Goal: Book appointment/travel/reservation

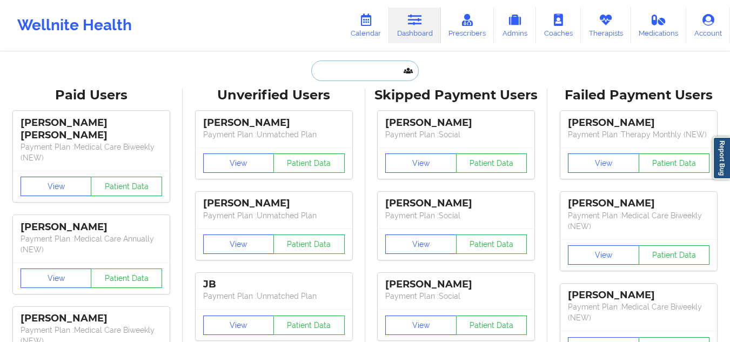
click at [380, 68] on input "text" at bounding box center [364, 70] width 107 height 21
paste input "Amare Benjamin"
type input "Amare Benjamin"
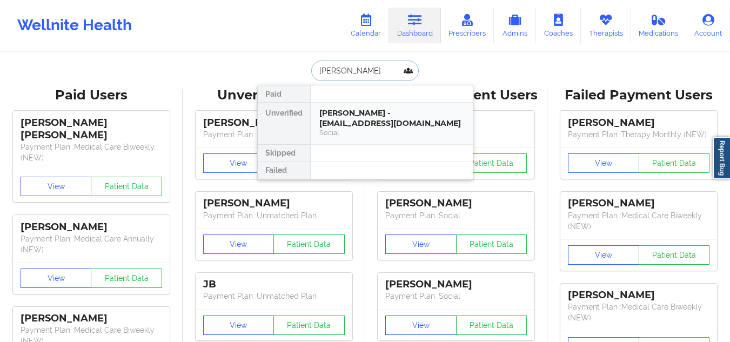
click at [379, 111] on div "Amare Benjamin - asimbenjamin@yahoo.com" at bounding box center [391, 118] width 145 height 20
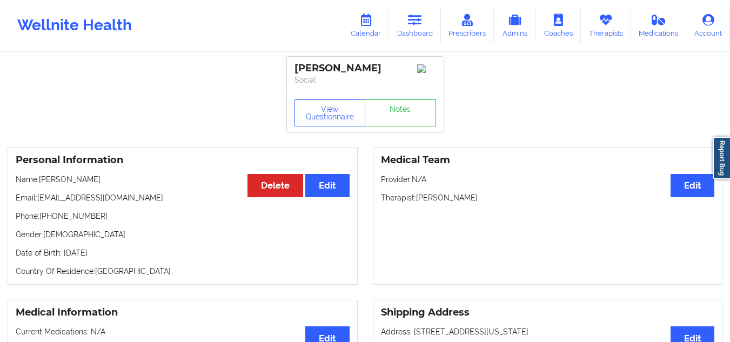
scroll to position [54, 0]
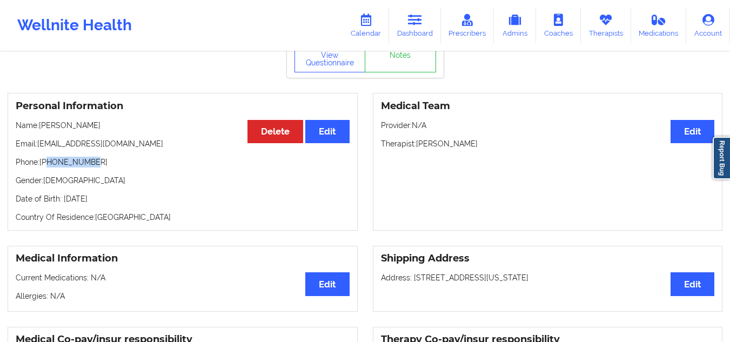
drag, startPoint x: 94, startPoint y: 169, endPoint x: 47, endPoint y: 167, distance: 47.0
click at [47, 167] on p "Phone: +17328091211" at bounding box center [183, 162] width 334 height 11
copy p "7328091211"
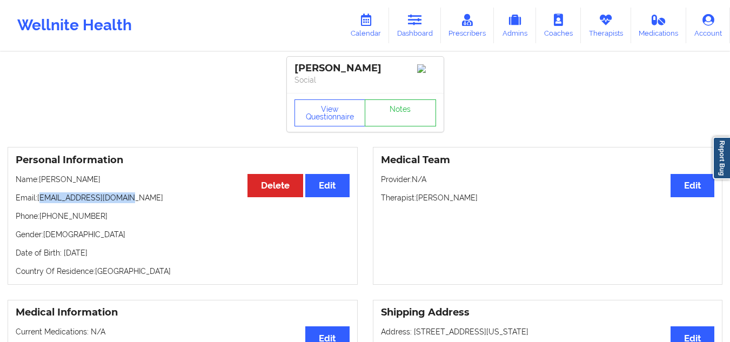
drag, startPoint x: 134, startPoint y: 199, endPoint x: 44, endPoint y: 204, distance: 90.3
click at [44, 203] on p "Email: asimbenjamin@yahoo.com" at bounding box center [183, 197] width 334 height 11
copy p "asimbenjamin@yahoo.com"
click at [429, 21] on link "Dashboard" at bounding box center [415, 26] width 52 height 36
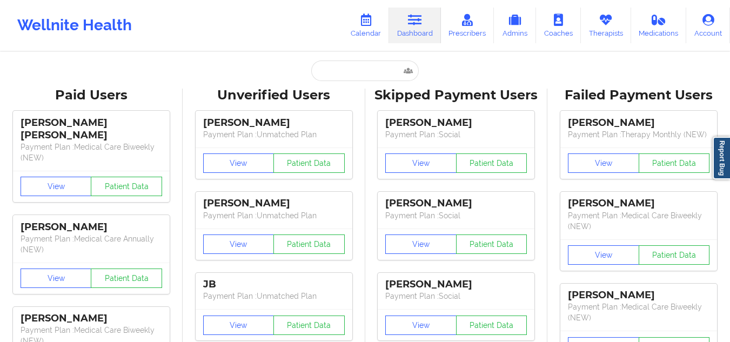
click at [335, 73] on input "text" at bounding box center [364, 70] width 107 height 21
paste input "Lisa Hernandez"
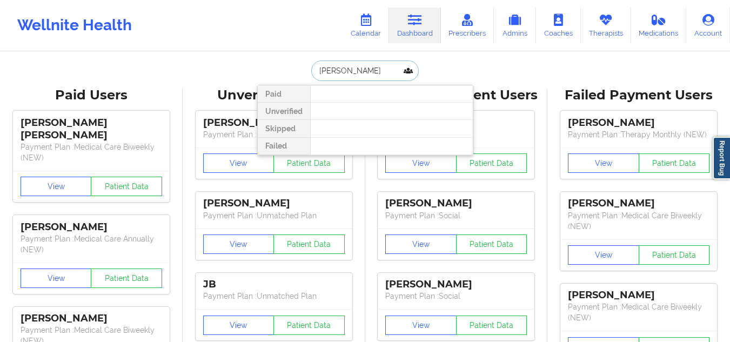
paste input "lisa.hernandez@carelon.com"
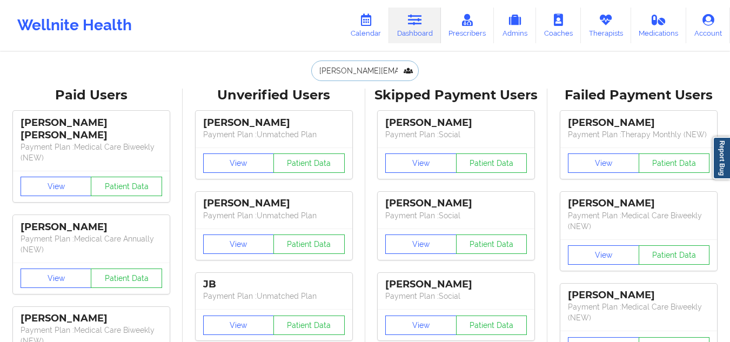
click at [358, 62] on input "lisa.hernandez@carelon.com" at bounding box center [364, 70] width 107 height 21
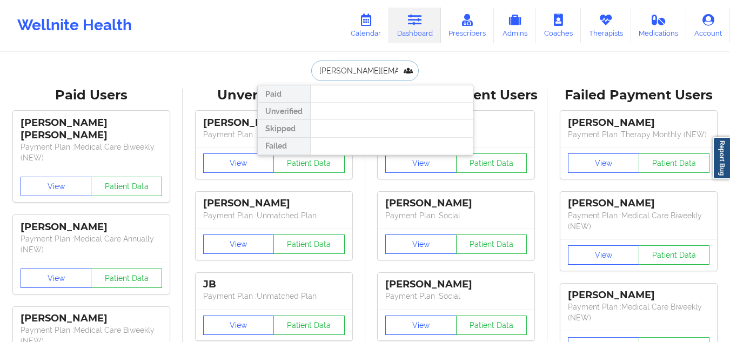
paste input "Franklin Martin"
type input "Franklin Martin"
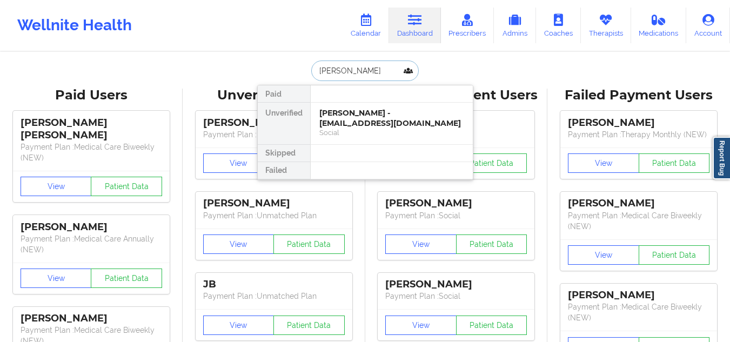
click at [387, 116] on div "Franklin Martin - ifj230ijd0239d3@mailinator.com" at bounding box center [391, 118] width 145 height 20
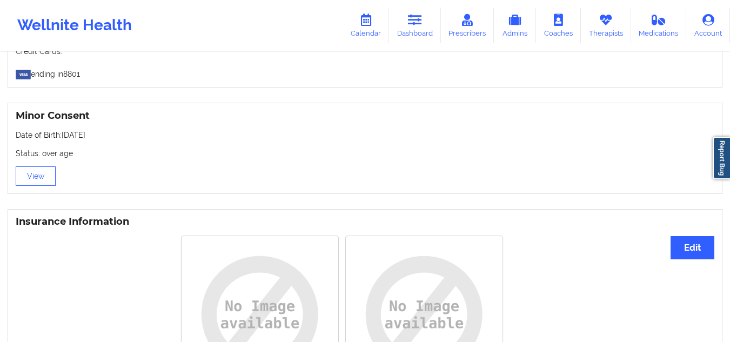
scroll to position [702, 0]
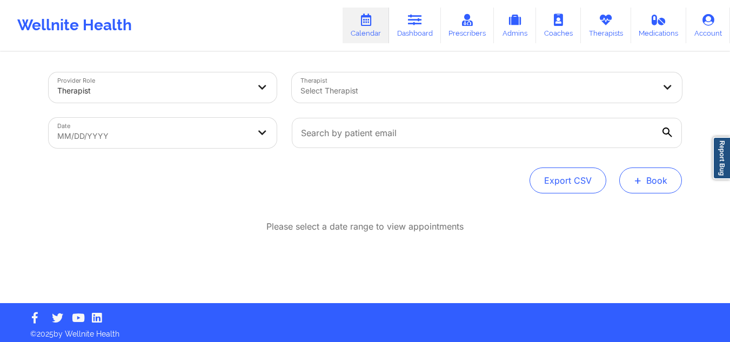
click at [661, 191] on button "+ Book" at bounding box center [650, 180] width 63 height 26
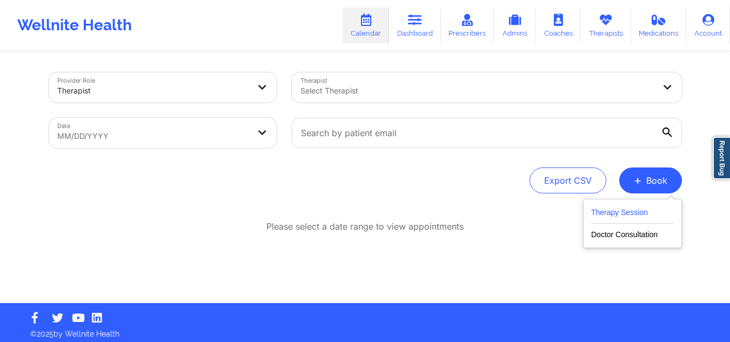
click at [644, 210] on button "Therapy Session" at bounding box center [632, 215] width 83 height 18
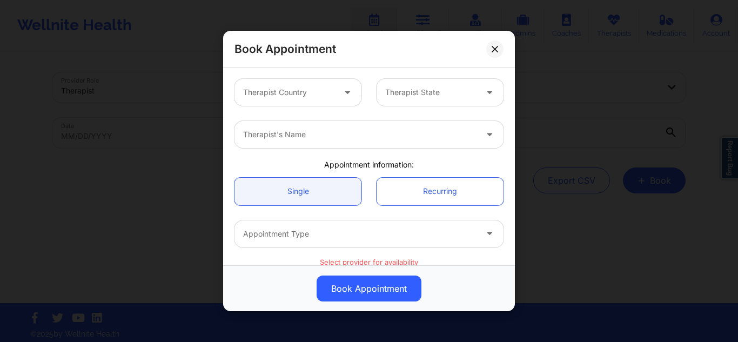
click at [286, 85] on div "Therapist Country" at bounding box center [284, 92] width 101 height 27
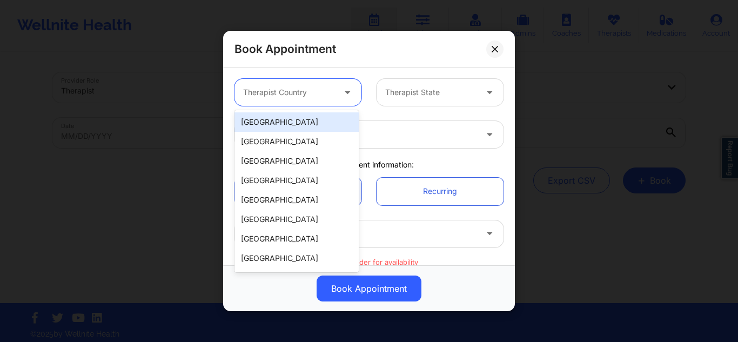
click at [294, 122] on div "[GEOGRAPHIC_DATA]" at bounding box center [296, 121] width 124 height 19
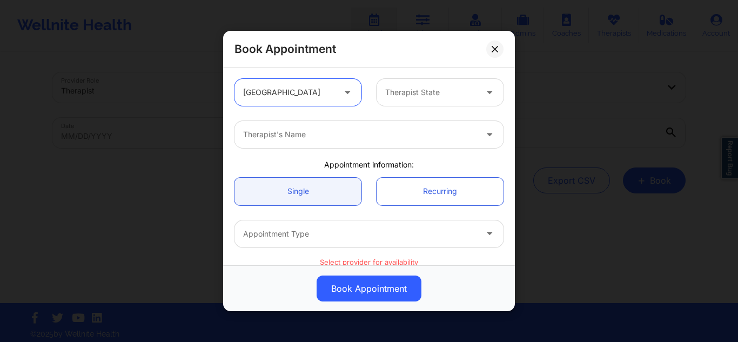
click at [423, 92] on div at bounding box center [430, 92] width 91 height 13
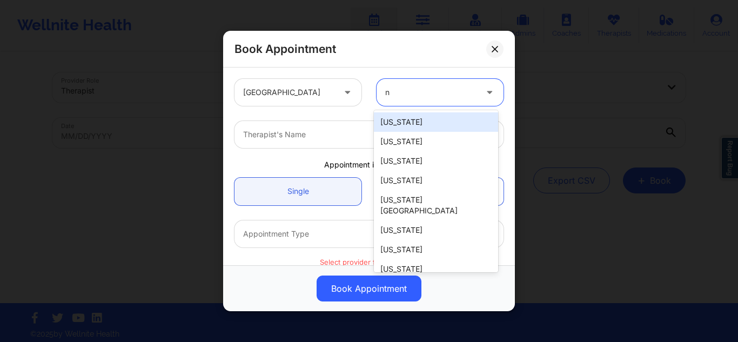
type input "ny"
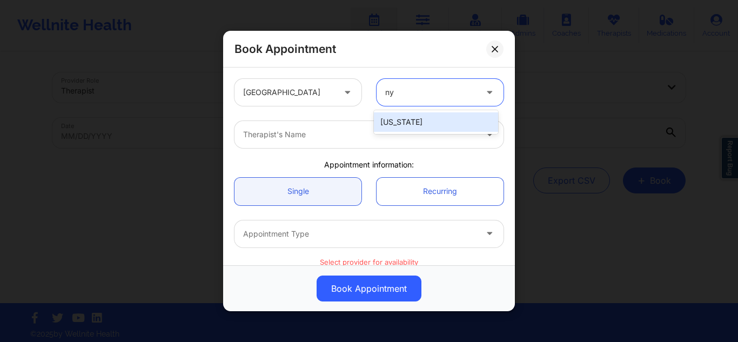
click at [433, 127] on div "[US_STATE]" at bounding box center [436, 121] width 124 height 19
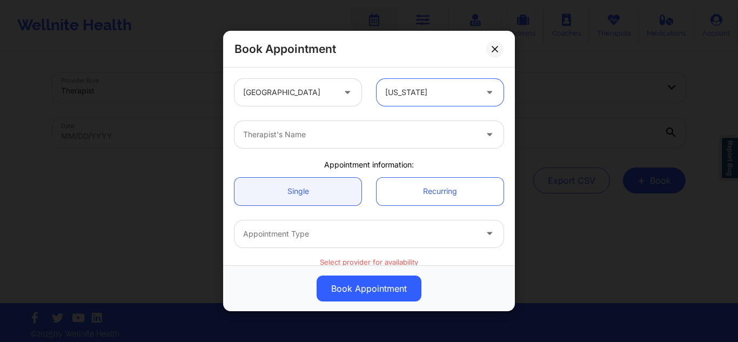
click at [391, 137] on div at bounding box center [359, 134] width 233 height 13
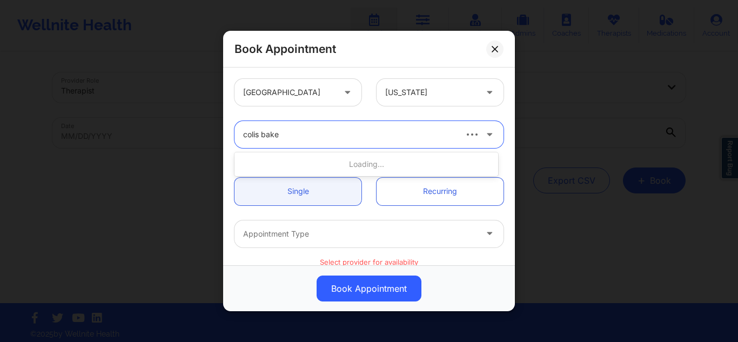
type input "colis baker"
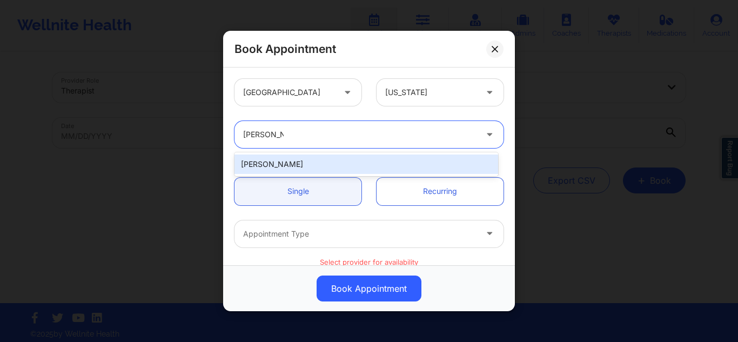
click at [333, 165] on div "Colis Baker" at bounding box center [366, 163] width 264 height 19
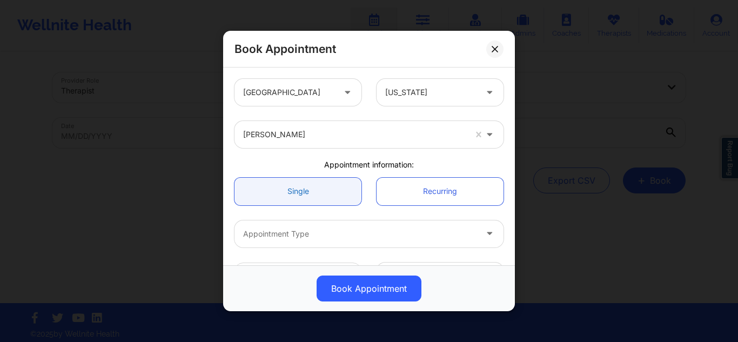
click at [307, 198] on link "Single" at bounding box center [297, 191] width 127 height 28
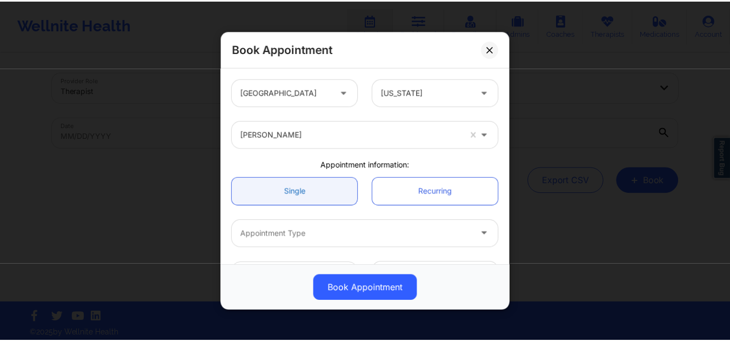
scroll to position [54, 0]
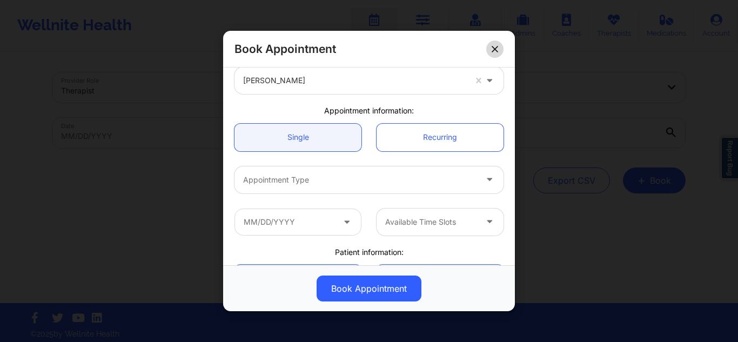
click at [493, 48] on icon at bounding box center [495, 48] width 6 height 6
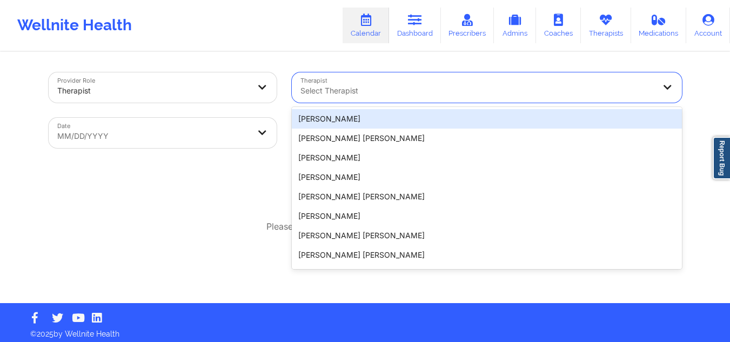
click at [420, 92] on div at bounding box center [477, 90] width 354 height 13
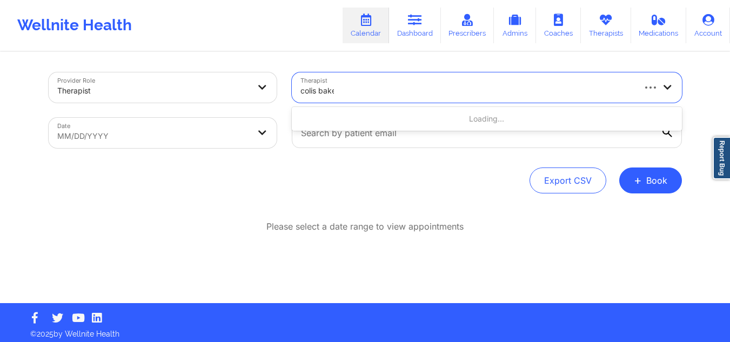
type input "[PERSON_NAME]"
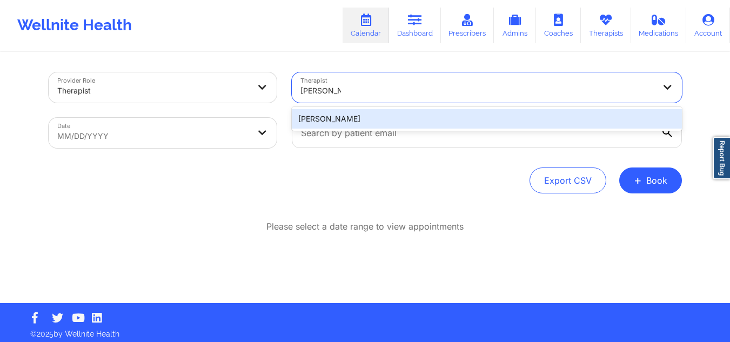
click at [429, 123] on div "[PERSON_NAME]" at bounding box center [487, 118] width 390 height 19
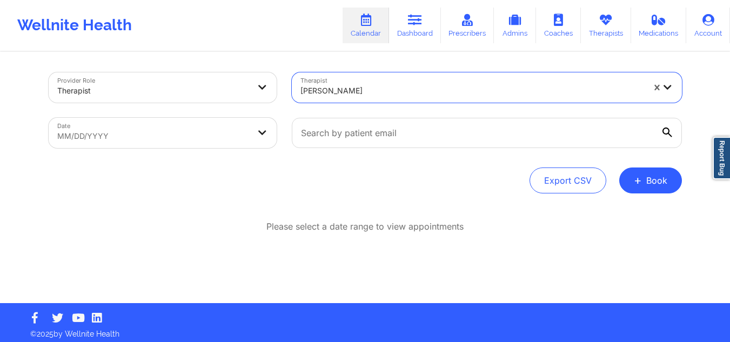
click at [143, 134] on body "Wellnite Health Calendar Dashboard Prescribers Admins Coaches Therapists Medica…" at bounding box center [365, 171] width 730 height 342
select select "2025-8"
select select "2025-9"
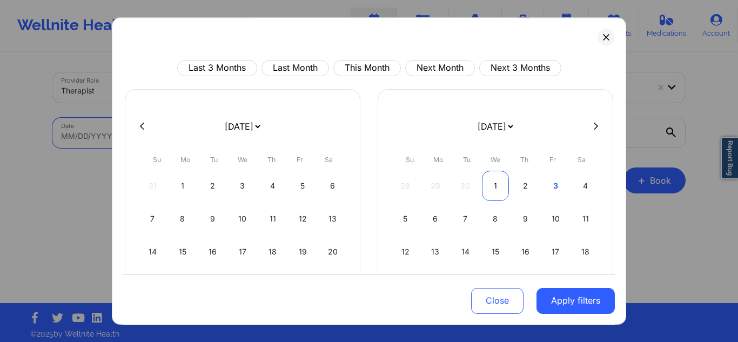
click at [503, 183] on div "1" at bounding box center [496, 186] width 28 height 30
select select "2025-9"
select select "2025-10"
select select "2025-9"
select select "2025-10"
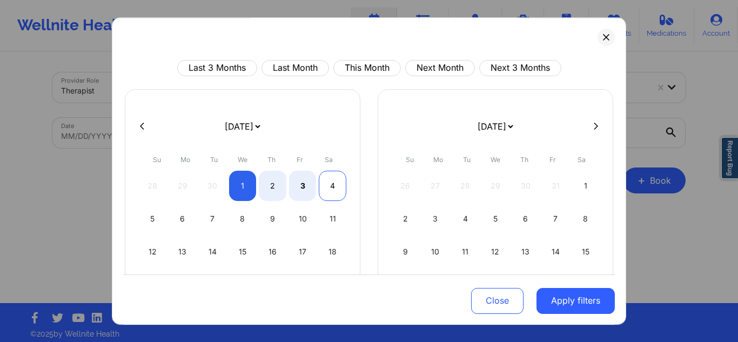
select select "2025-9"
select select "2025-10"
click at [326, 183] on div "4" at bounding box center [333, 186] width 28 height 30
select select "2025-9"
select select "2025-10"
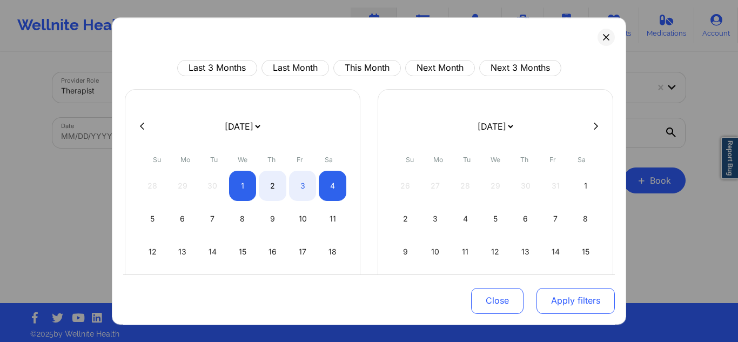
click at [574, 296] on button "Apply filters" at bounding box center [575, 300] width 78 height 26
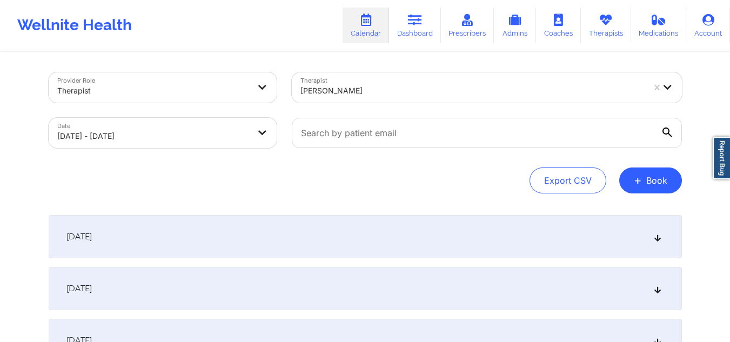
scroll to position [54, 0]
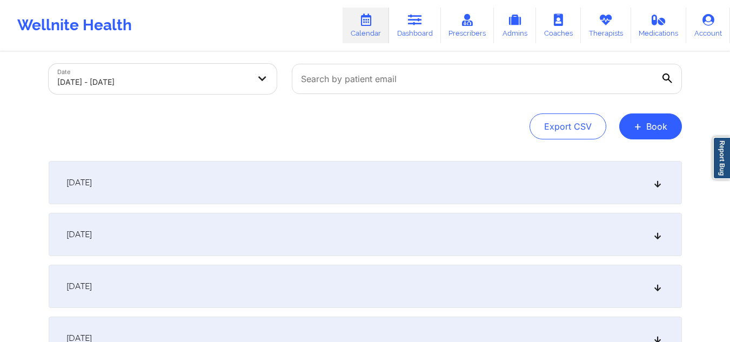
click at [273, 228] on div "October 2, 2025" at bounding box center [365, 234] width 633 height 43
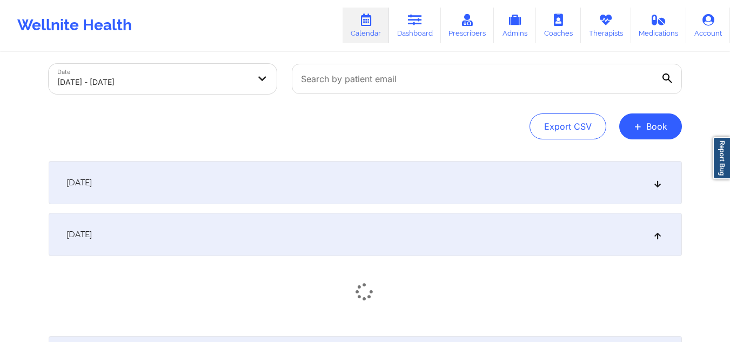
scroll to position [216, 0]
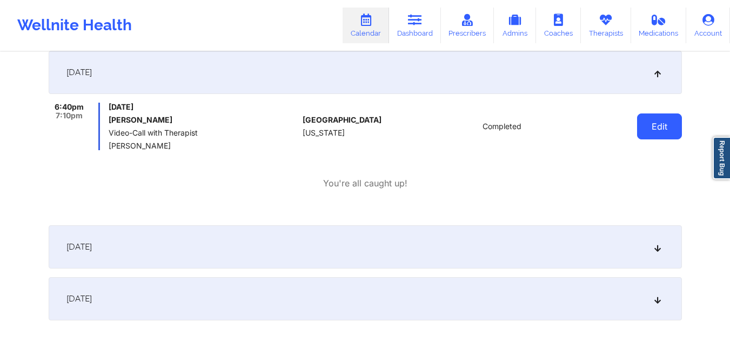
click at [660, 125] on button "Edit" at bounding box center [659, 126] width 45 height 26
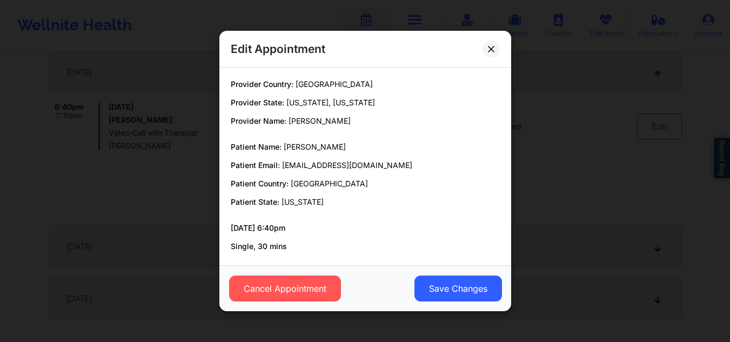
scroll to position [48, 0]
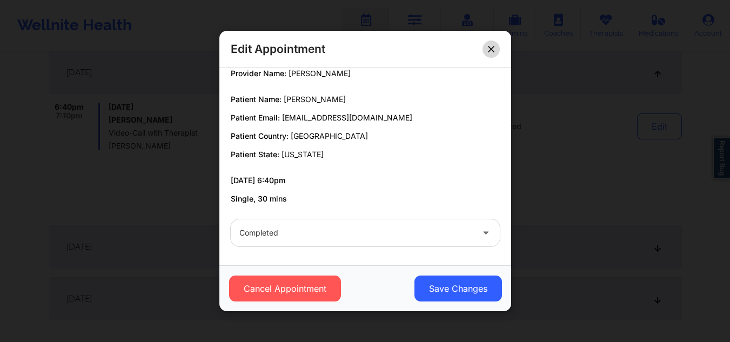
click at [486, 48] on button at bounding box center [490, 48] width 17 height 17
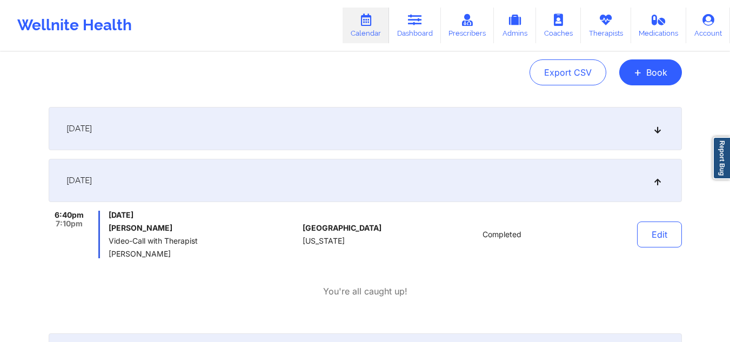
scroll to position [0, 0]
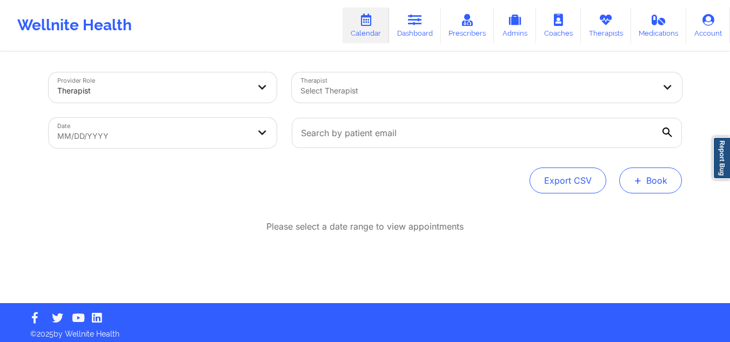
click at [668, 180] on button "+ Book" at bounding box center [650, 180] width 63 height 26
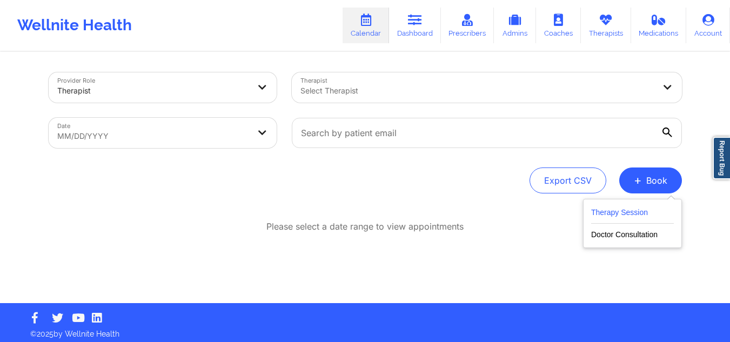
click at [619, 212] on button "Therapy Session" at bounding box center [632, 215] width 83 height 18
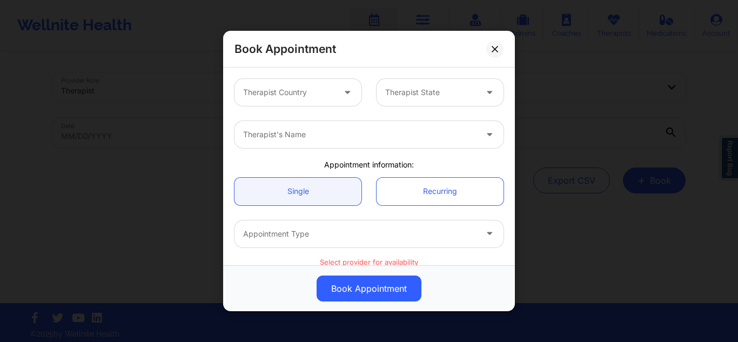
click at [271, 82] on div "Therapist Country" at bounding box center [284, 92] width 101 height 27
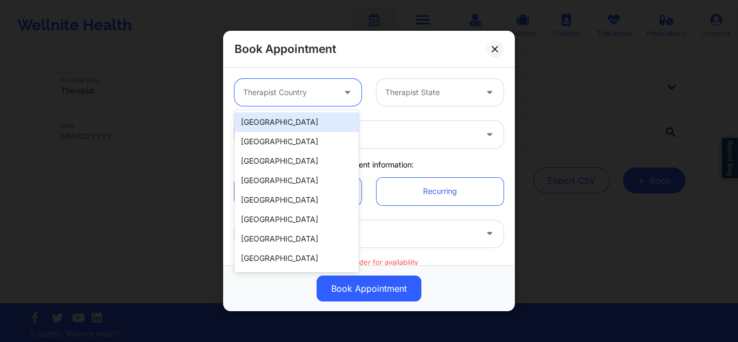
click at [283, 122] on div "[GEOGRAPHIC_DATA]" at bounding box center [296, 121] width 124 height 19
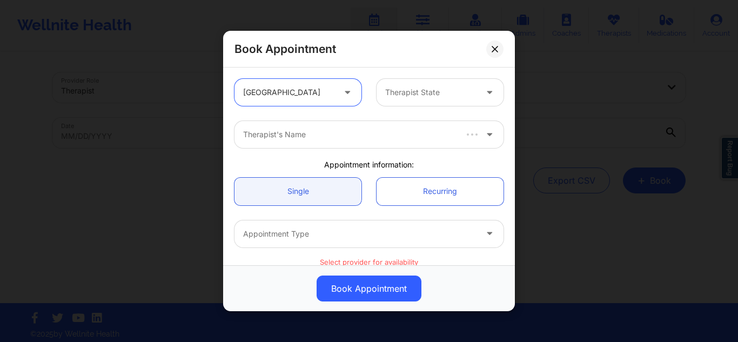
click at [408, 84] on div "Therapist State" at bounding box center [426, 92] width 101 height 27
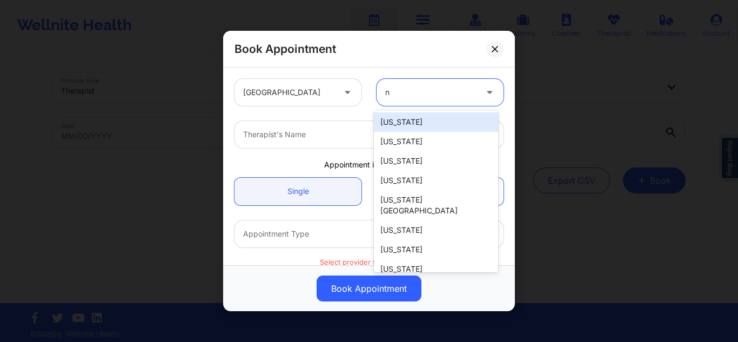
type input "ny"
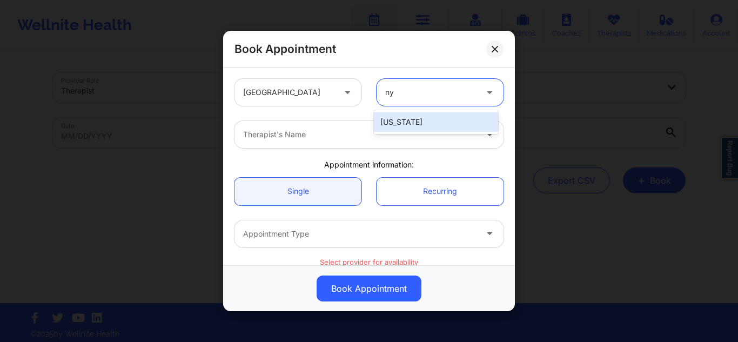
click at [398, 119] on div "[US_STATE]" at bounding box center [436, 121] width 124 height 19
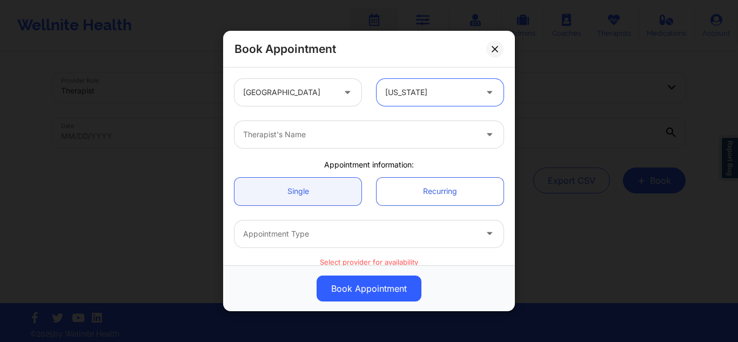
click at [312, 147] on div "Therapist's Name" at bounding box center [355, 134] width 243 height 27
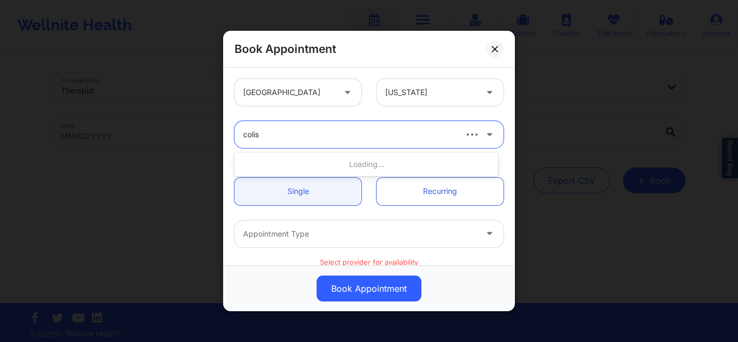
type input "colis b"
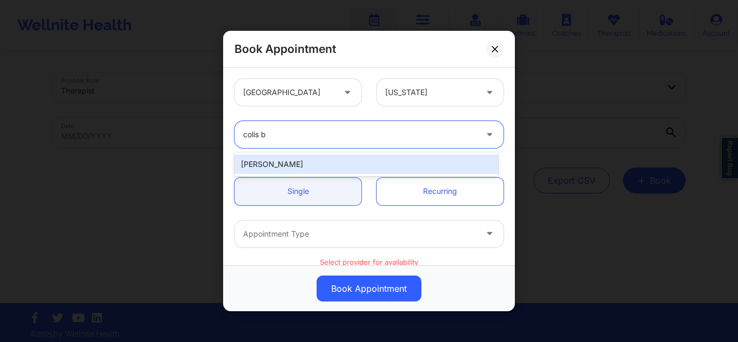
click at [314, 171] on div "[PERSON_NAME]" at bounding box center [366, 163] width 264 height 19
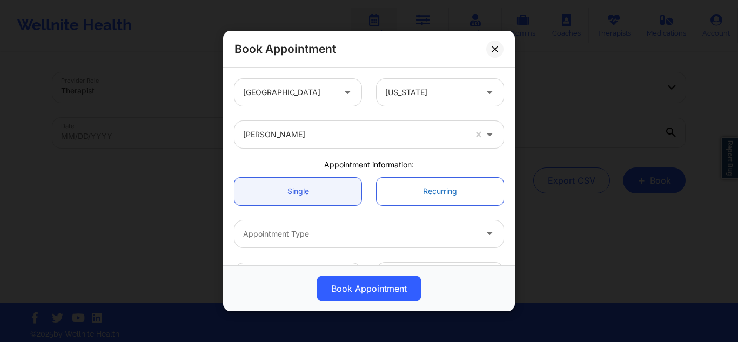
click at [384, 194] on link "Recurring" at bounding box center [439, 191] width 127 height 28
click at [385, 191] on link "Recurring" at bounding box center [439, 191] width 127 height 28
click at [401, 191] on link "Recurring" at bounding box center [439, 191] width 127 height 28
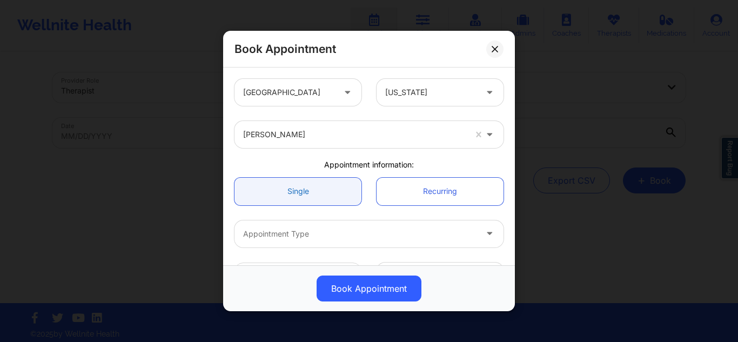
click at [318, 190] on link "Single" at bounding box center [297, 191] width 127 height 28
click at [400, 197] on link "Recurring" at bounding box center [439, 191] width 127 height 28
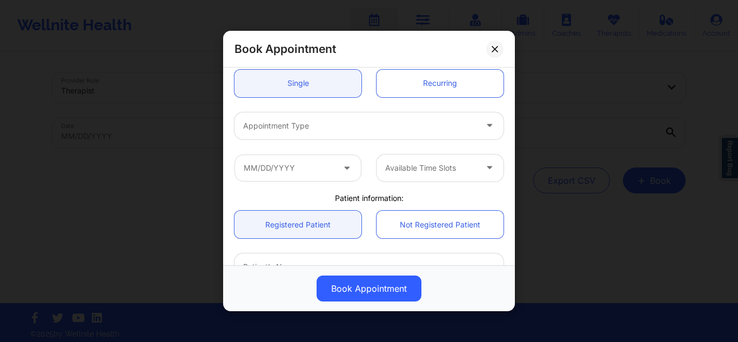
click at [393, 133] on div "Appointment Type" at bounding box center [355, 125] width 243 height 27
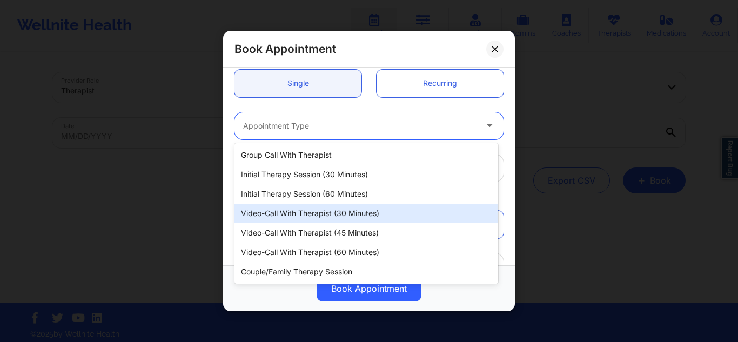
click at [387, 208] on div "Video-Call with Therapist (30 minutes)" at bounding box center [366, 213] width 264 height 19
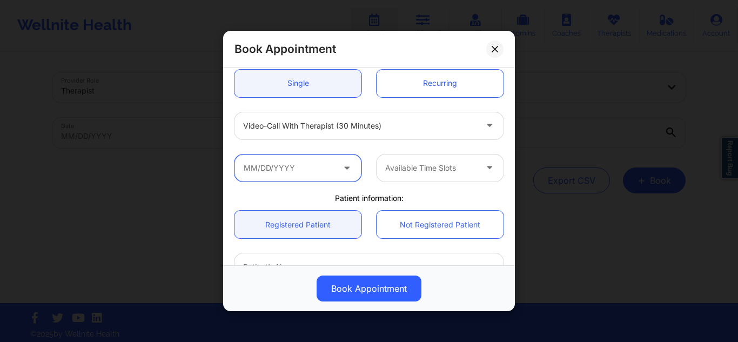
click at [307, 169] on input "text" at bounding box center [297, 167] width 127 height 27
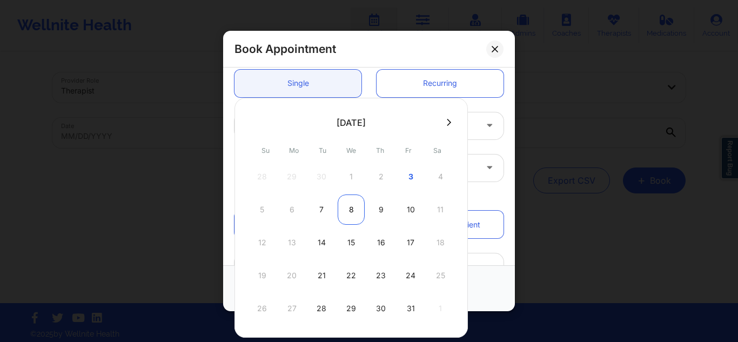
click at [344, 212] on div "8" at bounding box center [351, 209] width 27 height 30
type input "10/08/2025"
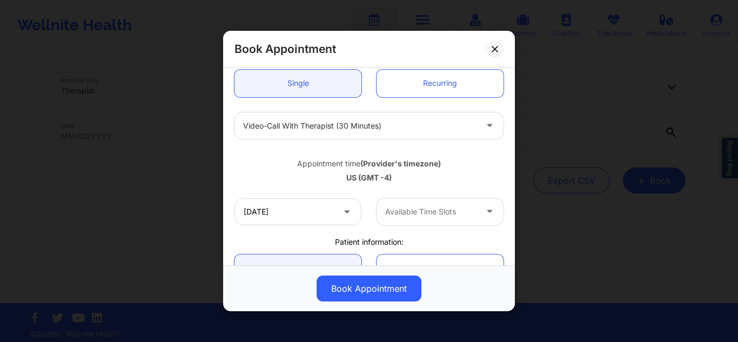
click at [462, 204] on div "Available Time Slots" at bounding box center [426, 211] width 101 height 27
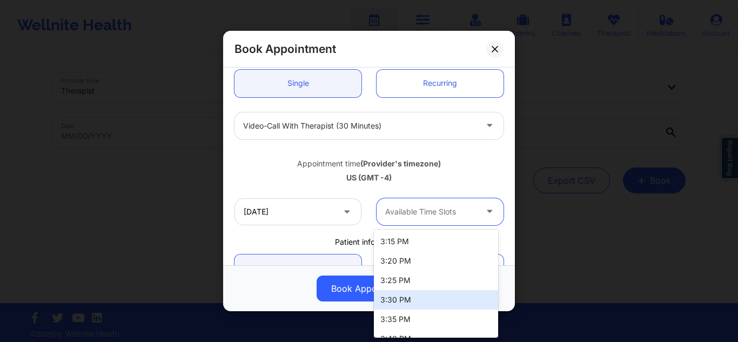
scroll to position [1512, 0]
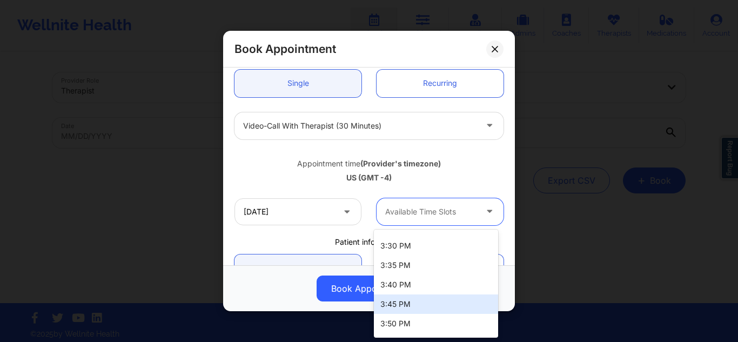
click at [445, 306] on div "3:45 PM" at bounding box center [436, 303] width 124 height 19
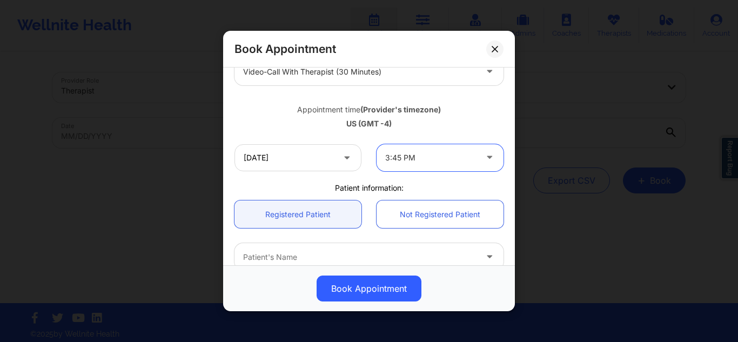
scroll to position [270, 0]
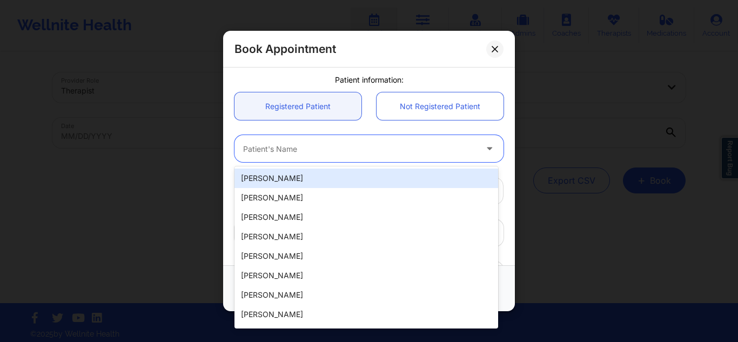
click at [396, 146] on div at bounding box center [359, 148] width 233 height 13
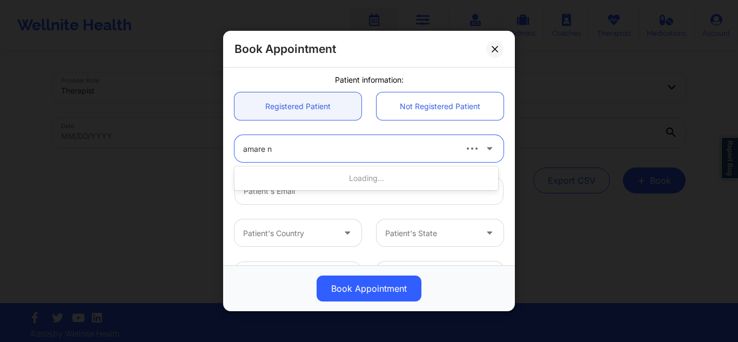
type input "amare"
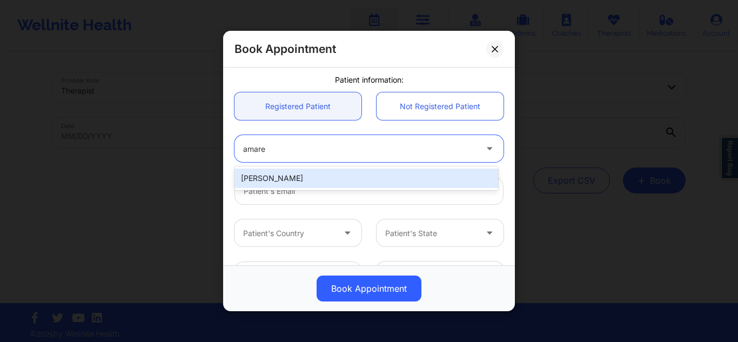
click at [334, 173] on div "Amare Benjamin" at bounding box center [366, 178] width 264 height 19
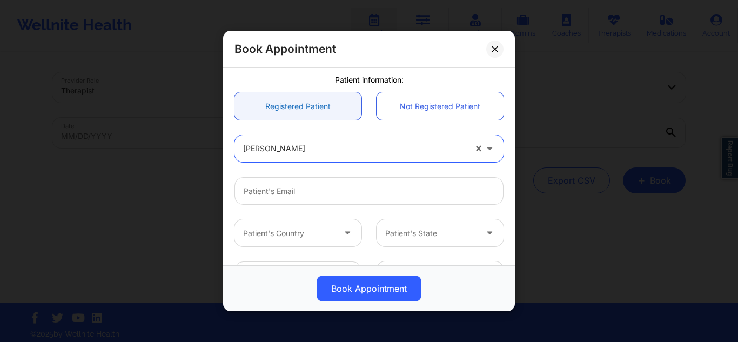
click at [308, 103] on link "Registered Patient" at bounding box center [297, 106] width 127 height 28
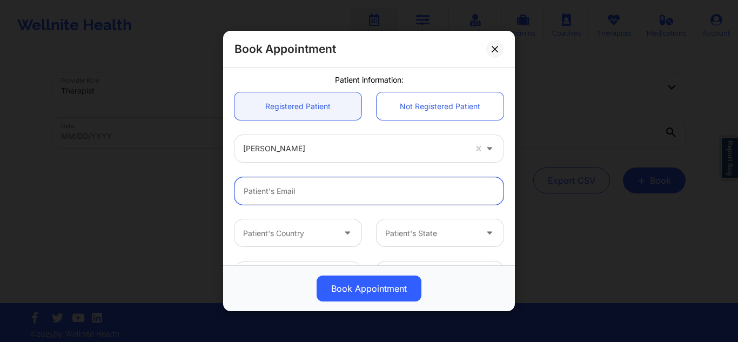
click at [369, 194] on input "email" at bounding box center [368, 191] width 269 height 28
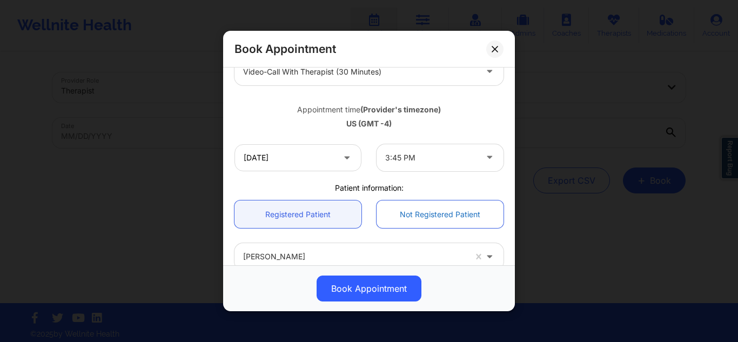
scroll to position [54, 0]
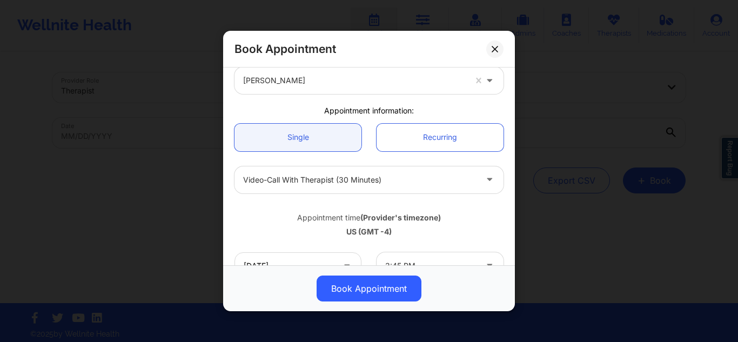
click at [477, 216] on div "Appointment time (Provider's timezone)" at bounding box center [368, 217] width 269 height 11
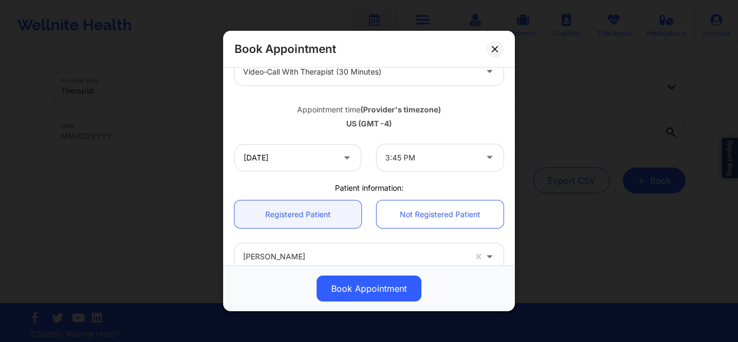
scroll to position [305, 0]
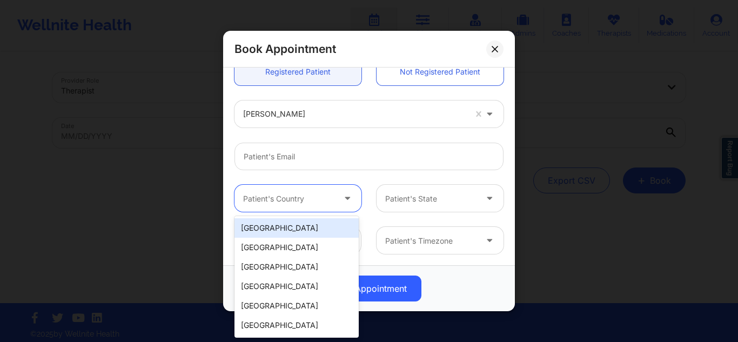
click at [337, 195] on div at bounding box center [348, 198] width 26 height 27
click at [298, 232] on div "[GEOGRAPHIC_DATA]" at bounding box center [296, 227] width 124 height 19
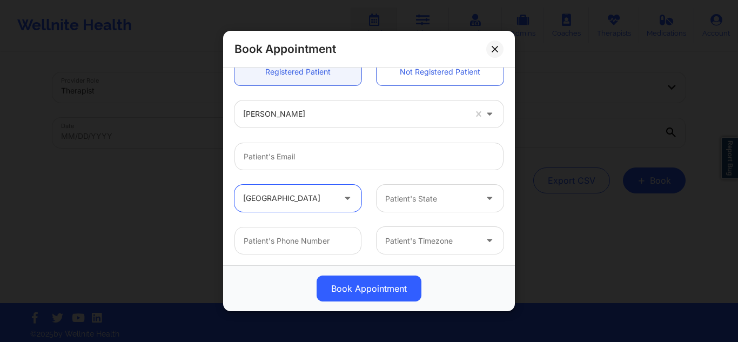
click at [399, 203] on div at bounding box center [430, 198] width 91 height 13
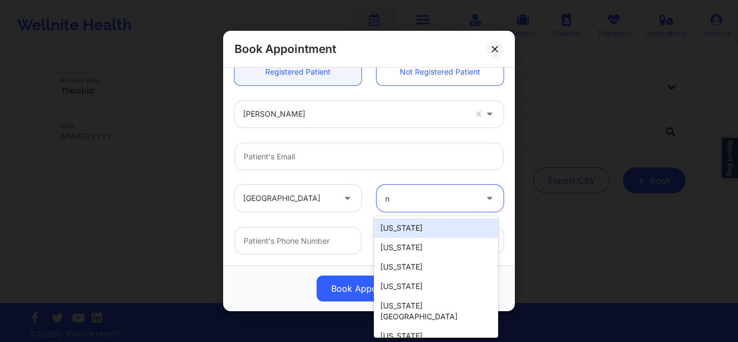
type input "ny"
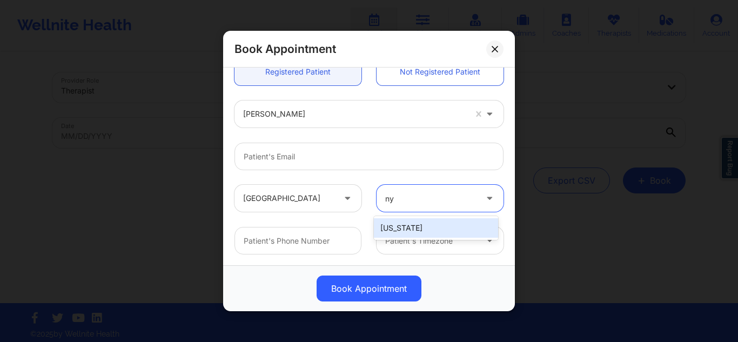
click at [387, 225] on div "[US_STATE]" at bounding box center [436, 227] width 124 height 19
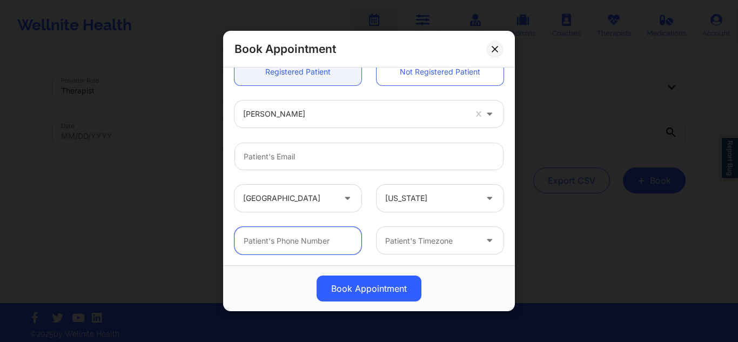
click at [341, 237] on input "text" at bounding box center [297, 241] width 127 height 28
paste input "7328091211"
type input "7328091211"
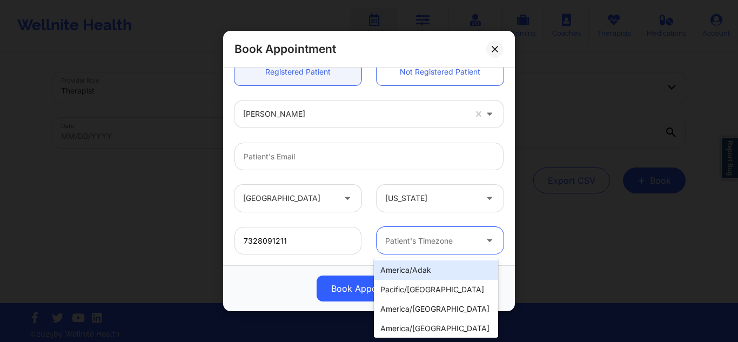
click at [441, 240] on div at bounding box center [430, 240] width 91 height 13
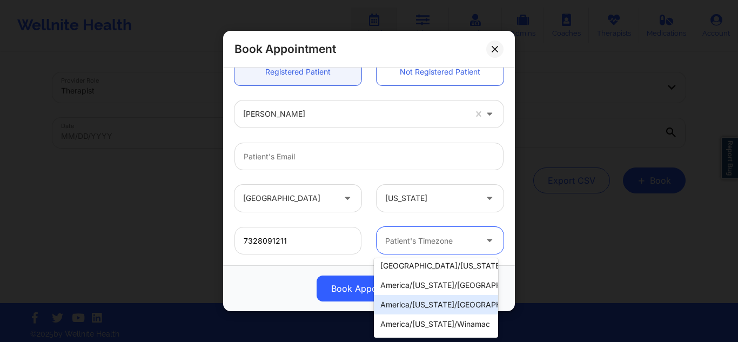
scroll to position [494, 0]
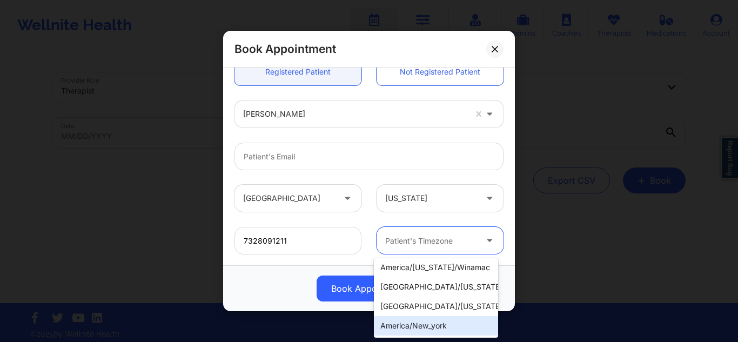
click at [450, 328] on div "america/new_york" at bounding box center [436, 325] width 124 height 19
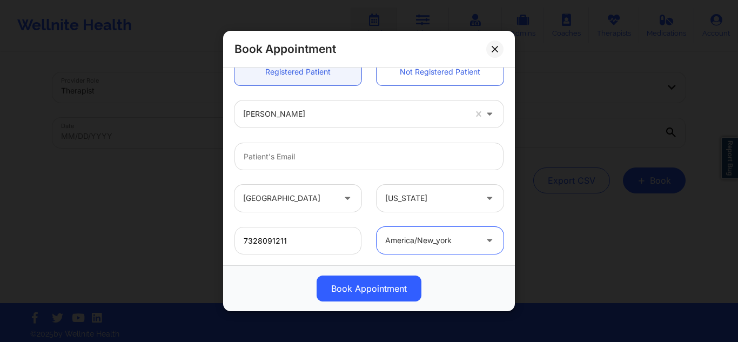
scroll to position [251, 0]
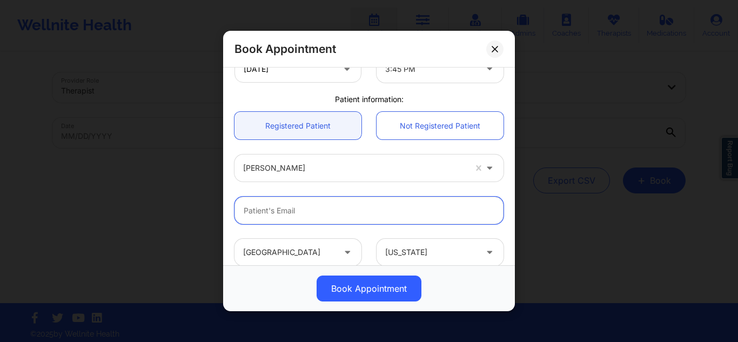
click at [362, 213] on input "email" at bounding box center [368, 211] width 269 height 28
paste input "asimbenjamin@yahoo.com"
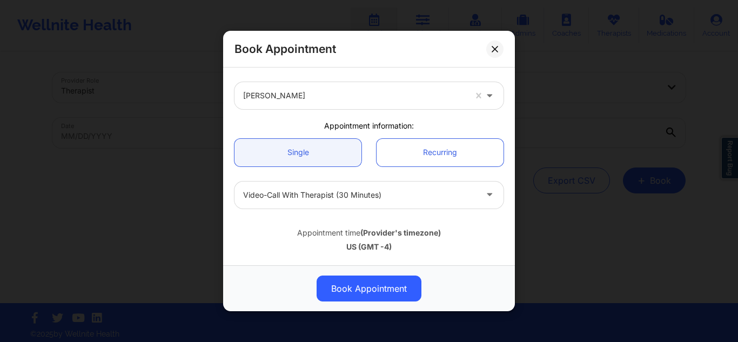
scroll to position [0, 0]
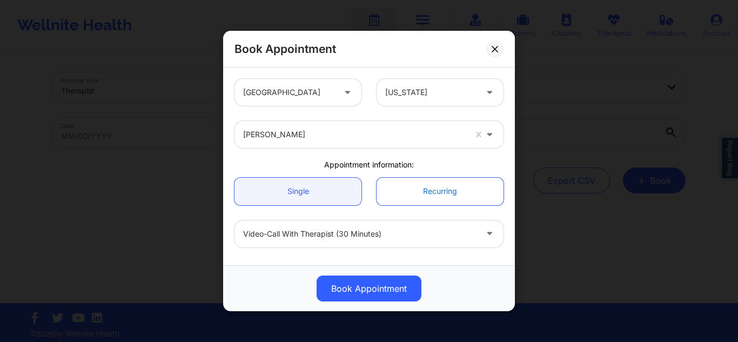
type input "asimbenjamin@yahoo.com"
click at [425, 190] on link "Recurring" at bounding box center [439, 191] width 127 height 28
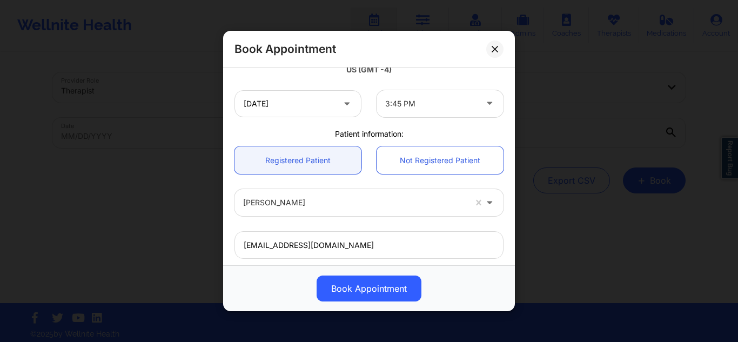
scroll to position [363, 0]
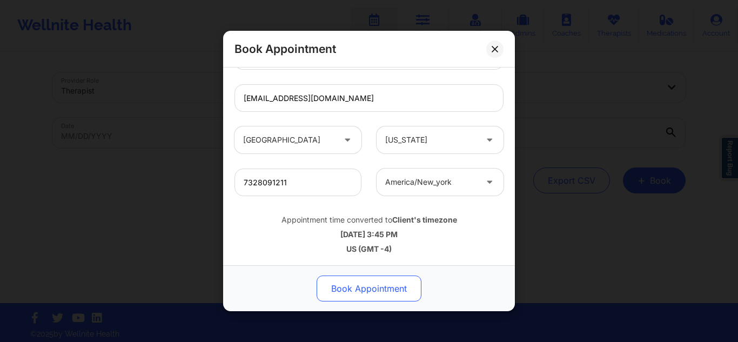
click at [371, 285] on button "Book Appointment" at bounding box center [369, 288] width 105 height 26
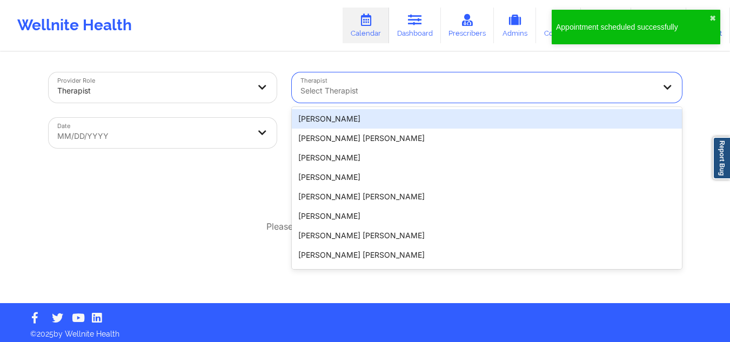
click at [438, 78] on div "Select Therapist" at bounding box center [474, 87] width 364 height 30
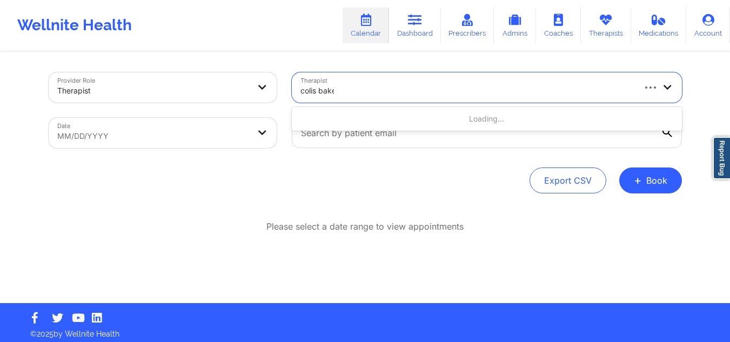
type input "[PERSON_NAME]"
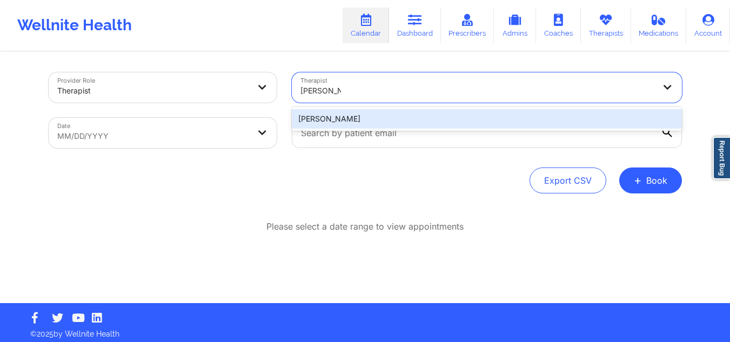
click at [380, 128] on div "[PERSON_NAME]" at bounding box center [487, 118] width 390 height 19
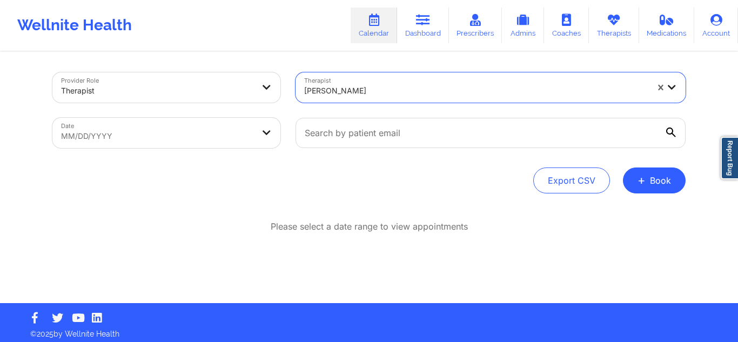
click at [151, 143] on body "Wellnite Health Calendar Dashboard Prescribers Admins Coaches Therapists Medica…" at bounding box center [369, 171] width 738 height 342
select select "2025-8"
select select "2025-9"
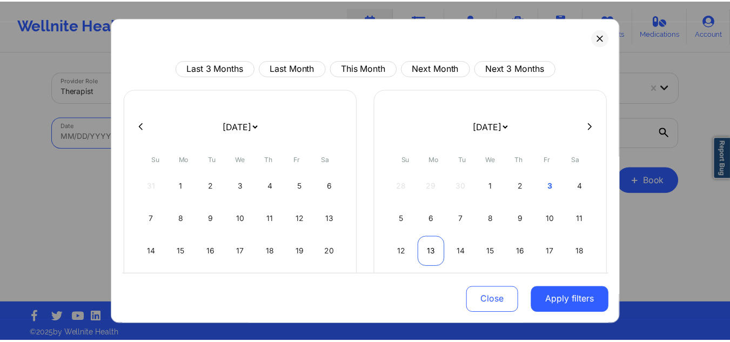
scroll to position [54, 0]
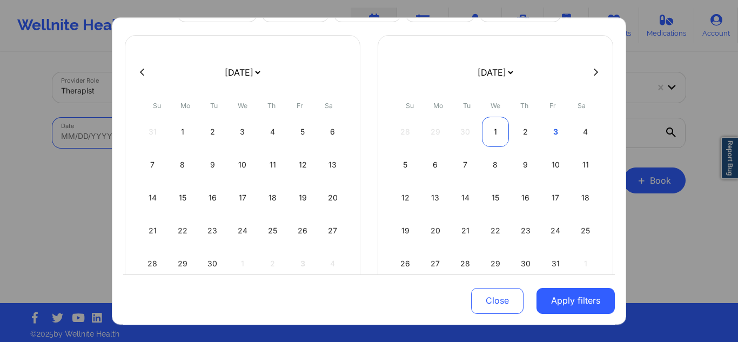
click at [494, 131] on div "1" at bounding box center [496, 132] width 28 height 30
select select "2025-9"
select select "2025-10"
select select "2025-9"
select select "2025-10"
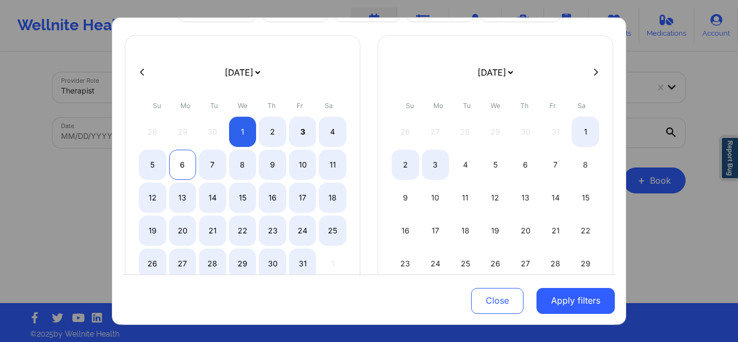
select select "2025-9"
select select "2025-10"
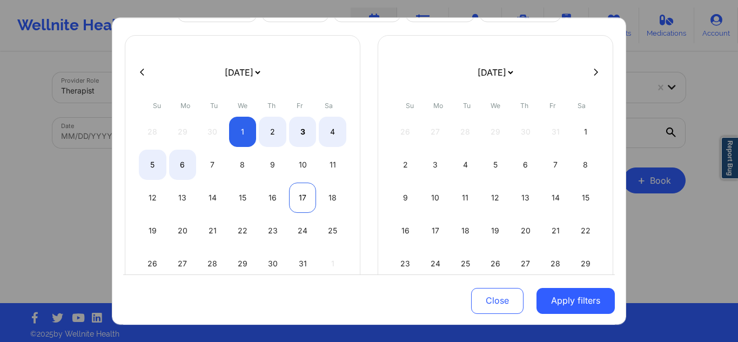
select select "2025-9"
select select "2025-10"
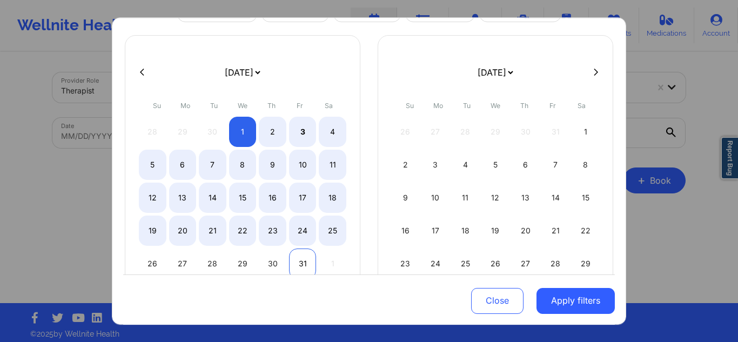
select select "2025-9"
select select "2025-10"
select select "2025-9"
select select "2025-10"
select select "2025-9"
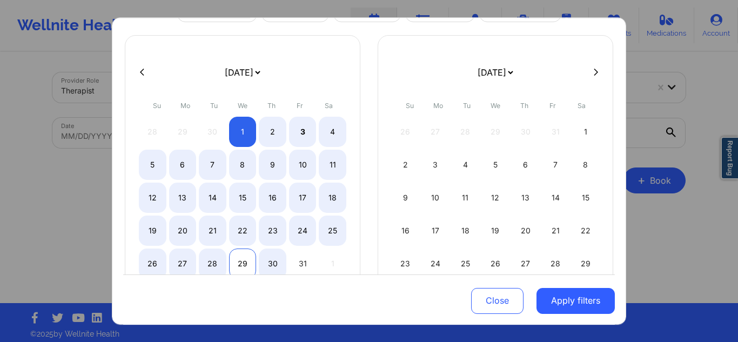
select select "2025-10"
drag, startPoint x: 304, startPoint y: 258, endPoint x: 234, endPoint y: 257, distance: 69.1
click at [234, 257] on div "26 27 28 29 30 31 1" at bounding box center [242, 263] width 207 height 30
click at [234, 257] on div "29" at bounding box center [243, 263] width 28 height 30
select select "2025-9"
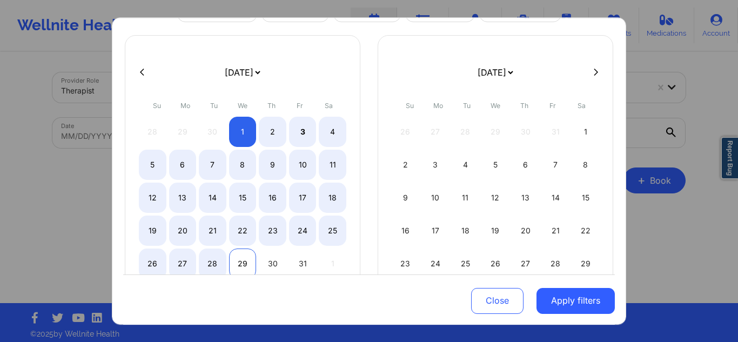
select select "2025-10"
click at [250, 167] on div "8" at bounding box center [243, 165] width 28 height 30
select select "2025-9"
select select "2025-10"
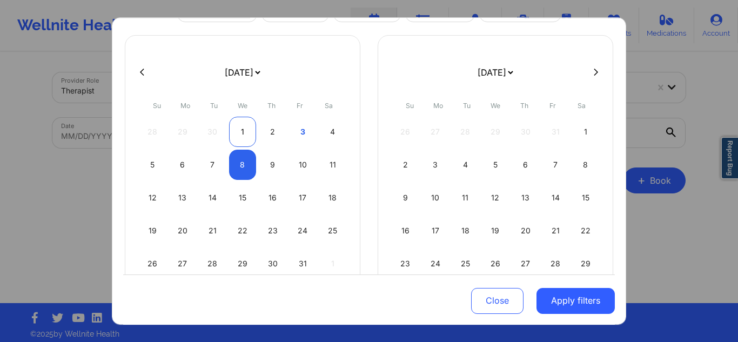
select select "2025-9"
select select "2025-10"
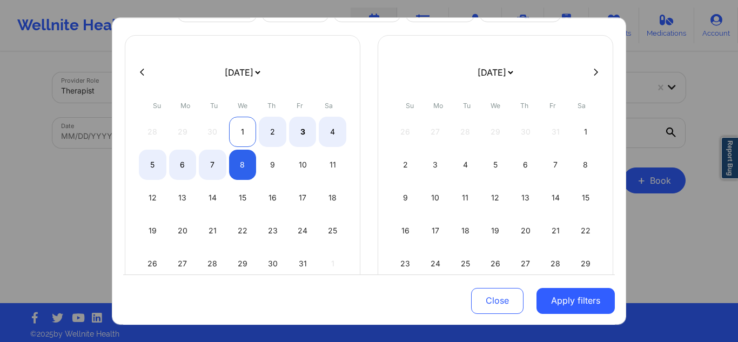
click at [240, 131] on div "1" at bounding box center [243, 132] width 28 height 30
select select "2025-9"
select select "2025-10"
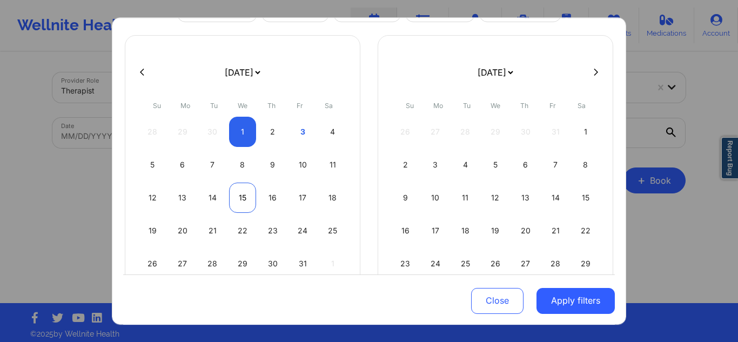
select select "2025-9"
select select "2025-10"
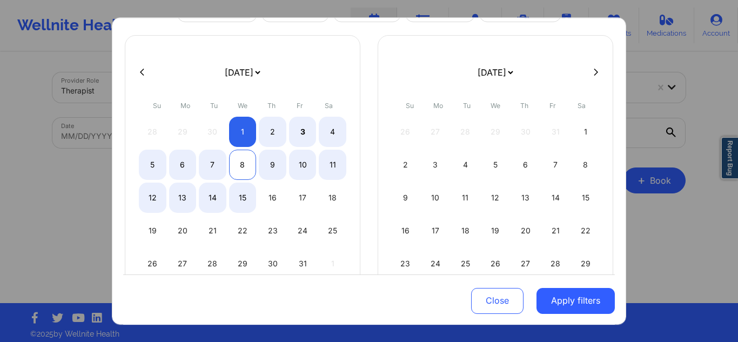
select select "2025-9"
select select "2025-10"
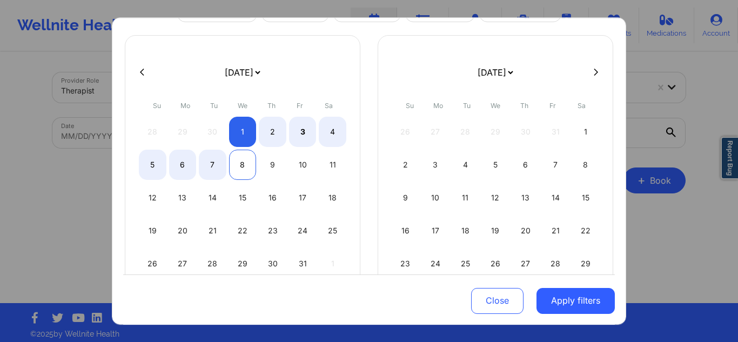
click at [242, 163] on div "8" at bounding box center [243, 165] width 28 height 30
select select "2025-9"
select select "2025-10"
click at [239, 253] on div "29" at bounding box center [243, 263] width 28 height 30
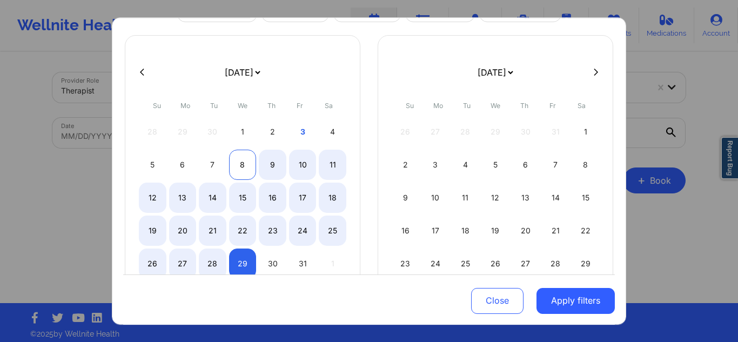
click at [239, 154] on div "8" at bounding box center [243, 165] width 28 height 30
select select "2025-9"
select select "2025-10"
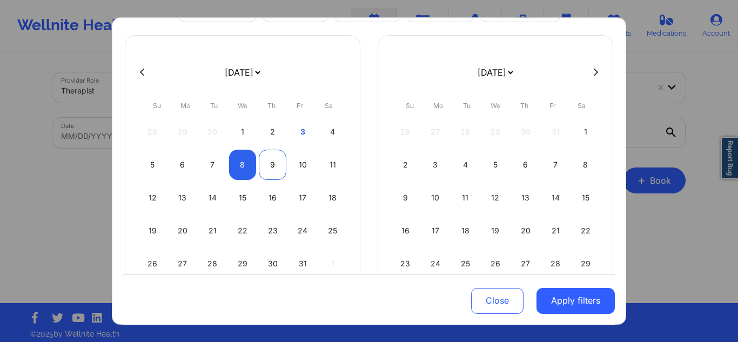
select select "2025-9"
select select "2025-10"
select select "2025-9"
select select "2025-10"
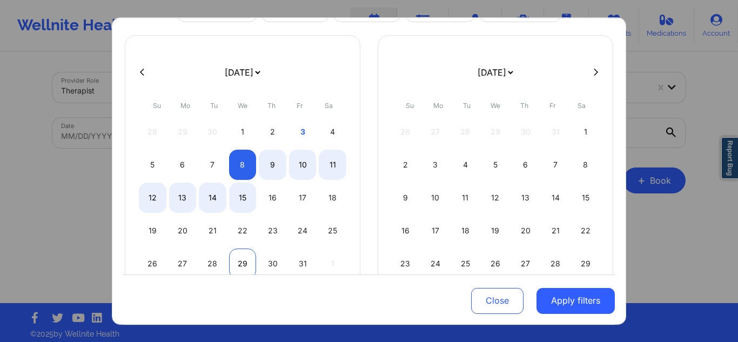
select select "2025-9"
select select "2025-10"
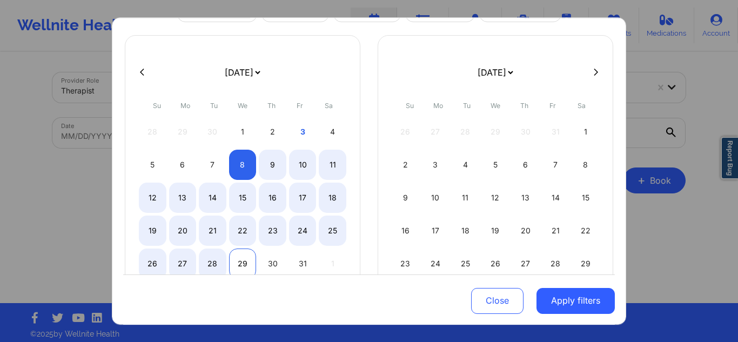
click at [239, 262] on div "29" at bounding box center [243, 263] width 28 height 30
select select "2025-9"
select select "2025-10"
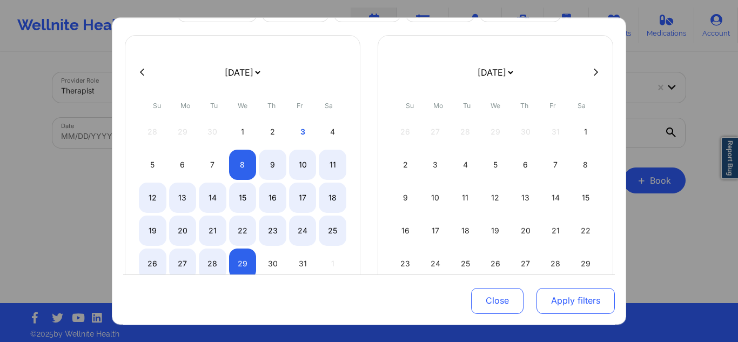
click at [552, 301] on button "Apply filters" at bounding box center [575, 300] width 78 height 26
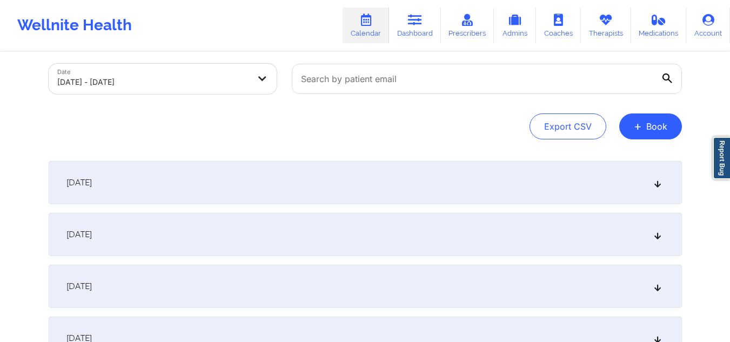
scroll to position [108, 0]
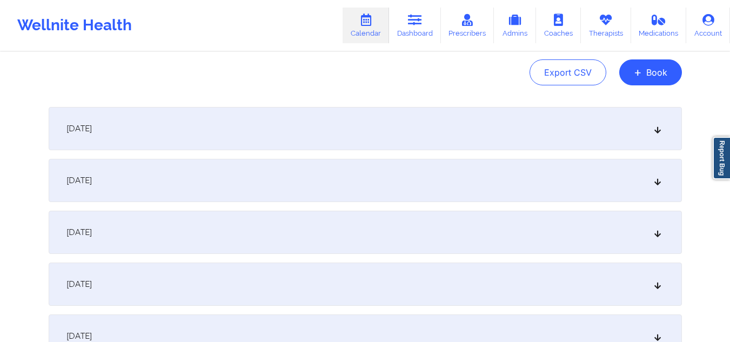
click at [357, 122] on div "October 8, 2025" at bounding box center [365, 128] width 633 height 43
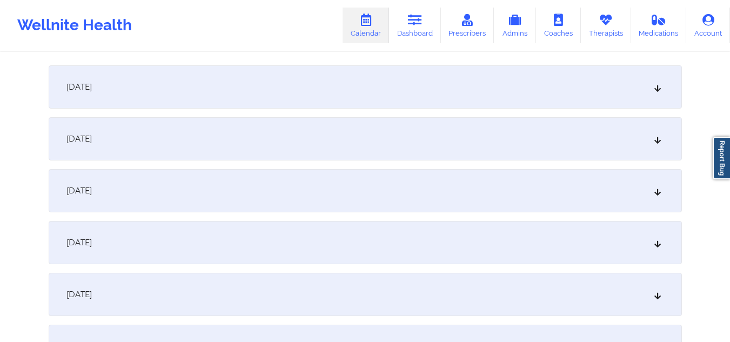
scroll to position [432, 0]
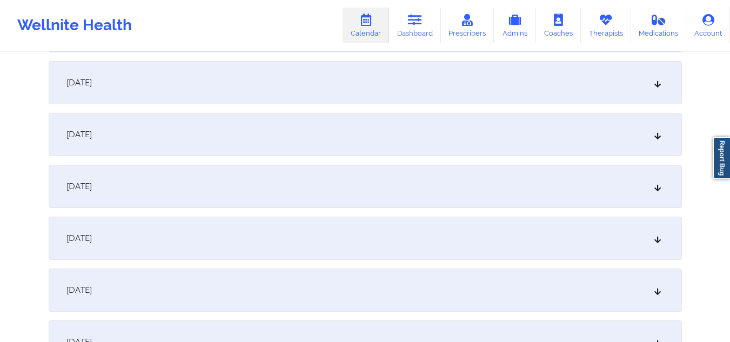
click at [175, 308] on div "October 15, 2025" at bounding box center [365, 289] width 633 height 43
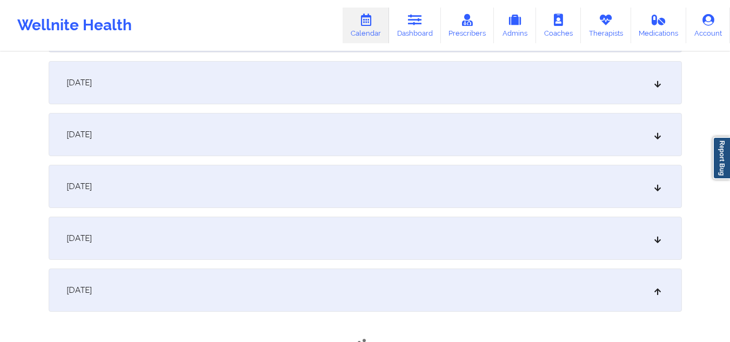
scroll to position [540, 0]
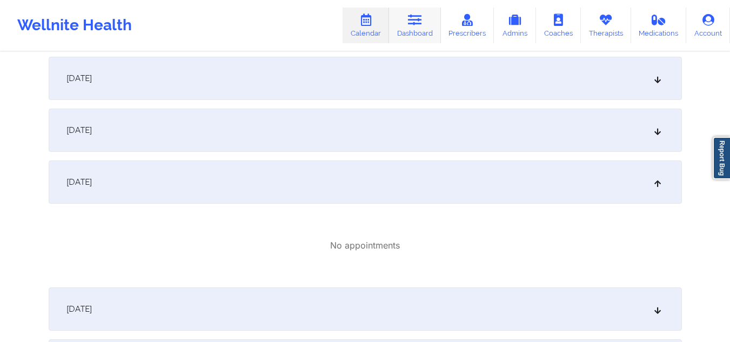
click at [418, 24] on icon at bounding box center [415, 20] width 14 height 12
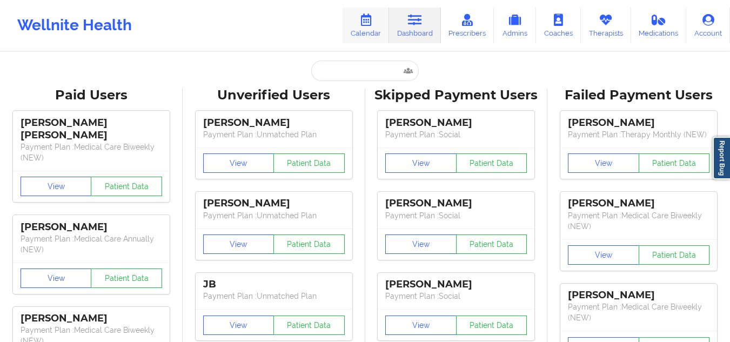
click at [368, 28] on link "Calendar" at bounding box center [365, 26] width 46 height 36
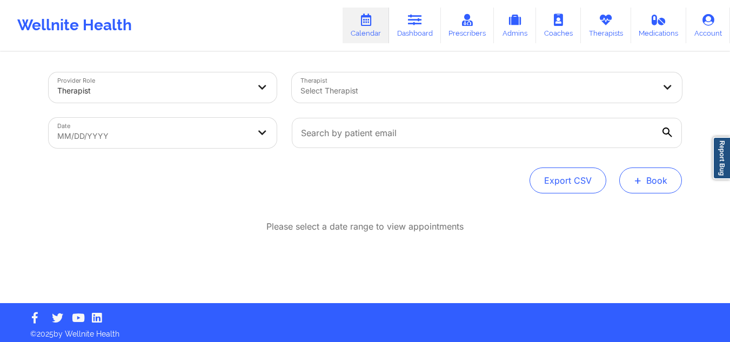
click at [652, 173] on button "+ Book" at bounding box center [650, 180] width 63 height 26
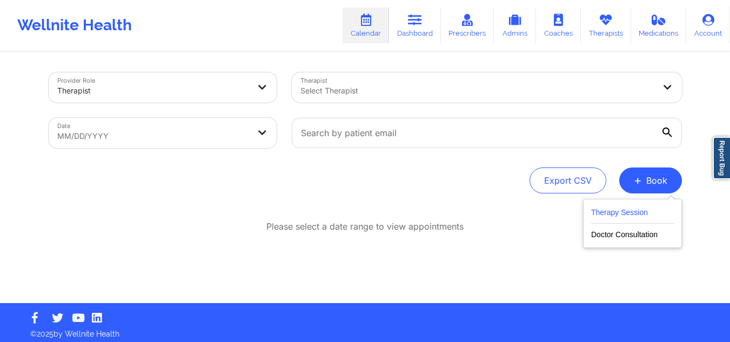
click at [639, 217] on button "Therapy Session" at bounding box center [632, 215] width 83 height 18
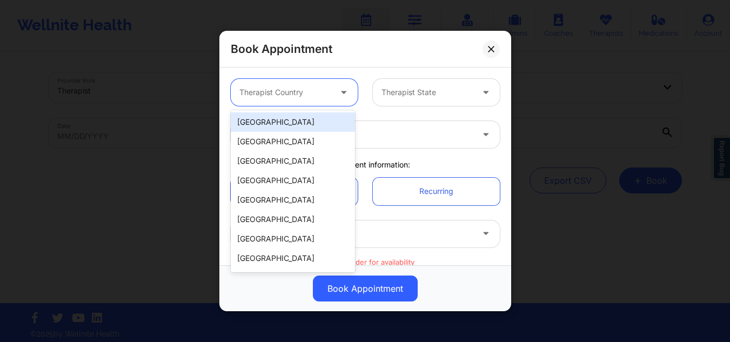
click at [294, 85] on div "Therapist Country" at bounding box center [281, 92] width 101 height 27
click at [298, 119] on div "[GEOGRAPHIC_DATA]" at bounding box center [293, 121] width 124 height 19
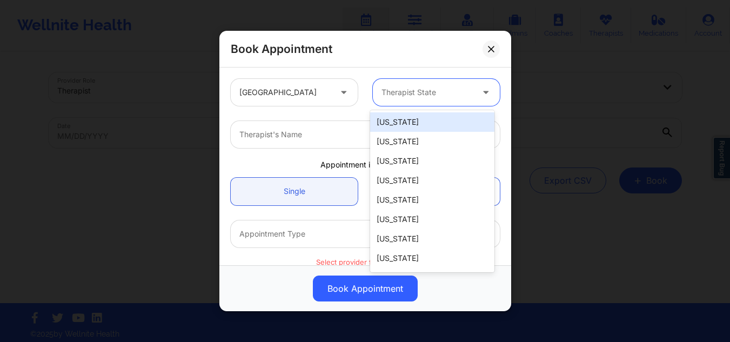
click at [393, 90] on div at bounding box center [426, 92] width 91 height 13
type input "ny"
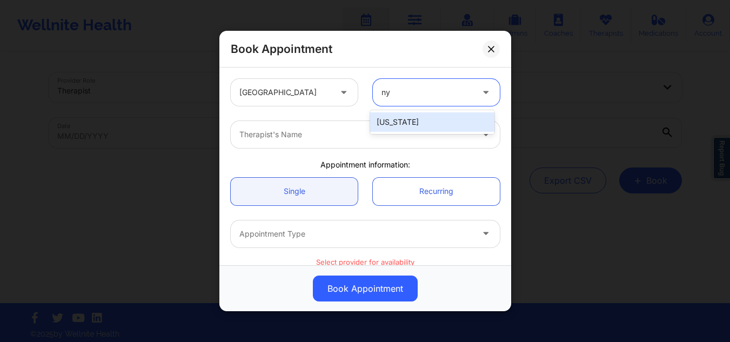
click at [378, 119] on div "[US_STATE]" at bounding box center [432, 121] width 124 height 19
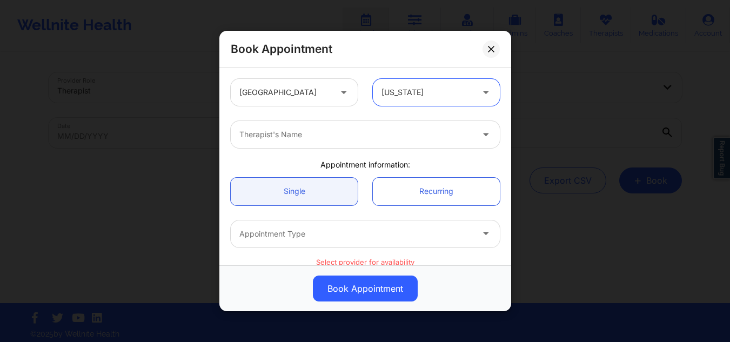
click at [318, 142] on div "Therapist's Name" at bounding box center [352, 134] width 243 height 27
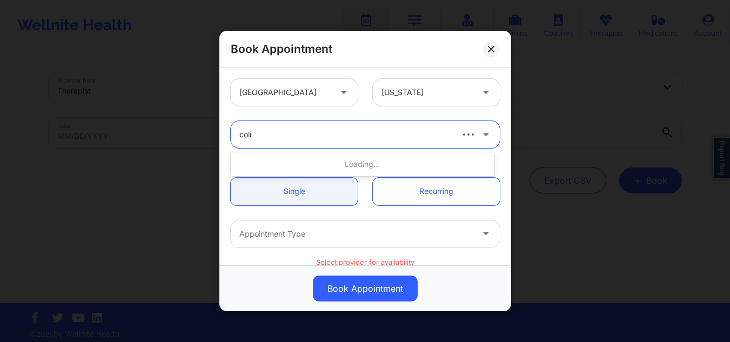
type input "colis"
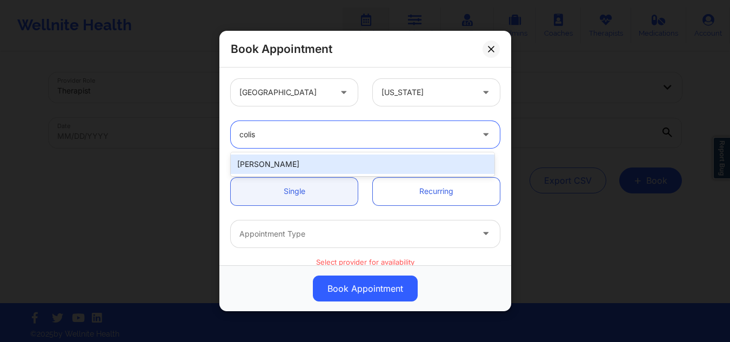
click at [307, 159] on div "Colis Baker" at bounding box center [363, 163] width 264 height 19
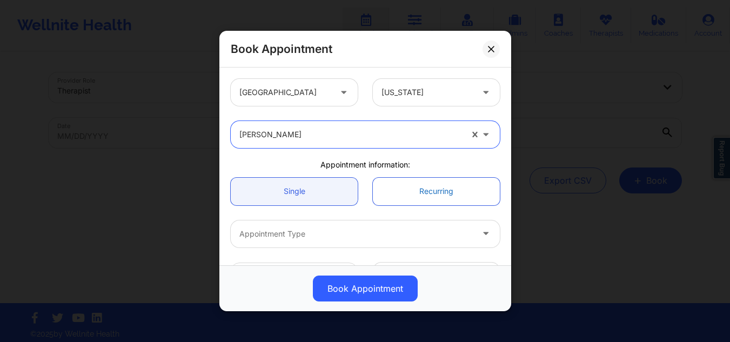
click at [439, 181] on link "Recurring" at bounding box center [436, 191] width 127 height 28
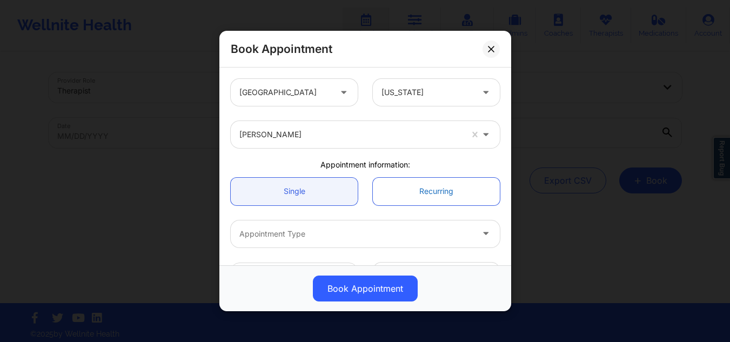
scroll to position [54, 0]
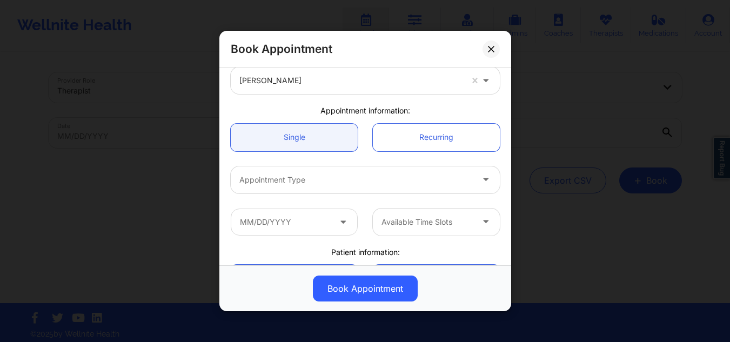
click at [378, 183] on div at bounding box center [355, 179] width 233 height 13
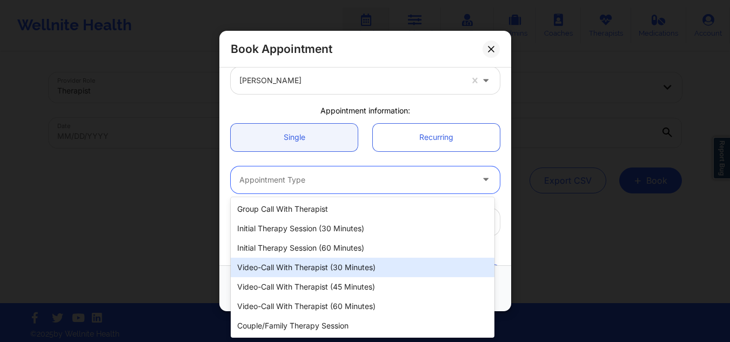
click at [347, 267] on div "Video-Call with Therapist (30 minutes)" at bounding box center [363, 267] width 264 height 19
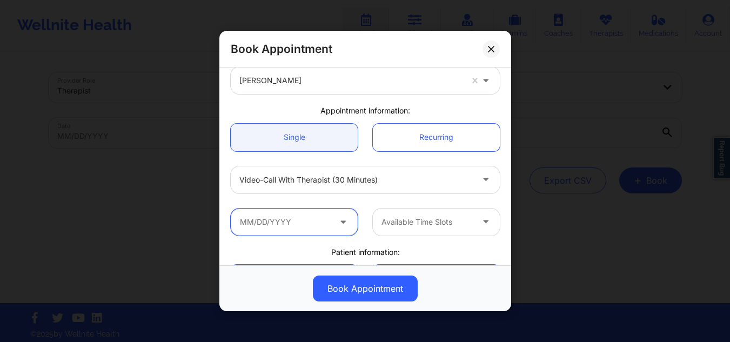
click at [331, 231] on input "text" at bounding box center [294, 221] width 127 height 27
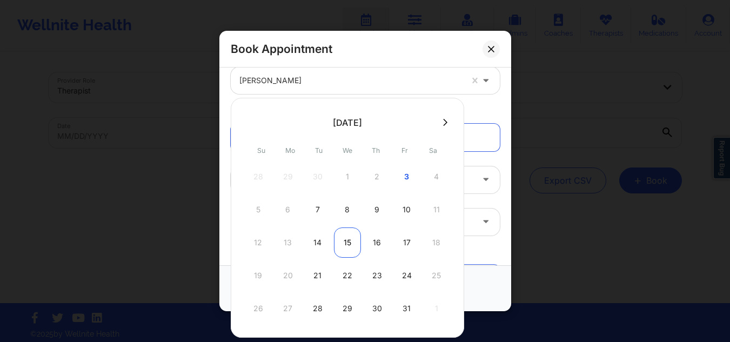
click at [346, 232] on div "15" at bounding box center [347, 242] width 27 height 30
type input "10/15/2025"
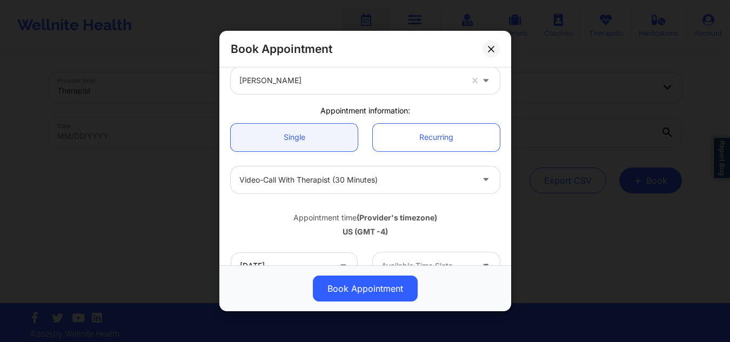
scroll to position [162, 0]
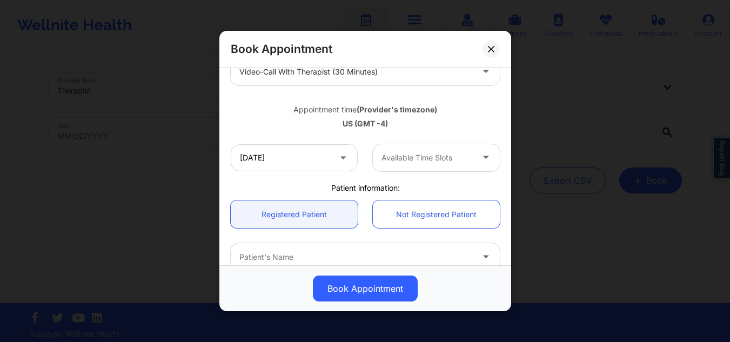
click at [437, 157] on div at bounding box center [426, 157] width 91 height 13
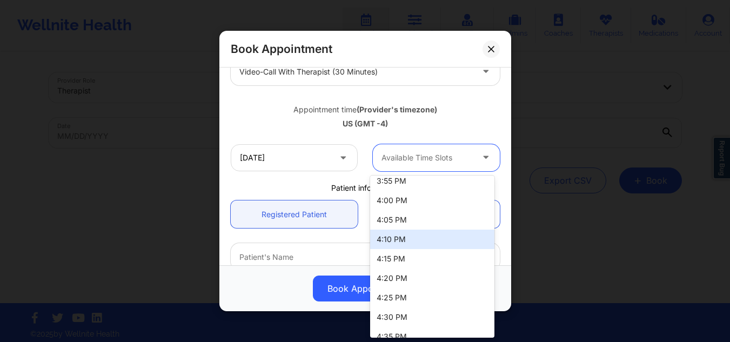
scroll to position [1512, 0]
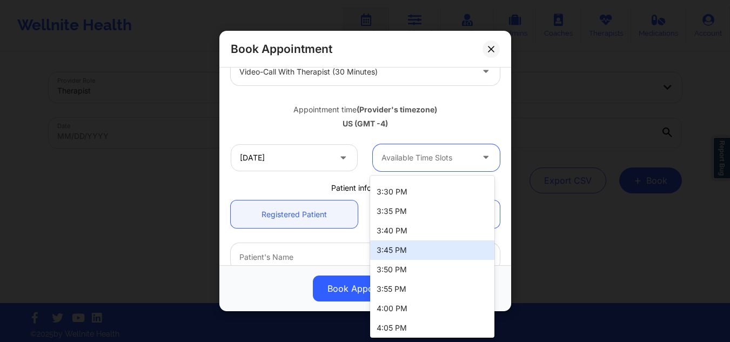
click at [400, 257] on div "3:45 PM" at bounding box center [432, 249] width 124 height 19
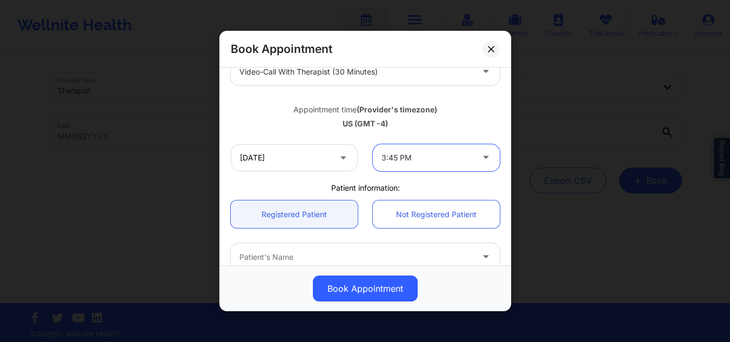
scroll to position [270, 0]
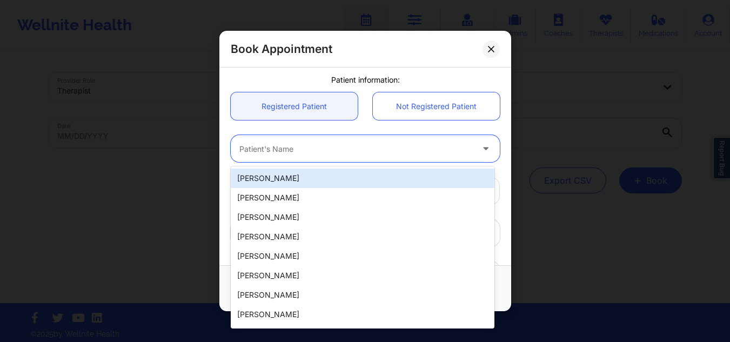
click at [327, 146] on div at bounding box center [355, 148] width 233 height 13
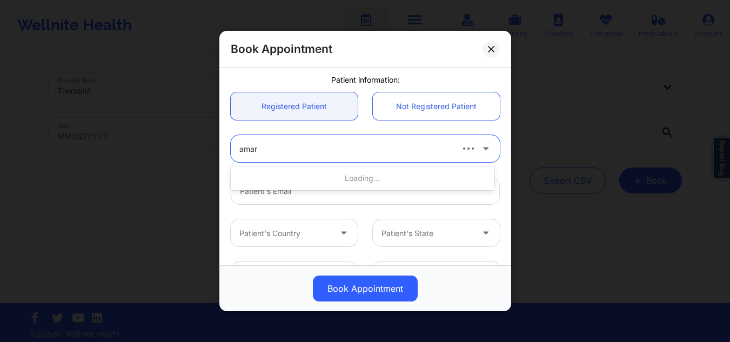
type input "amare"
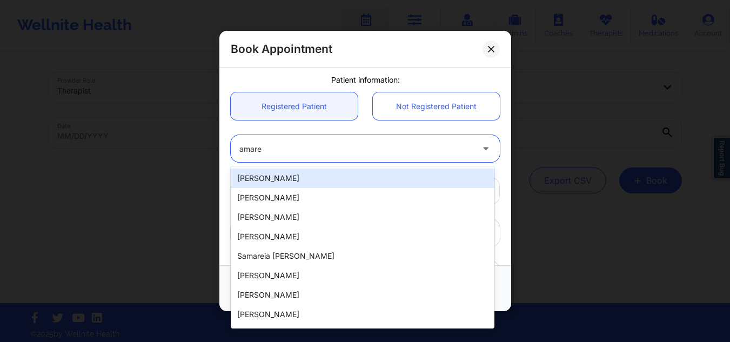
click at [303, 174] on div "Amare Benjamin" at bounding box center [363, 178] width 264 height 19
type input "asimbenjamin@yahoo.com"
type input "+17328091211"
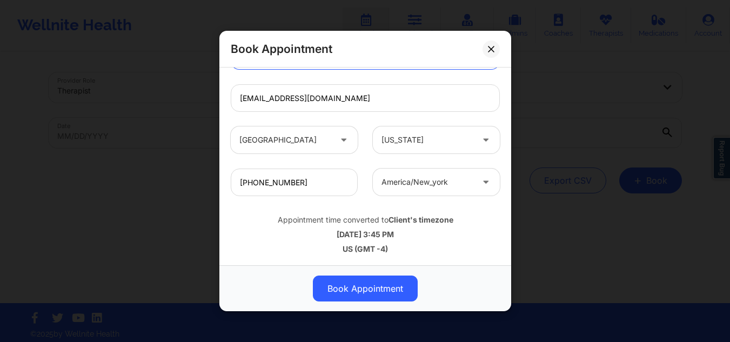
scroll to position [5, 0]
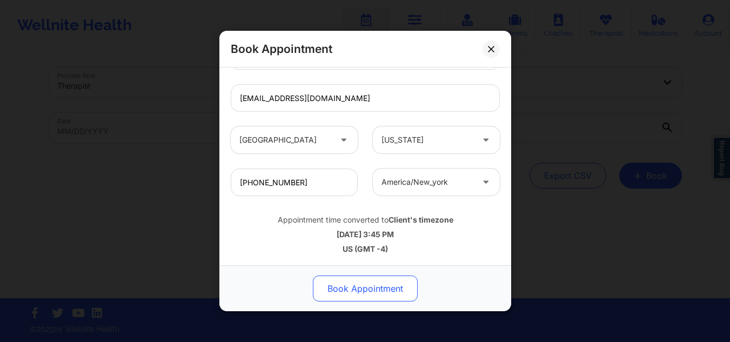
click at [345, 288] on button "Book Appointment" at bounding box center [365, 288] width 105 height 26
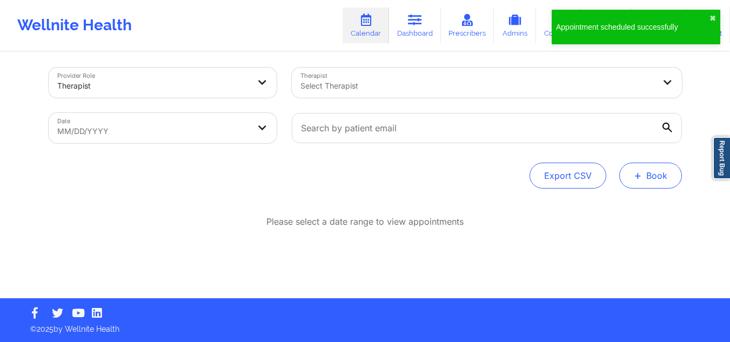
click at [667, 171] on button "+ Book" at bounding box center [650, 176] width 63 height 26
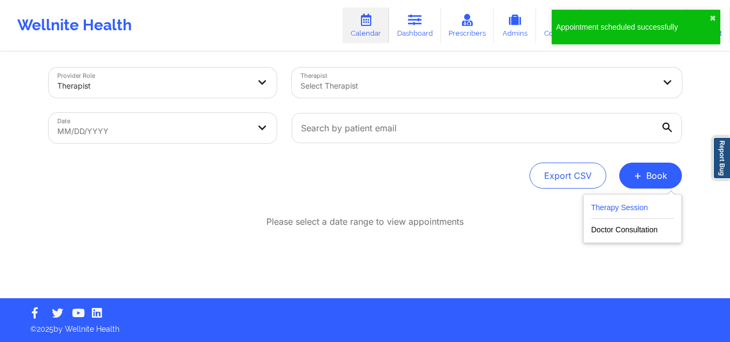
click at [638, 207] on button "Therapy Session" at bounding box center [632, 210] width 83 height 18
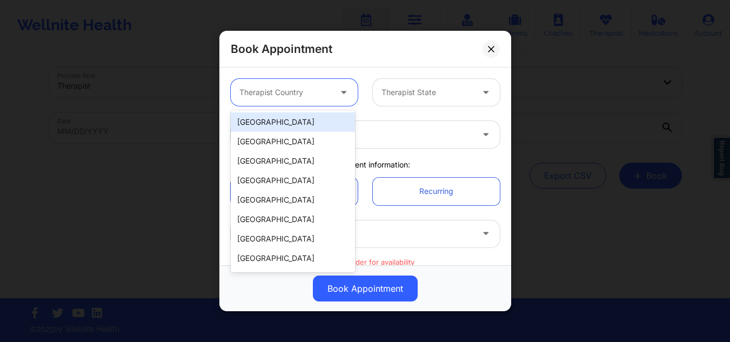
click at [307, 96] on div at bounding box center [284, 92] width 91 height 13
drag, startPoint x: 295, startPoint y: 123, endPoint x: 409, endPoint y: 98, distance: 116.8
click at [295, 123] on div "[GEOGRAPHIC_DATA]" at bounding box center [293, 121] width 124 height 19
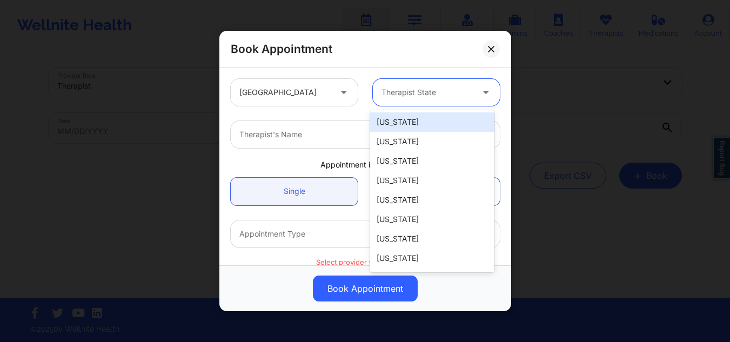
click at [434, 84] on div "Therapist State" at bounding box center [423, 92] width 101 height 27
type input "ny"
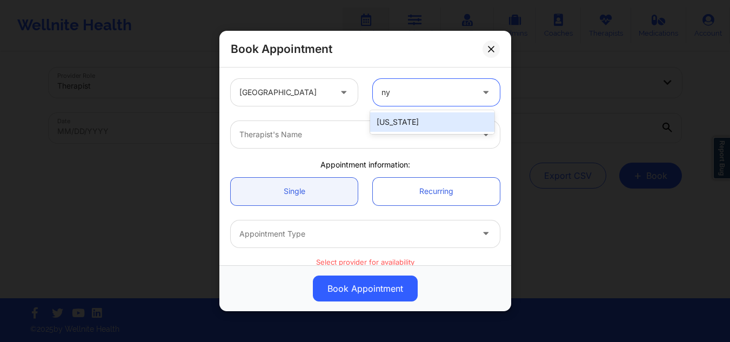
click at [393, 122] on div "[US_STATE]" at bounding box center [432, 121] width 124 height 19
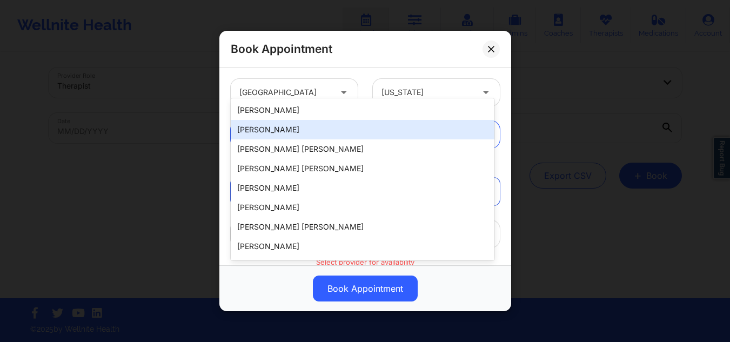
scroll to position [54, 0]
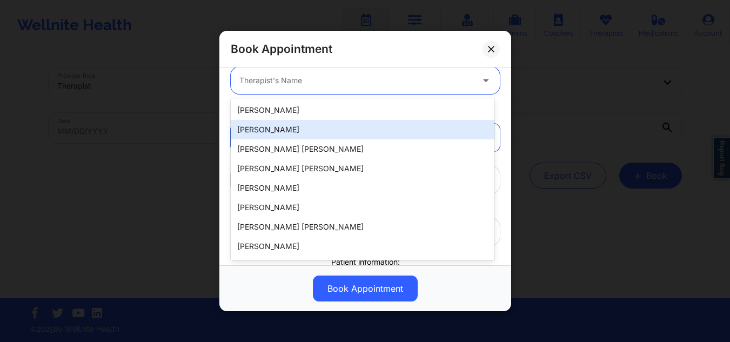
click at [362, 133] on body "Wellnite Health Calendar Dashboard Prescribers Admins Coaches Therapists Medica…" at bounding box center [365, 166] width 730 height 342
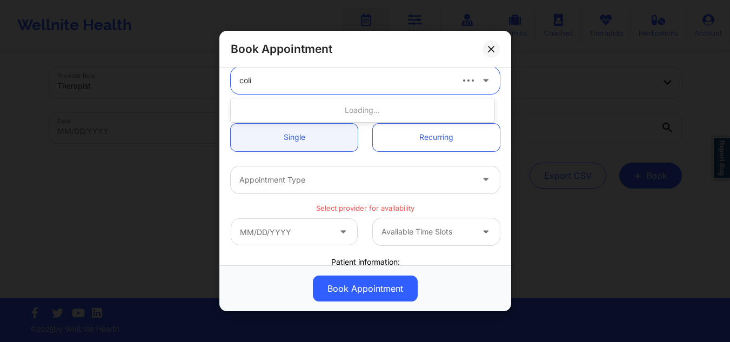
type input "colis"
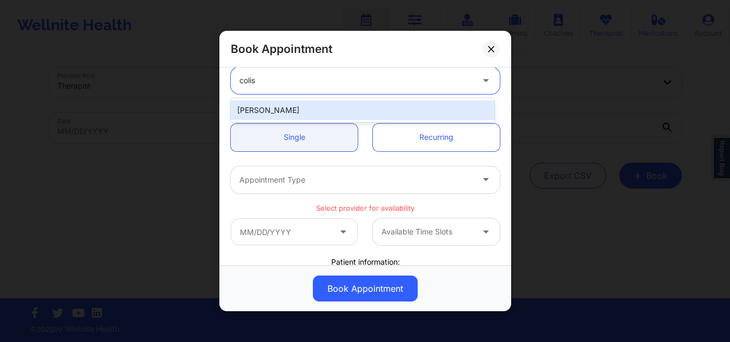
click at [339, 115] on div "Colis Baker" at bounding box center [363, 109] width 264 height 19
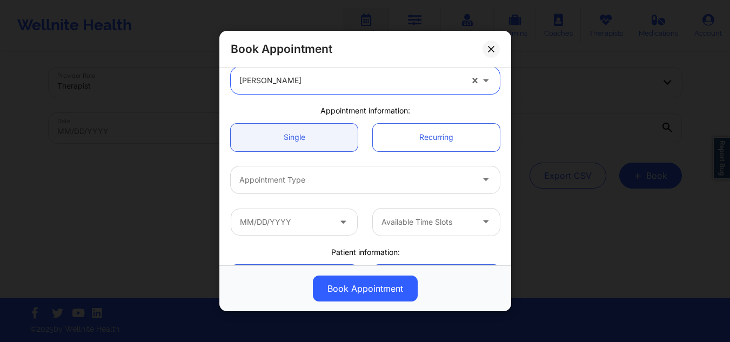
click at [362, 194] on div "Appointment Type" at bounding box center [365, 179] width 284 height 42
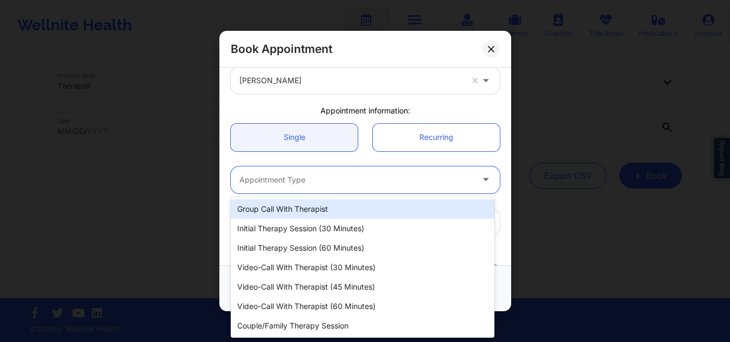
click at [359, 177] on div at bounding box center [355, 179] width 233 height 13
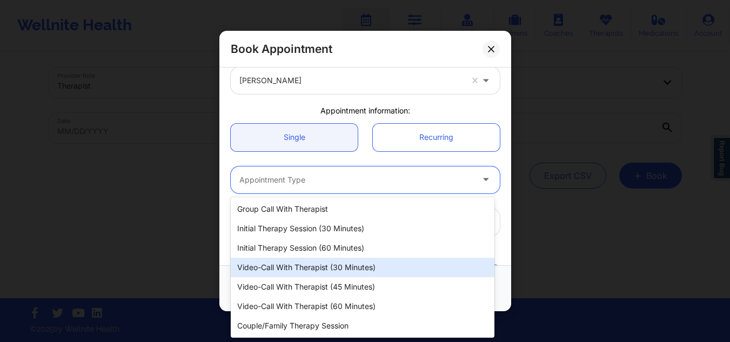
click at [311, 271] on div "Video-Call with Therapist (30 minutes)" at bounding box center [363, 267] width 264 height 19
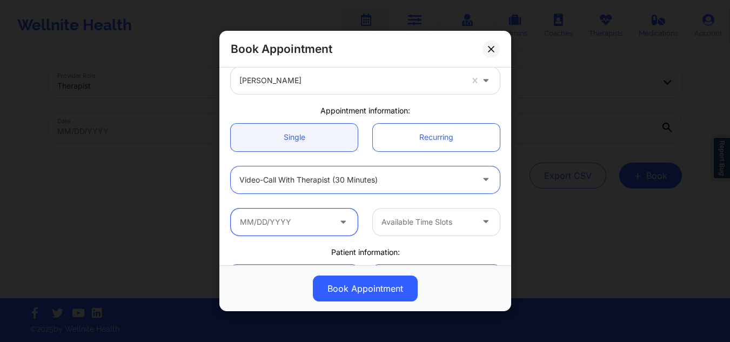
click at [296, 208] on input "text" at bounding box center [294, 221] width 127 height 27
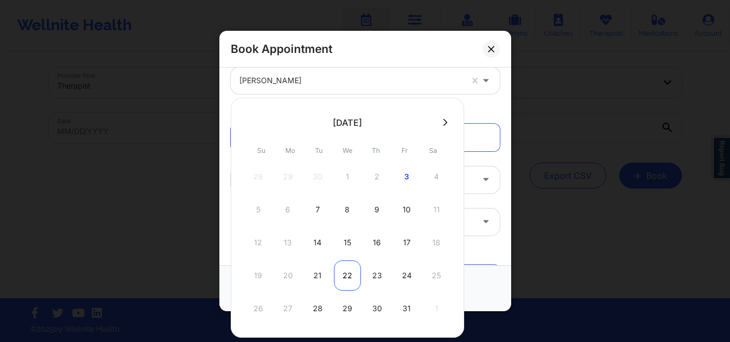
click at [346, 278] on div "22" at bounding box center [347, 275] width 27 height 30
type input "10/22/2025"
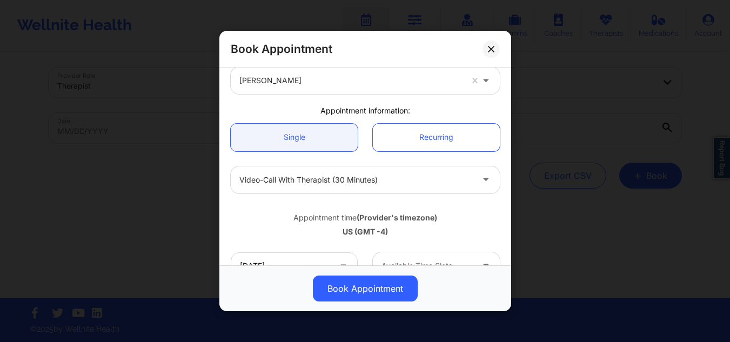
scroll to position [108, 0]
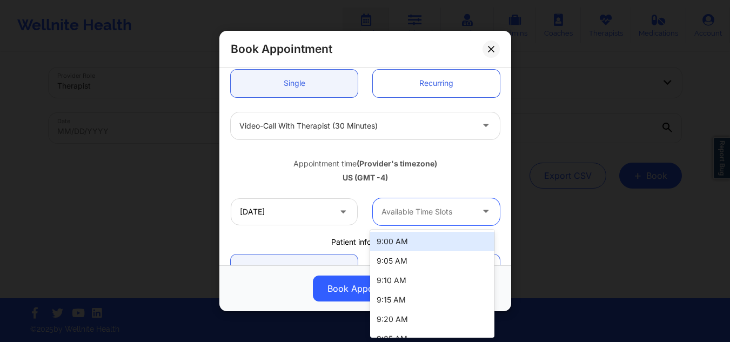
click at [434, 212] on div at bounding box center [426, 211] width 91 height 13
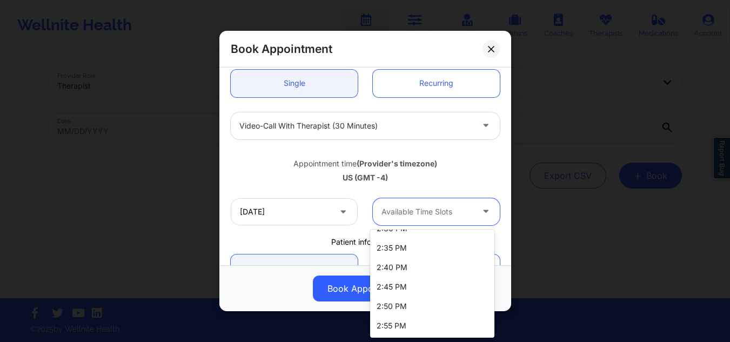
scroll to position [1512, 0]
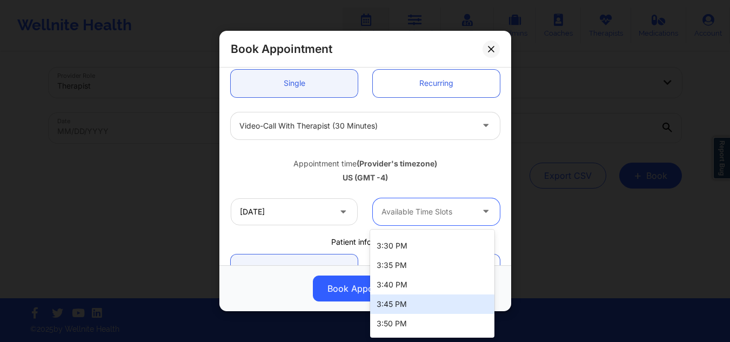
click at [422, 310] on div "3:45 PM" at bounding box center [432, 303] width 124 height 19
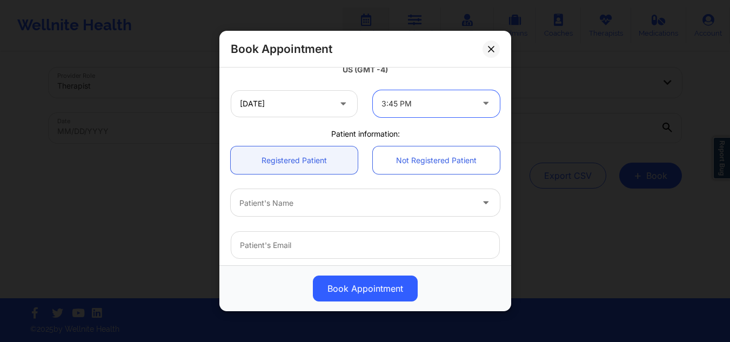
scroll to position [324, 0]
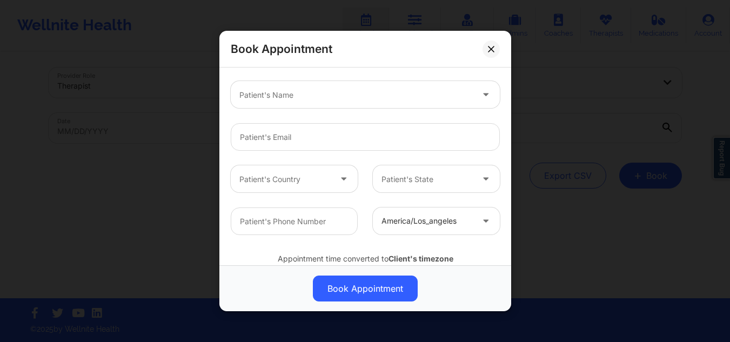
click at [333, 105] on div "Patient's Name" at bounding box center [352, 94] width 243 height 27
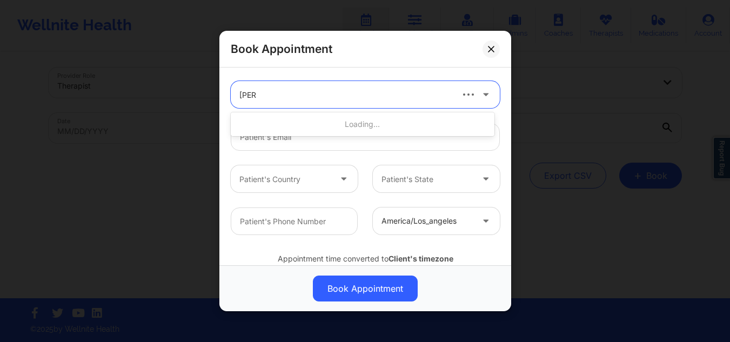
type input "benja"
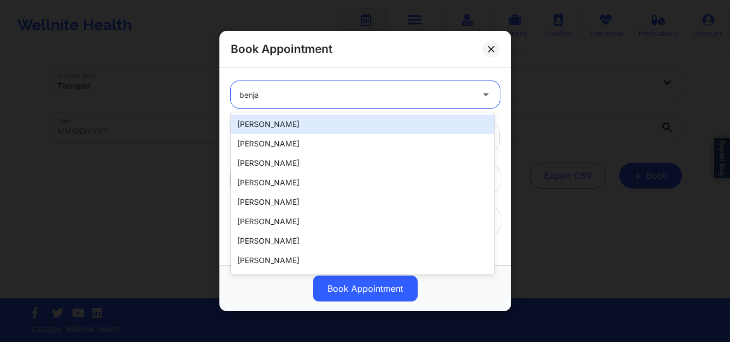
click at [298, 126] on div "Amare Benjamin" at bounding box center [363, 124] width 264 height 19
type input "asimbenjamin@yahoo.com"
type input "+17328091211"
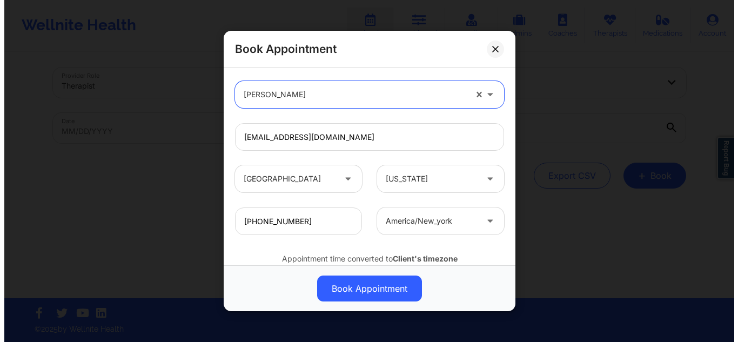
scroll to position [363, 0]
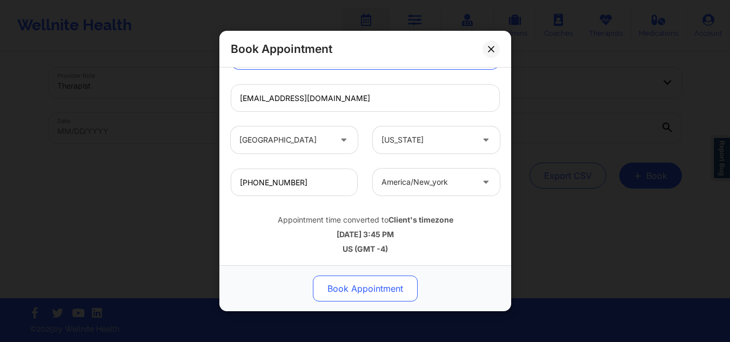
click at [364, 283] on button "Book Appointment" at bounding box center [365, 288] width 105 height 26
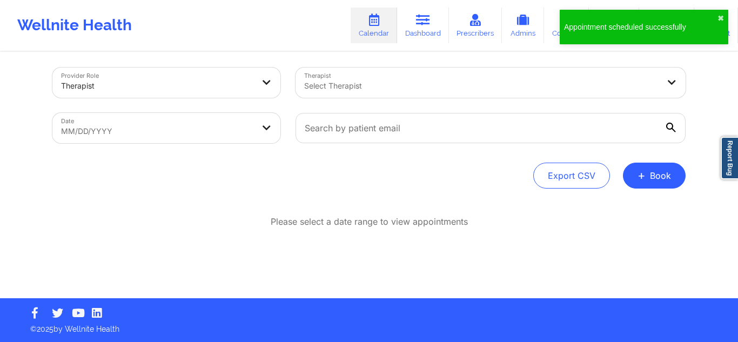
click at [177, 120] on body "Appointment scheduled successfully ✖︎ Wellnite Health Calendar Dashboard Prescr…" at bounding box center [369, 166] width 738 height 342
select select "2025-8"
select select "2025-9"
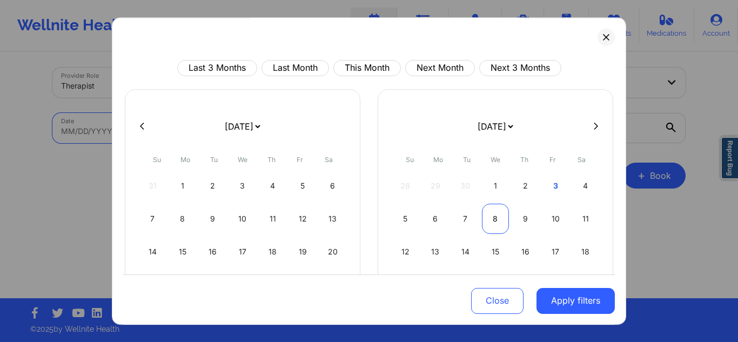
click at [486, 221] on div "8" at bounding box center [496, 219] width 28 height 30
select select "2025-9"
select select "2025-10"
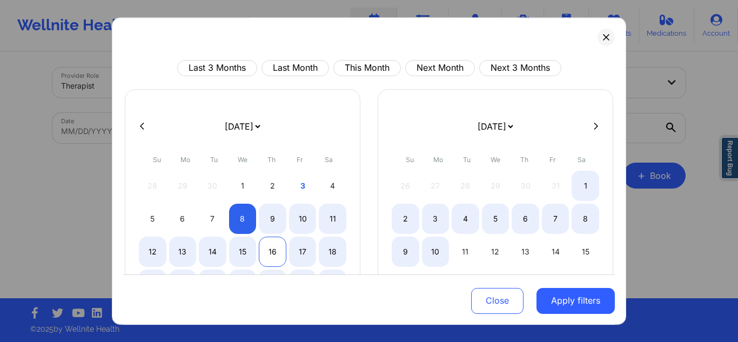
select select "2025-9"
select select "2025-10"
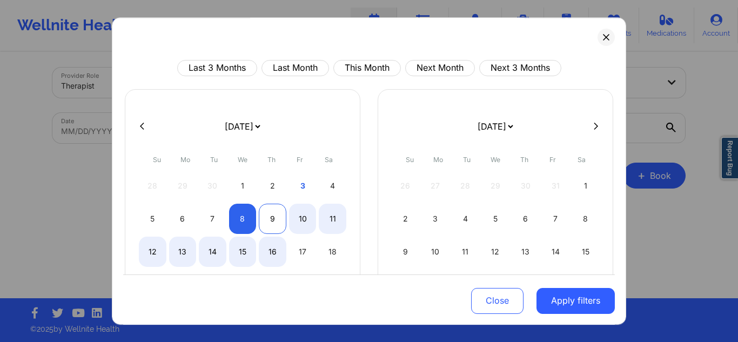
select select "2025-9"
select select "2025-10"
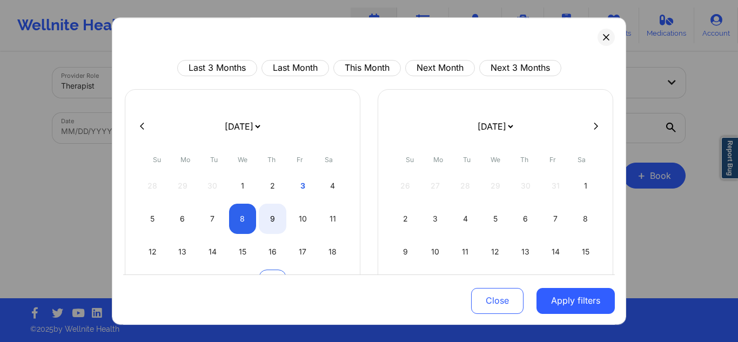
select select "2025-9"
select select "2025-10"
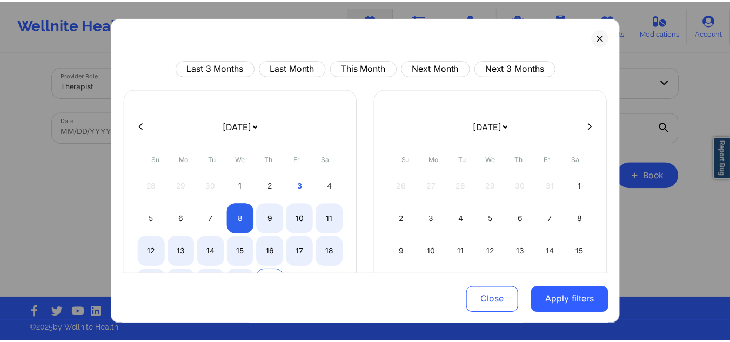
scroll to position [108, 0]
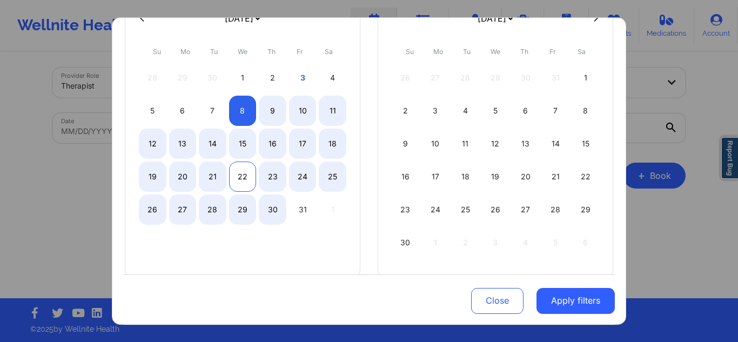
select select "2025-9"
select select "2025-10"
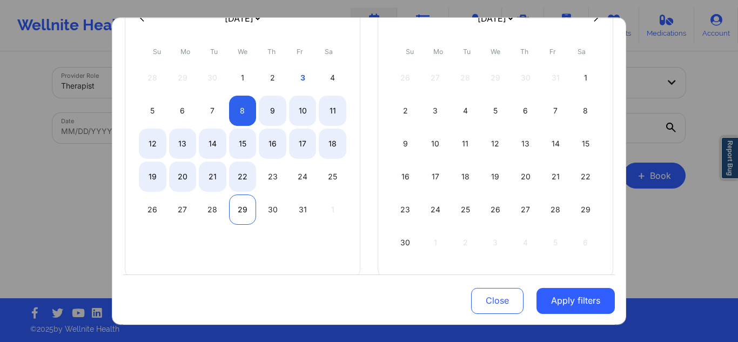
select select "2025-9"
select select "2025-10"
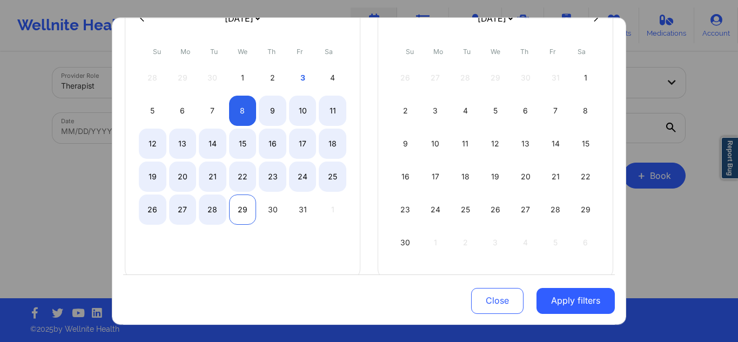
click at [240, 209] on div "29" at bounding box center [243, 209] width 28 height 30
select select "2025-9"
select select "2025-10"
click at [530, 304] on div "Close Apply filters" at bounding box center [369, 299] width 492 height 50
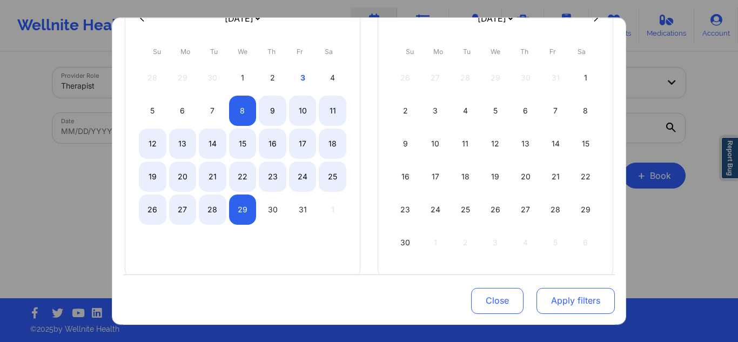
click at [549, 303] on button "Apply filters" at bounding box center [575, 300] width 78 height 26
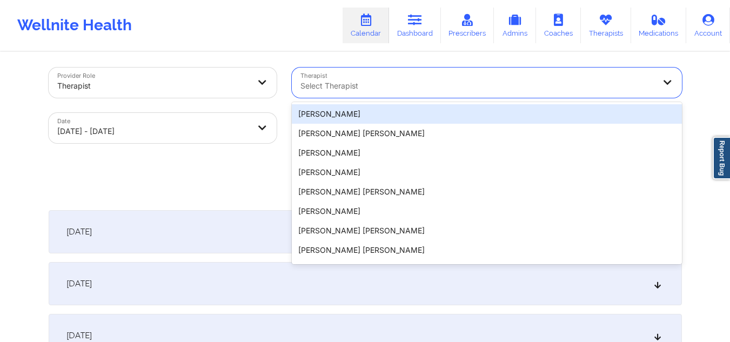
click at [479, 73] on div "Select Therapist" at bounding box center [474, 83] width 364 height 30
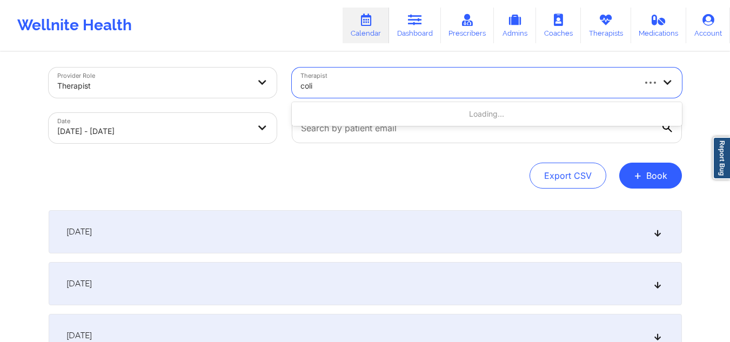
type input "colis"
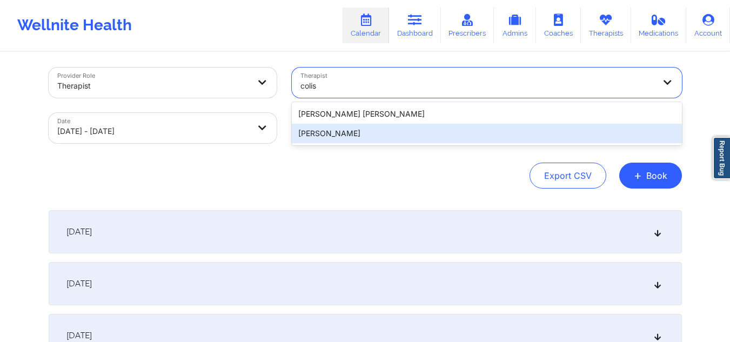
click at [393, 130] on div "Colis Baker" at bounding box center [487, 133] width 390 height 19
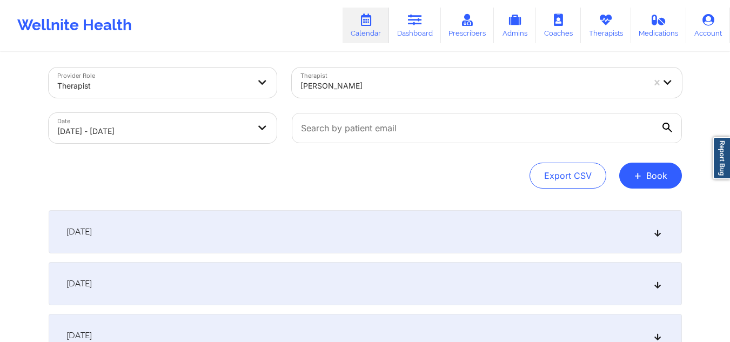
click at [667, 123] on icon at bounding box center [667, 128] width 10 height 10
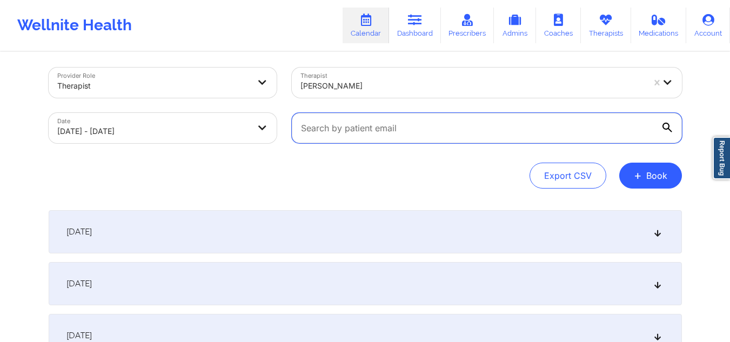
click at [667, 123] on input "text" at bounding box center [487, 128] width 390 height 30
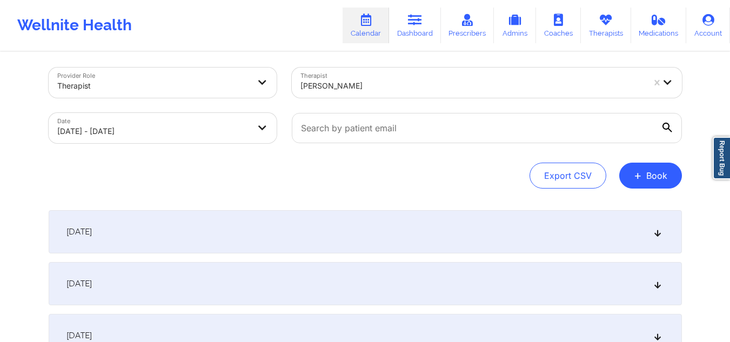
click at [216, 237] on div "October 8, 2025" at bounding box center [365, 231] width 633 height 43
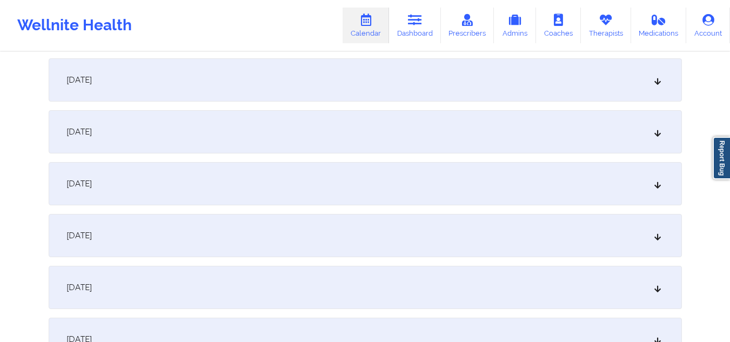
scroll to position [491, 0]
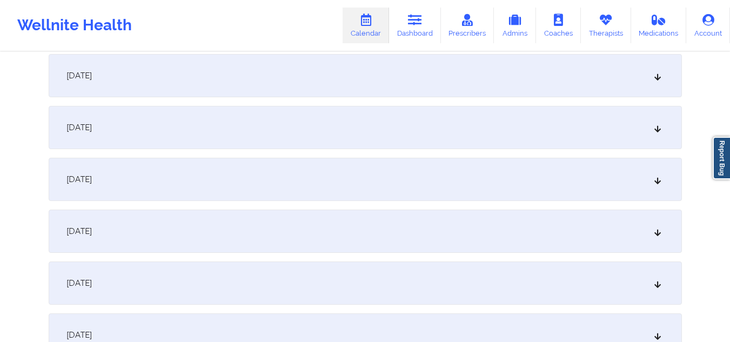
click at [211, 288] on div "October 16, 2025" at bounding box center [365, 282] width 633 height 43
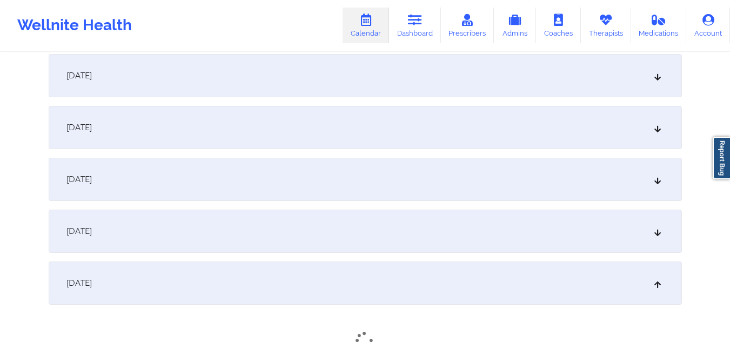
click at [213, 235] on div "October 15, 2025" at bounding box center [365, 231] width 633 height 43
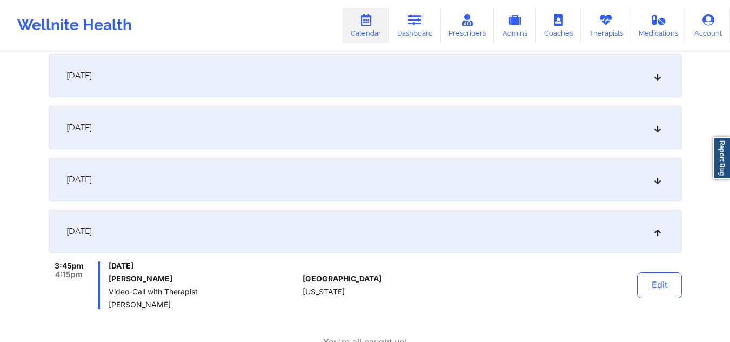
click at [659, 227] on icon at bounding box center [657, 231] width 9 height 8
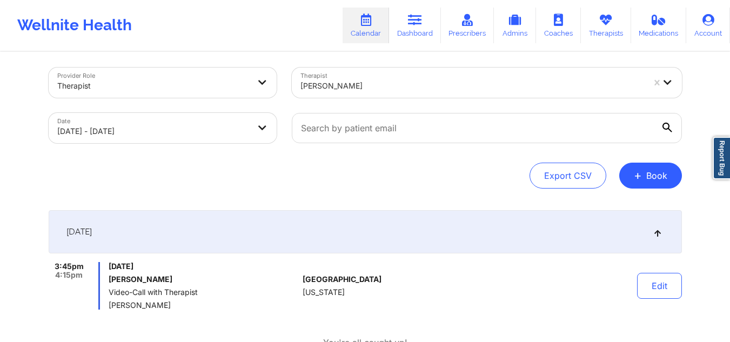
scroll to position [0, 0]
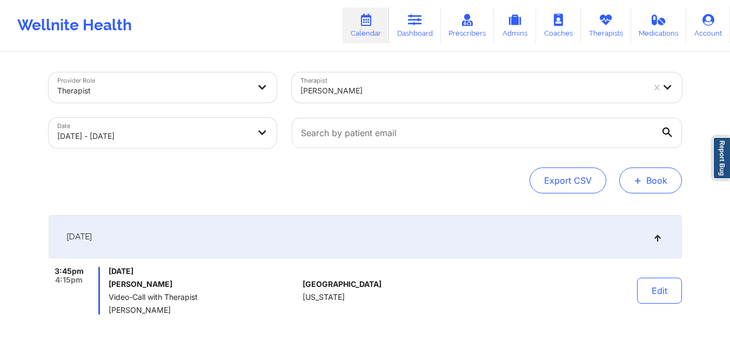
click at [643, 181] on button "+ Book" at bounding box center [650, 180] width 63 height 26
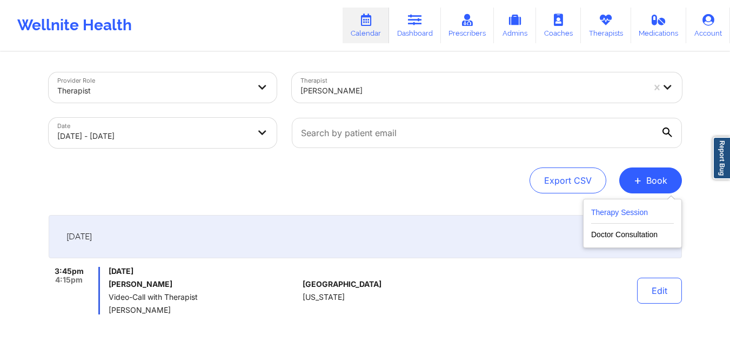
click at [618, 217] on button "Therapy Session" at bounding box center [632, 215] width 83 height 18
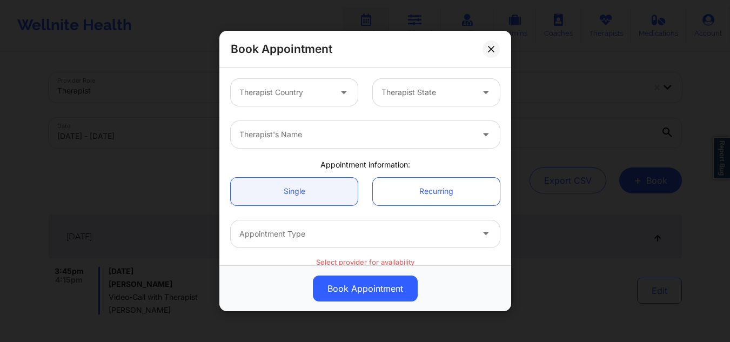
click at [272, 90] on div at bounding box center [284, 92] width 91 height 13
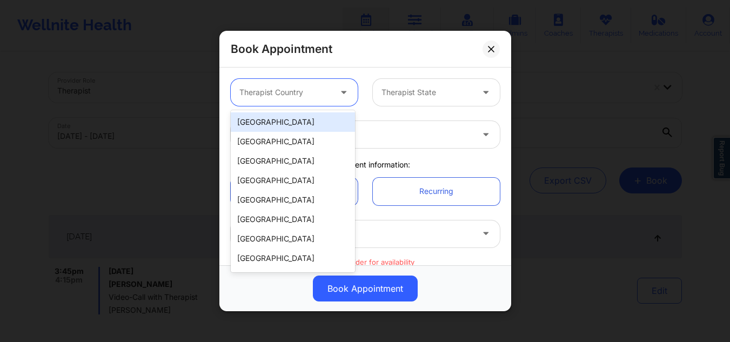
click at [276, 118] on div "[GEOGRAPHIC_DATA]" at bounding box center [293, 121] width 124 height 19
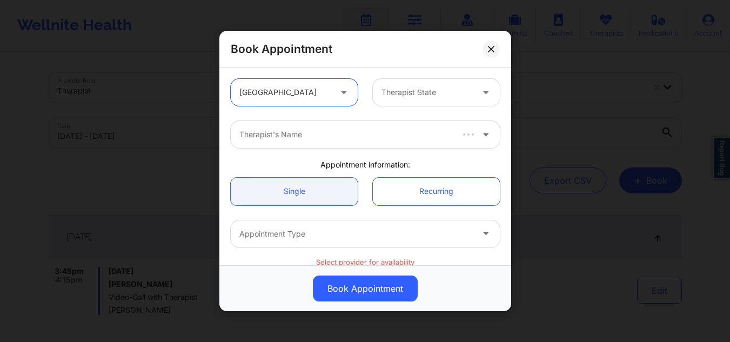
click at [401, 83] on div "Therapist State" at bounding box center [423, 92] width 101 height 27
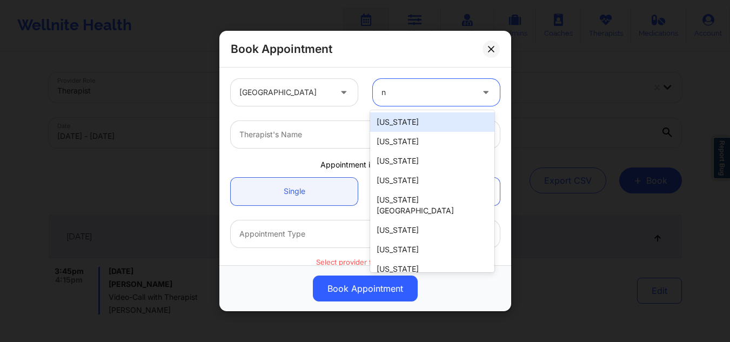
type input "ny"
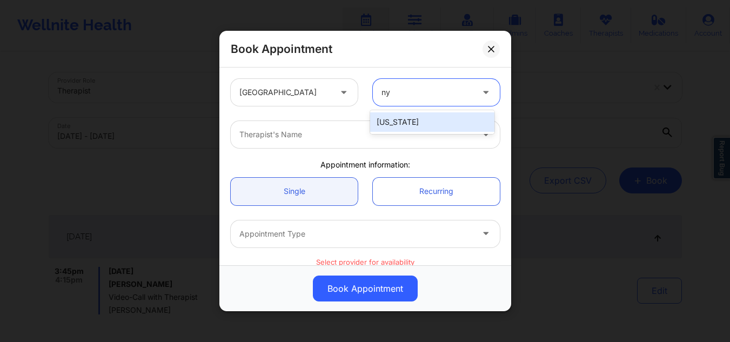
click at [401, 129] on div "[US_STATE]" at bounding box center [432, 121] width 124 height 19
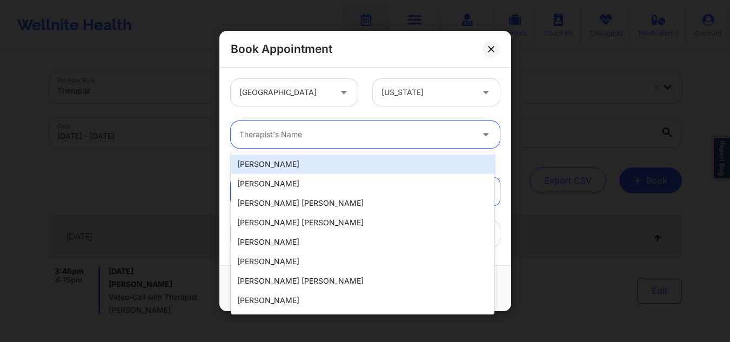
click at [401, 129] on div at bounding box center [355, 134] width 233 height 13
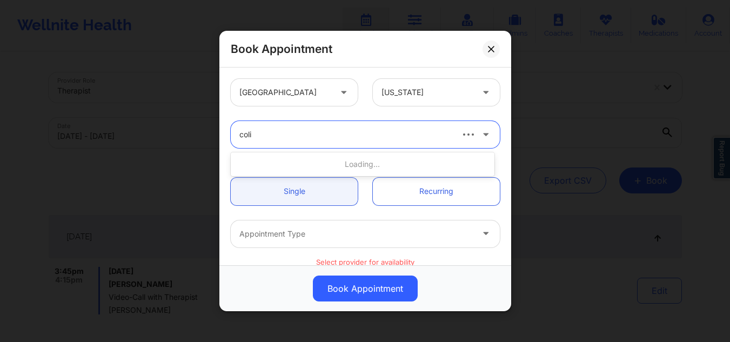
type input "colis"
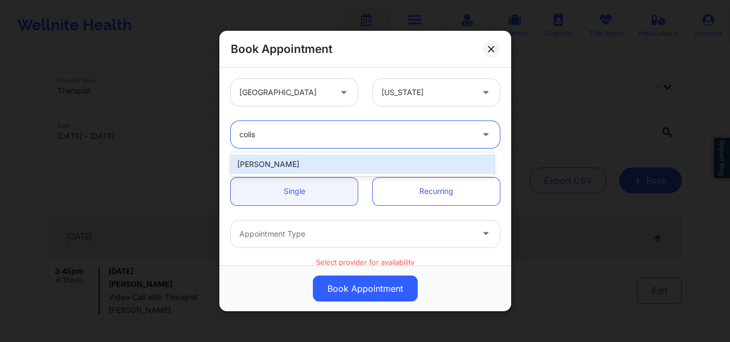
click at [361, 162] on div "Colis Baker" at bounding box center [363, 163] width 264 height 19
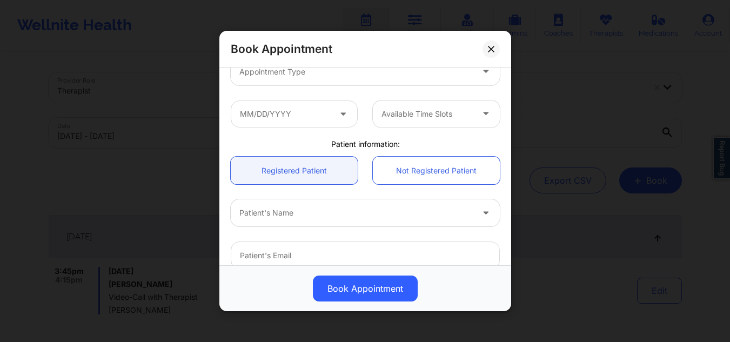
scroll to position [108, 0]
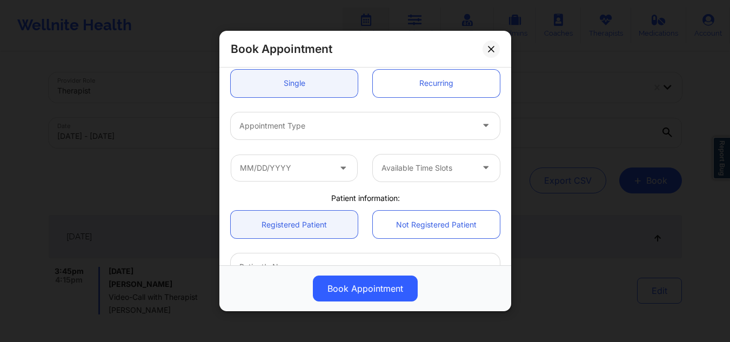
click at [333, 122] on div at bounding box center [355, 125] width 233 height 13
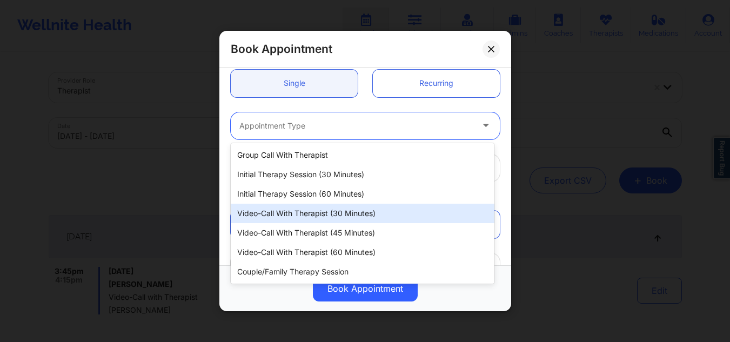
click at [333, 210] on div "Video-Call with Therapist (30 minutes)" at bounding box center [363, 213] width 264 height 19
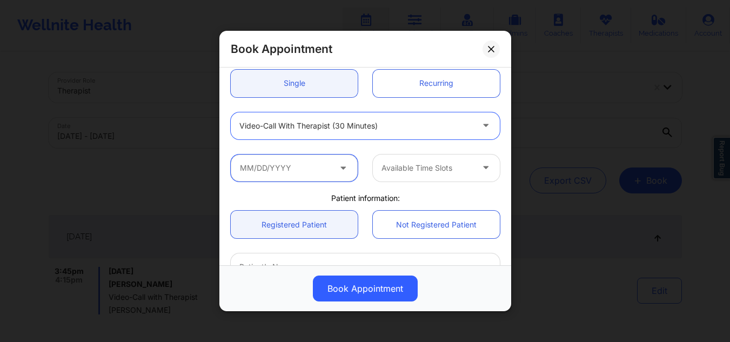
click at [311, 157] on input "text" at bounding box center [294, 167] width 127 height 27
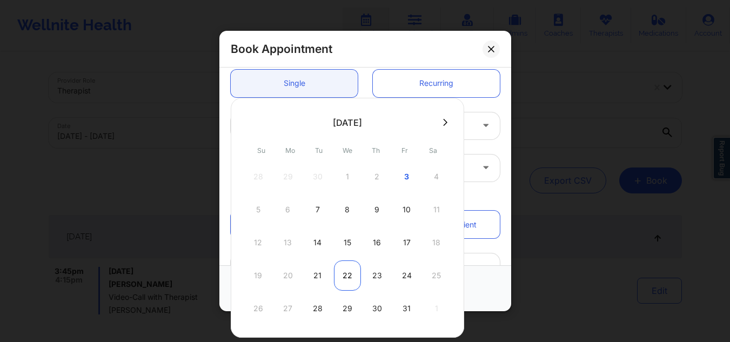
click at [349, 277] on div "22" at bounding box center [347, 275] width 27 height 30
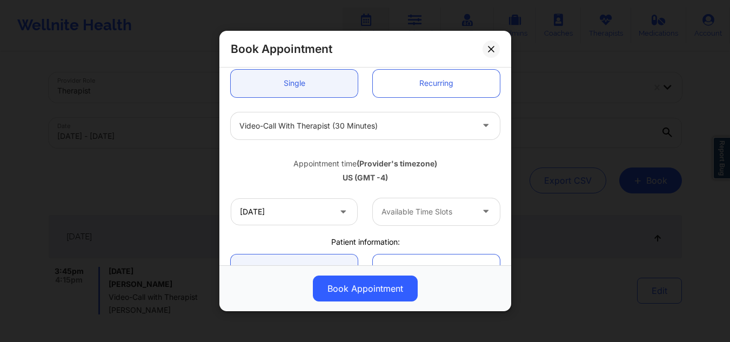
click at [376, 208] on div "Available Time Slots" at bounding box center [423, 211] width 101 height 27
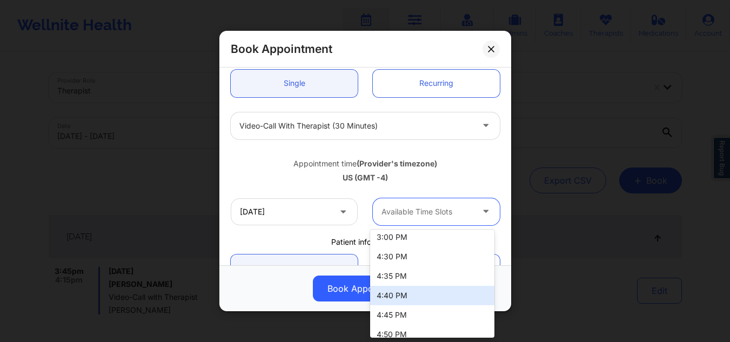
scroll to position [1350, 0]
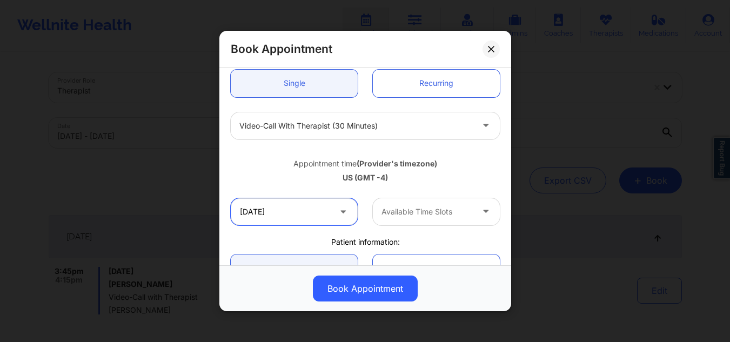
click at [303, 212] on input "10/22/2025" at bounding box center [294, 211] width 127 height 27
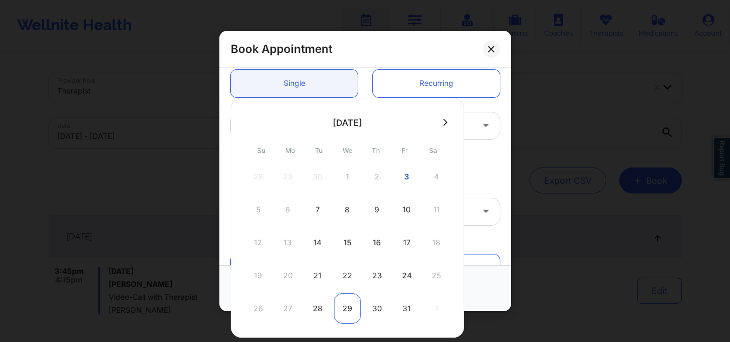
click at [348, 302] on div "29" at bounding box center [347, 308] width 27 height 30
type input "10/29/2025"
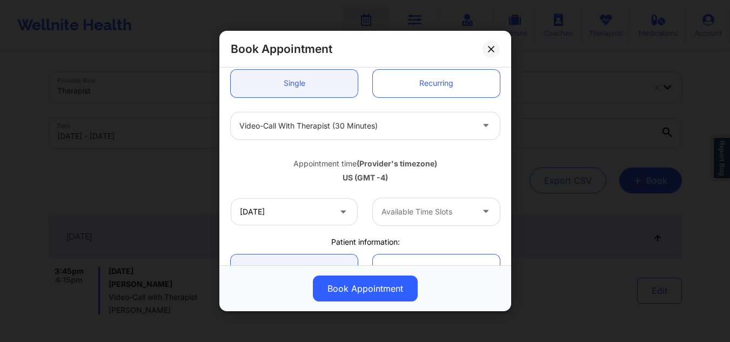
scroll to position [162, 0]
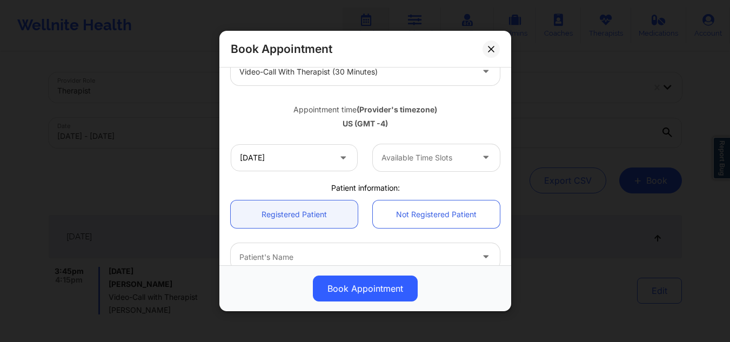
click at [401, 169] on div "Available Time Slots" at bounding box center [423, 157] width 101 height 27
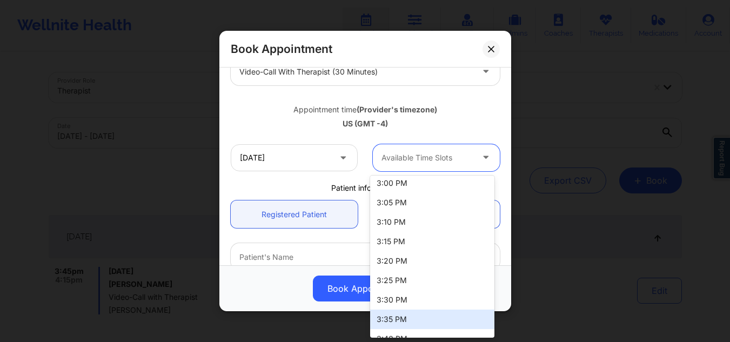
scroll to position [1458, 0]
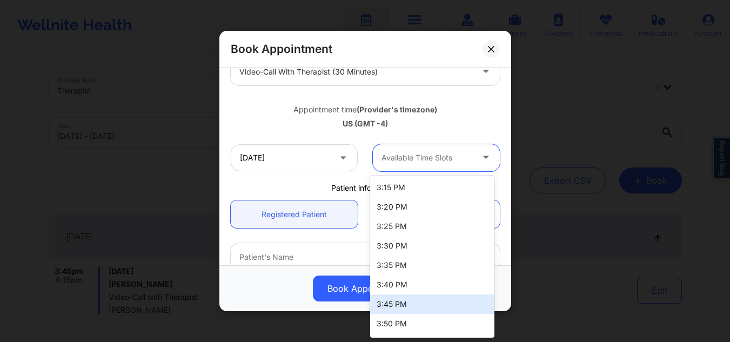
click at [393, 299] on div "3:45 PM" at bounding box center [432, 303] width 124 height 19
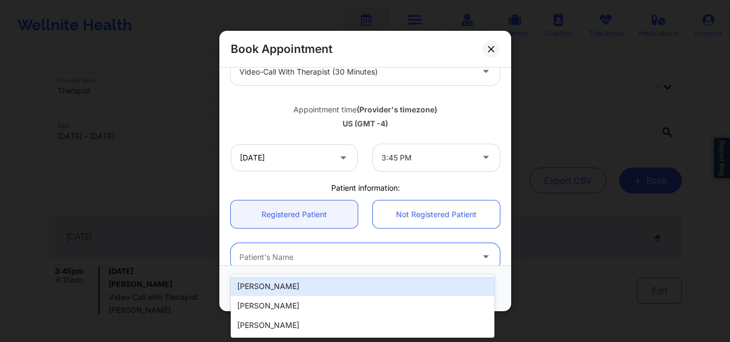
click at [342, 258] on div at bounding box center [355, 256] width 233 height 13
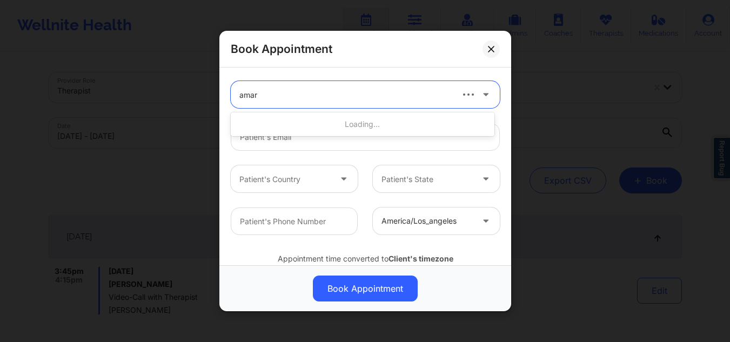
type input "amare"
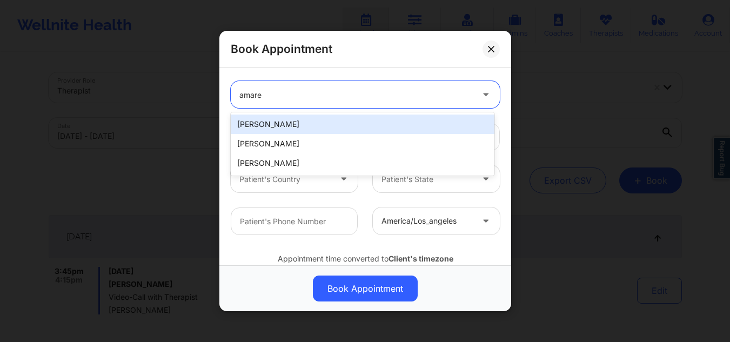
click at [344, 125] on div "Amare Benjamin" at bounding box center [363, 124] width 264 height 19
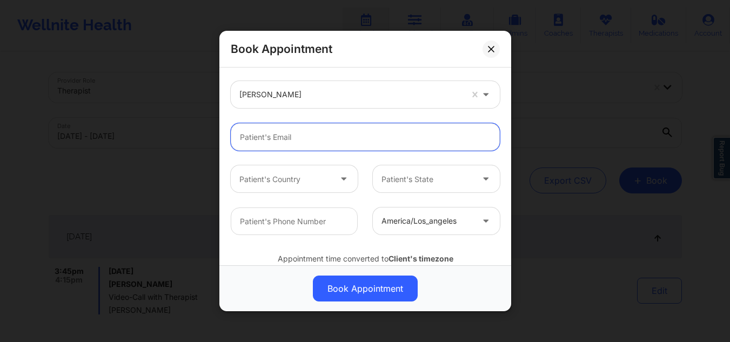
click at [335, 133] on input "email" at bounding box center [365, 137] width 269 height 28
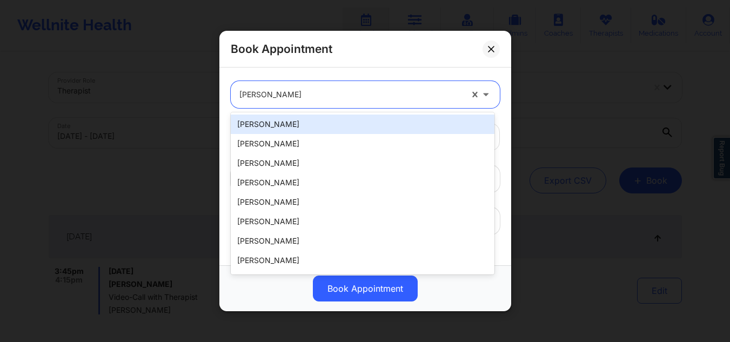
click at [325, 92] on div at bounding box center [350, 94] width 223 height 13
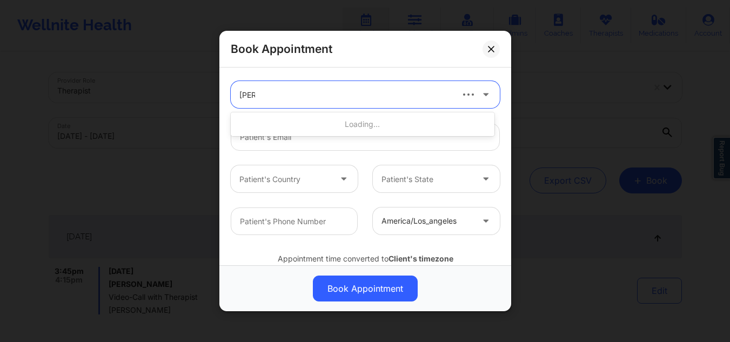
type input "benja"
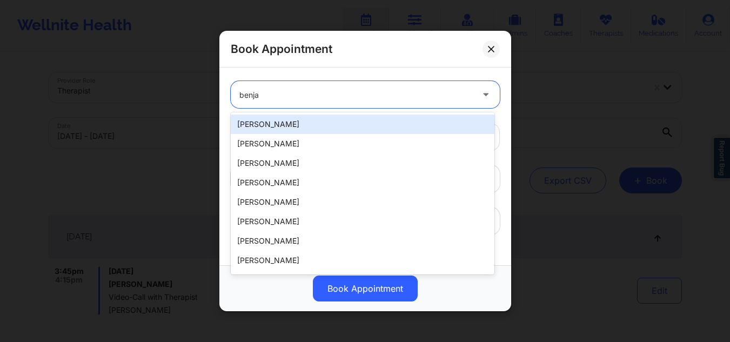
click at [333, 130] on div "Amare Benjamin" at bounding box center [363, 124] width 264 height 19
type input "asimbenjamin@yahoo.com"
type input "+17328091211"
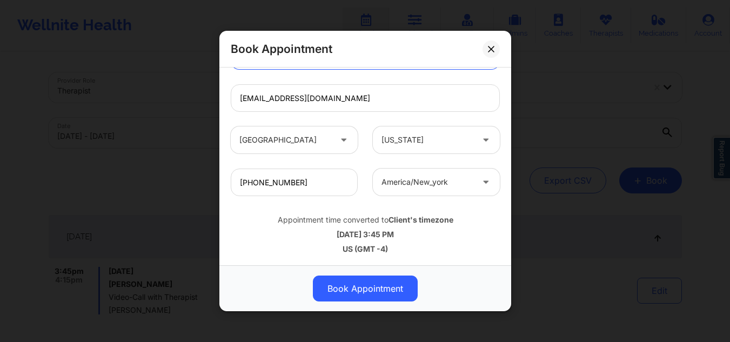
scroll to position [216, 0]
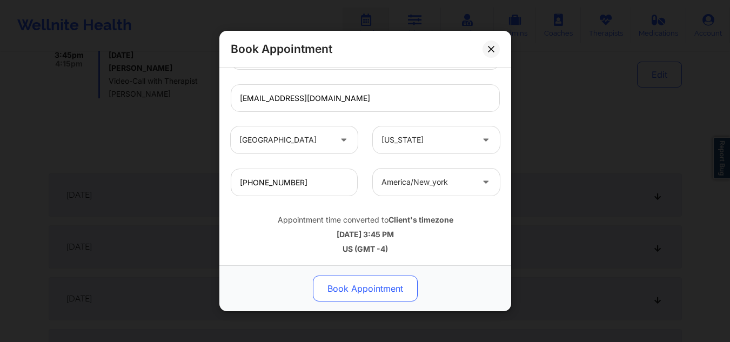
click at [355, 281] on button "Book Appointment" at bounding box center [365, 288] width 105 height 26
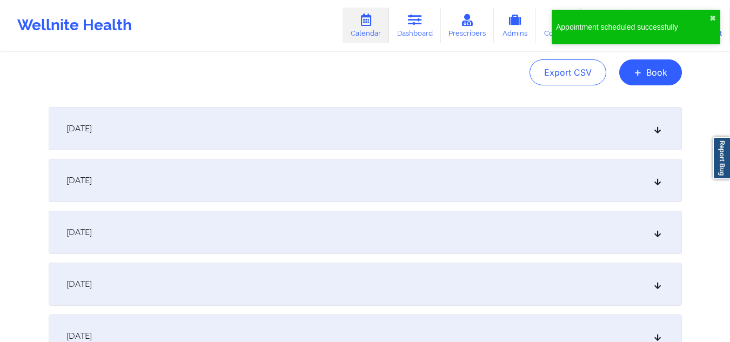
scroll to position [0, 0]
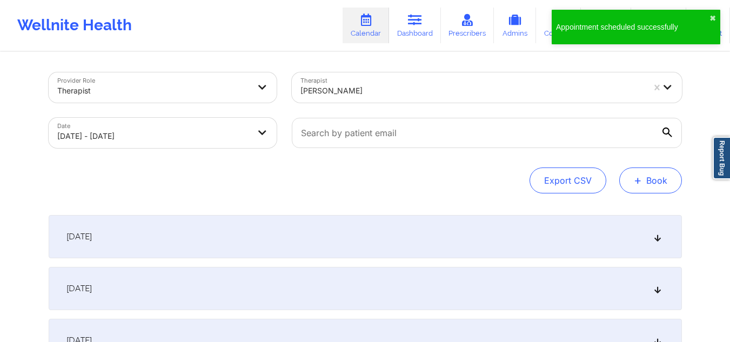
click at [656, 184] on button "+ Book" at bounding box center [650, 180] width 63 height 26
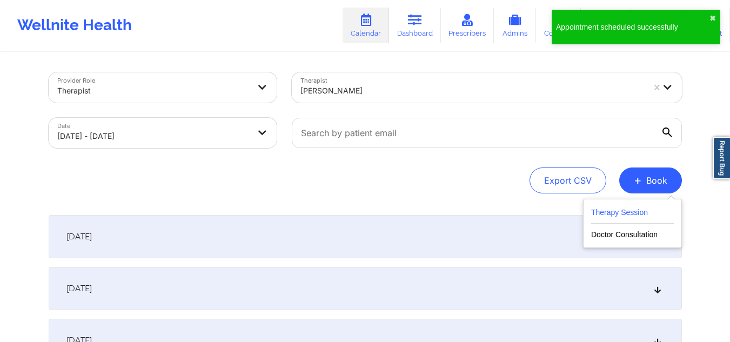
click at [642, 215] on button "Therapy Session" at bounding box center [632, 215] width 83 height 18
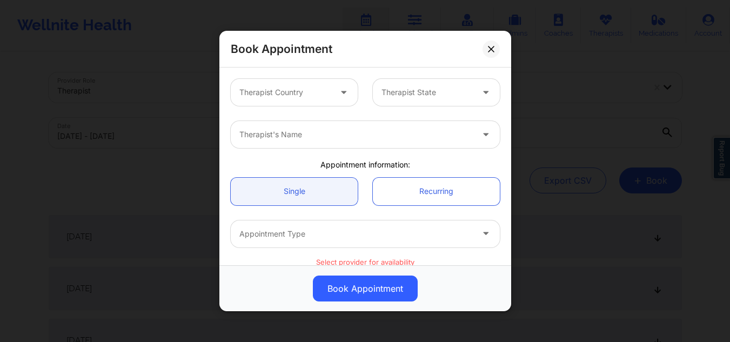
click at [274, 92] on div at bounding box center [284, 92] width 91 height 13
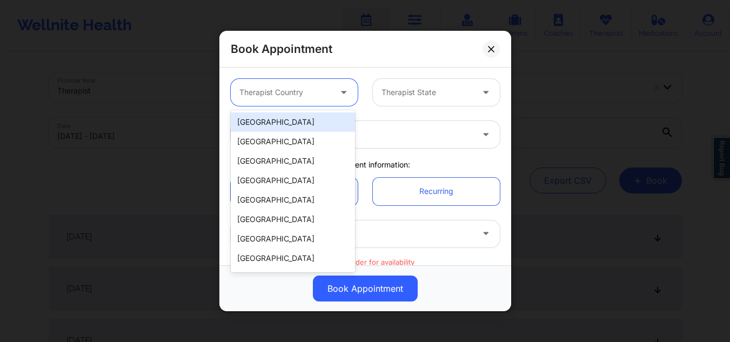
click at [266, 120] on div "[GEOGRAPHIC_DATA]" at bounding box center [293, 121] width 124 height 19
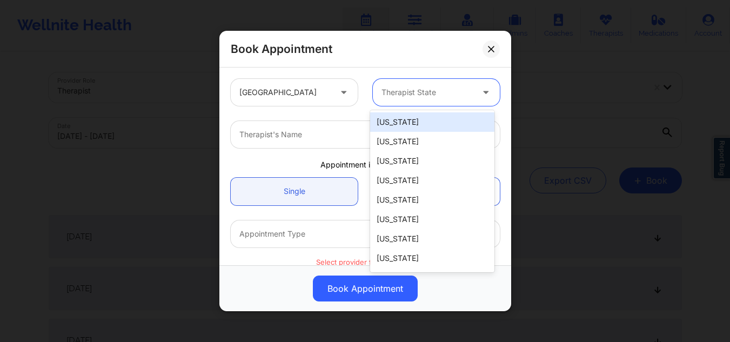
click at [435, 99] on div "Therapist State" at bounding box center [423, 92] width 101 height 27
type input "ny"
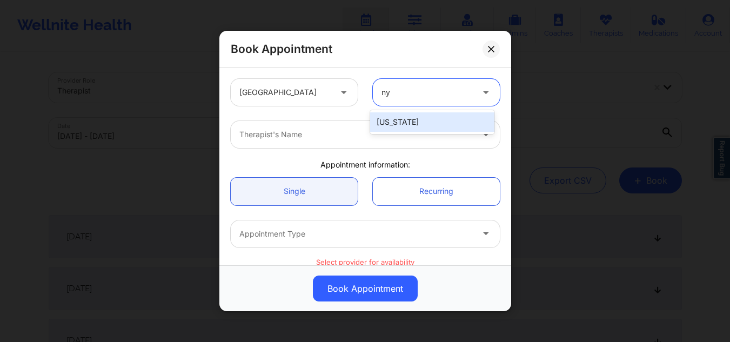
click at [414, 122] on div "[US_STATE]" at bounding box center [432, 121] width 124 height 19
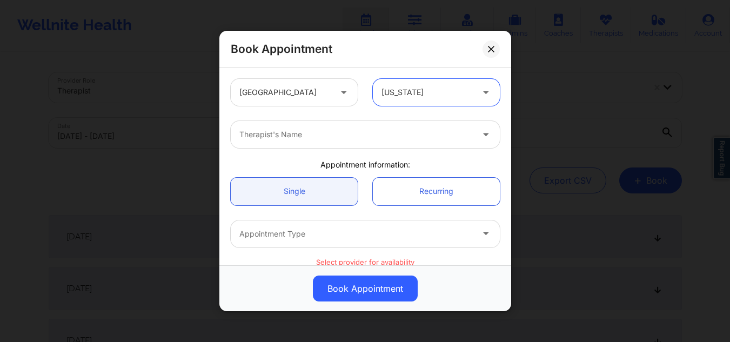
click at [373, 130] on div at bounding box center [355, 134] width 233 height 13
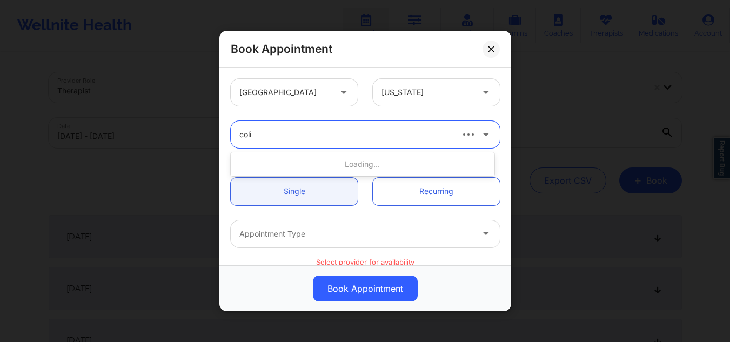
type input "colis"
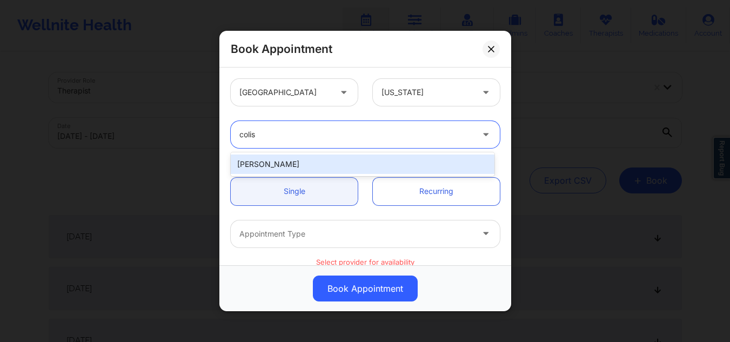
click at [283, 167] on div "Colis Baker" at bounding box center [363, 163] width 264 height 19
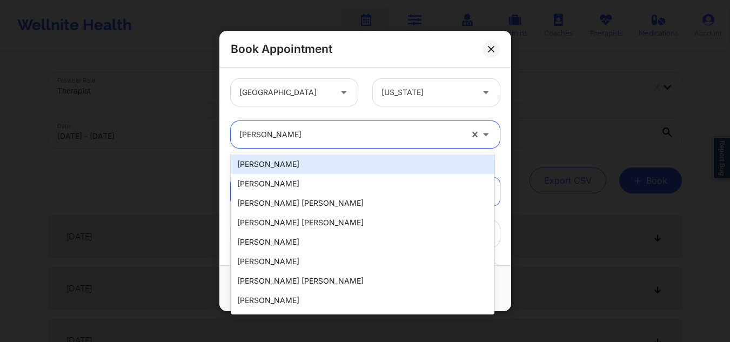
drag, startPoint x: 287, startPoint y: 137, endPoint x: 234, endPoint y: 131, distance: 53.3
click at [234, 131] on div "Colis Baker" at bounding box center [347, 134] width 232 height 27
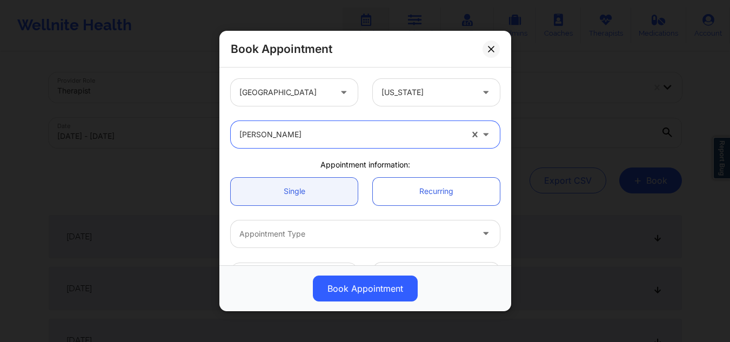
click at [304, 139] on div at bounding box center [350, 134] width 223 height 13
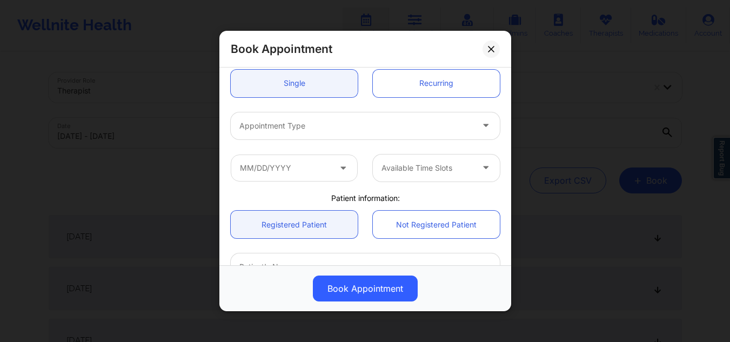
click at [320, 122] on div at bounding box center [355, 125] width 233 height 13
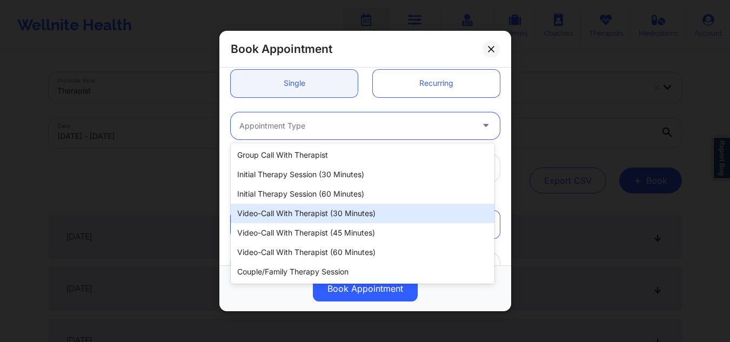
click at [308, 212] on div "Video-Call with Therapist (30 minutes)" at bounding box center [363, 213] width 264 height 19
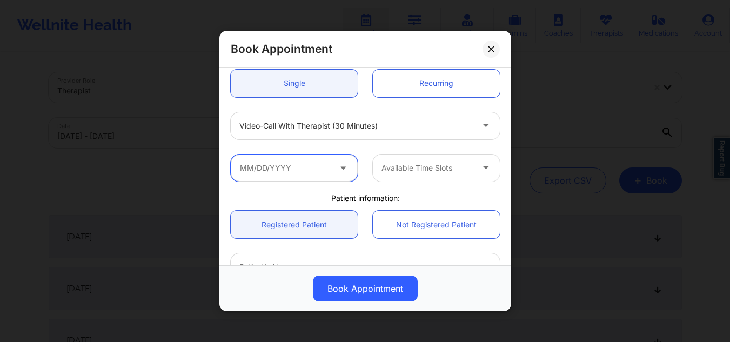
click at [323, 156] on input "text" at bounding box center [294, 167] width 127 height 27
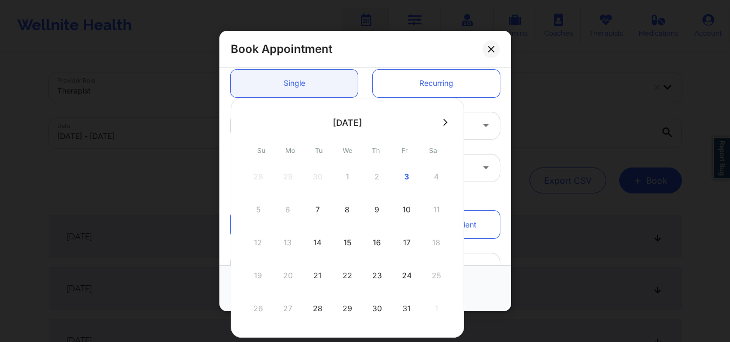
click at [443, 122] on icon at bounding box center [445, 122] width 4 height 8
click at [341, 211] on div "5" at bounding box center [347, 209] width 27 height 30
type input "11/05/2025"
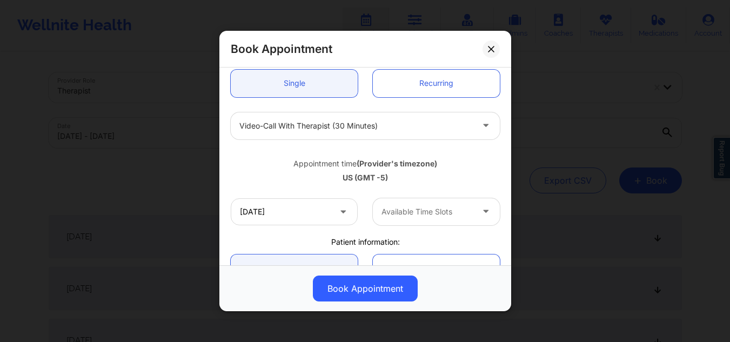
scroll to position [216, 0]
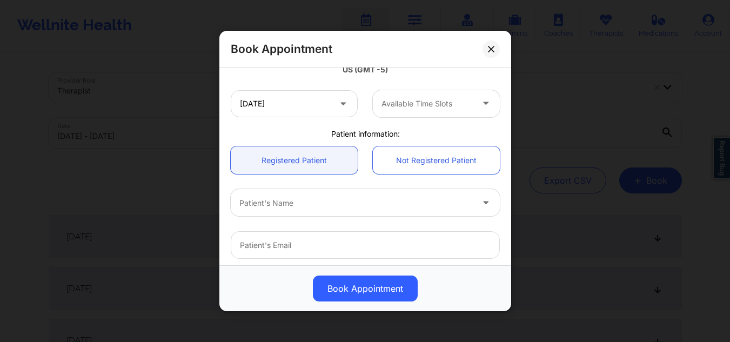
click at [441, 90] on div "Available Time Slots" at bounding box center [423, 103] width 101 height 27
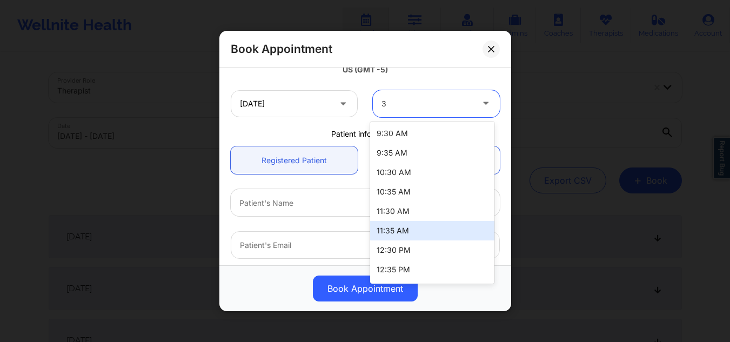
type input "3:"
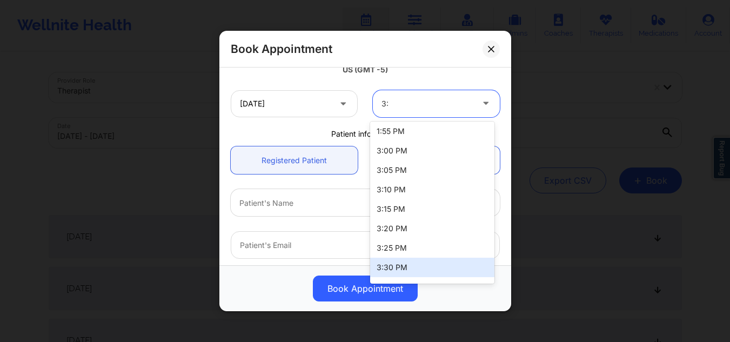
scroll to position [309, 0]
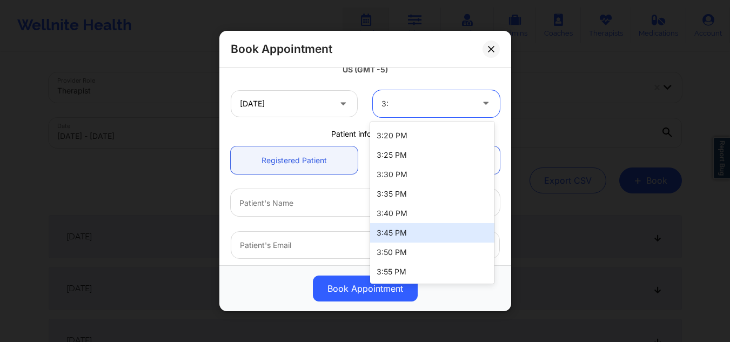
click at [391, 233] on div "3:45 PM" at bounding box center [432, 232] width 124 height 19
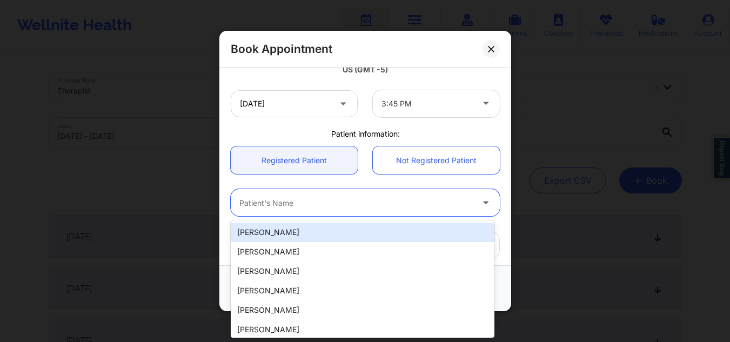
click at [360, 201] on div at bounding box center [355, 202] width 233 height 13
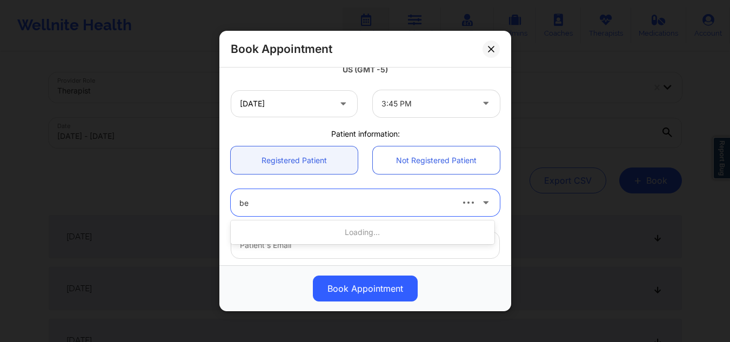
type input "ben"
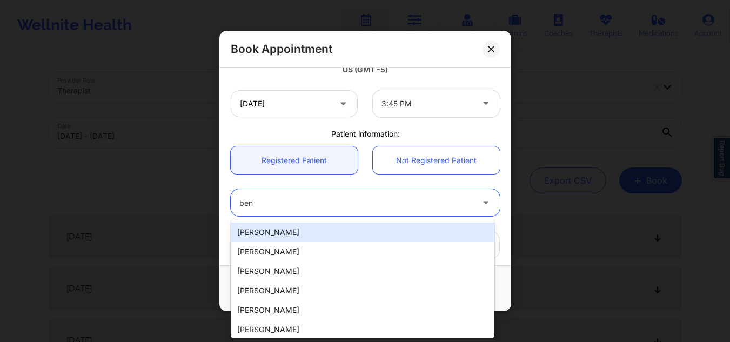
click at [320, 233] on div "Amare Benjamin" at bounding box center [363, 232] width 264 height 19
type input "asimbenjamin@yahoo.com"
type input "+17328091211"
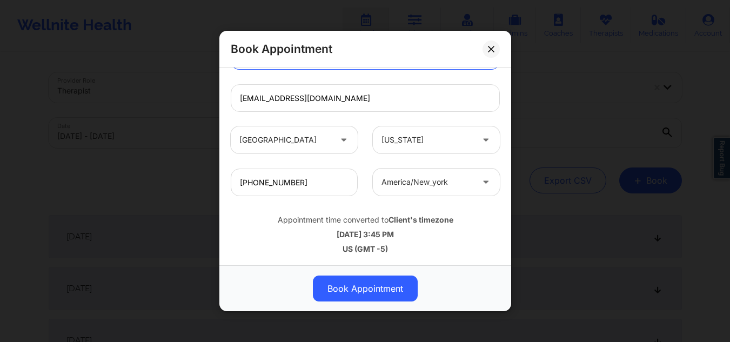
scroll to position [108, 0]
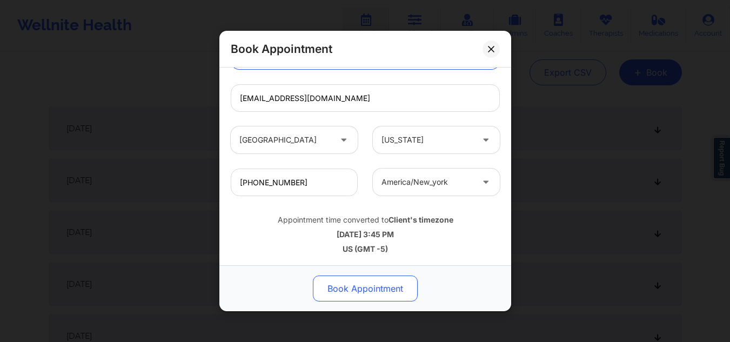
click at [364, 286] on button "Book Appointment" at bounding box center [365, 288] width 105 height 26
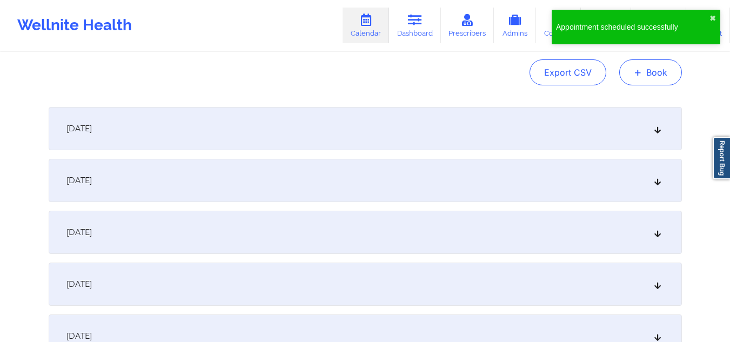
click at [659, 75] on button "+ Book" at bounding box center [650, 72] width 63 height 26
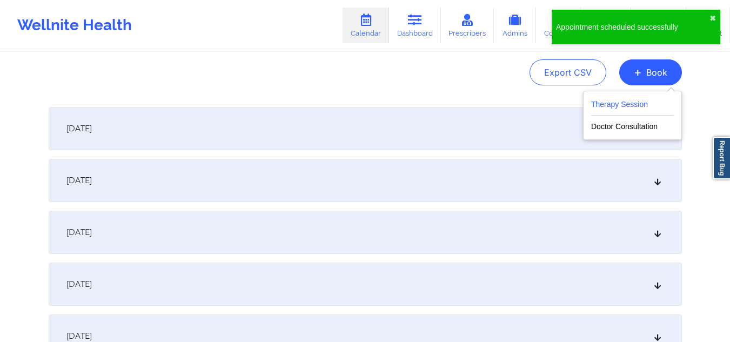
click at [611, 103] on button "Therapy Session" at bounding box center [632, 107] width 83 height 18
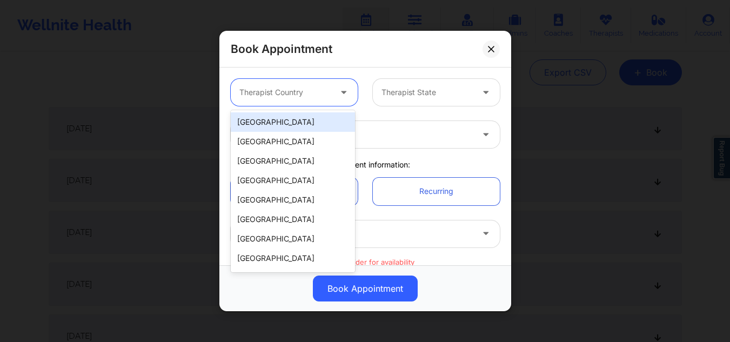
click at [319, 93] on div at bounding box center [284, 92] width 91 height 13
click at [304, 118] on div "[GEOGRAPHIC_DATA]" at bounding box center [293, 121] width 124 height 19
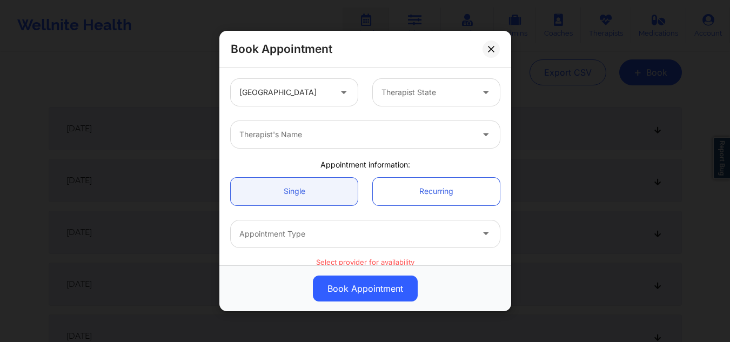
click at [404, 77] on div "United States Therapist State" at bounding box center [365, 92] width 284 height 42
click at [405, 93] on div at bounding box center [426, 92] width 91 height 13
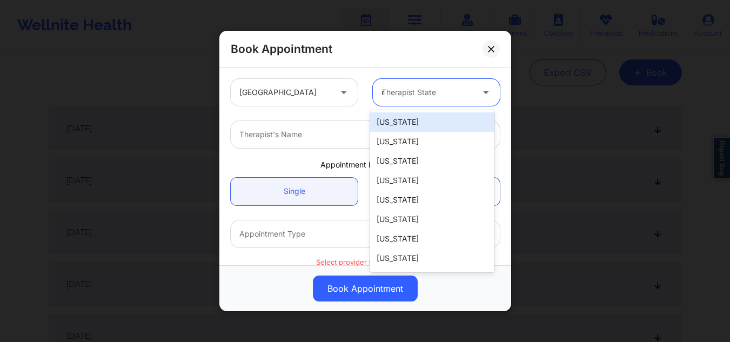
type input "ny"
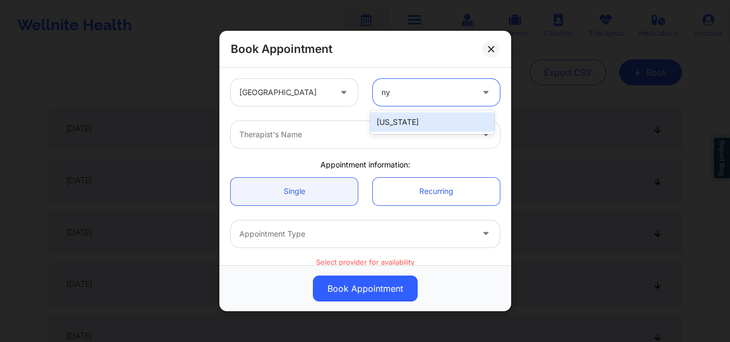
click at [397, 116] on div "[US_STATE]" at bounding box center [432, 121] width 124 height 19
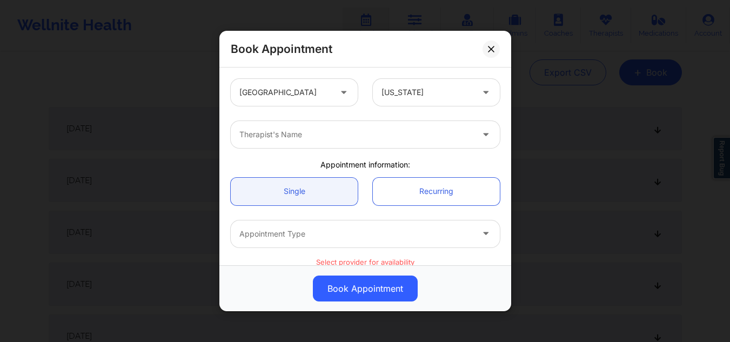
click at [334, 150] on div "Therapist's Name" at bounding box center [365, 134] width 284 height 42
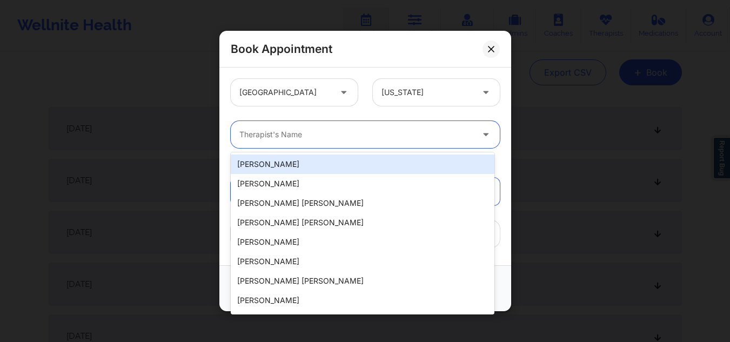
click at [333, 138] on div at bounding box center [355, 134] width 233 height 13
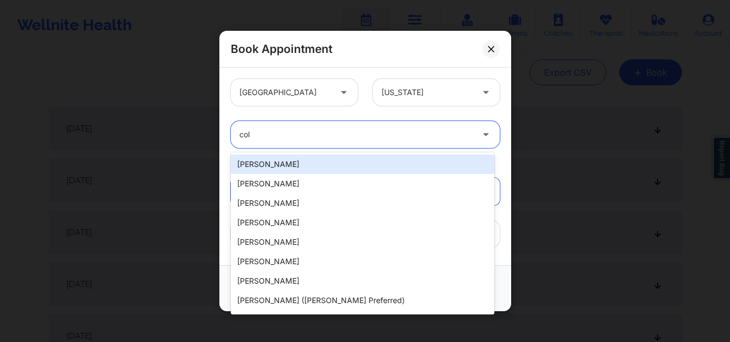
type input "coli"
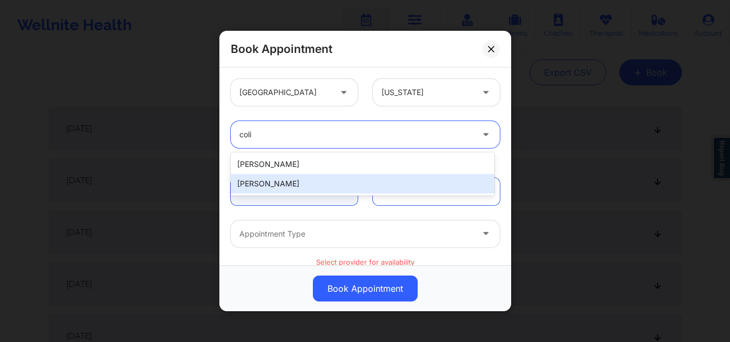
click at [299, 186] on div "Colis Baker" at bounding box center [363, 183] width 264 height 19
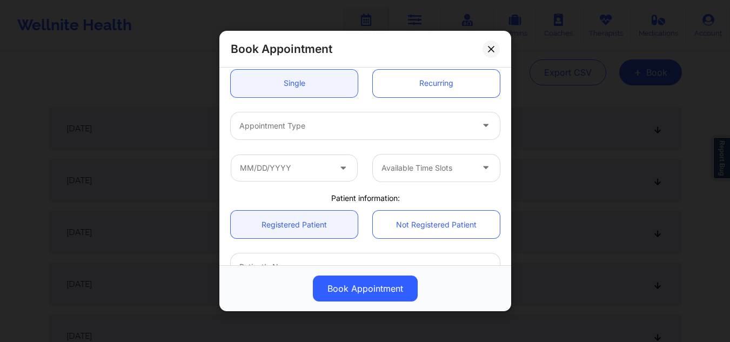
click at [338, 109] on div "Appointment Type" at bounding box center [365, 125] width 284 height 42
click at [336, 125] on div at bounding box center [355, 125] width 233 height 13
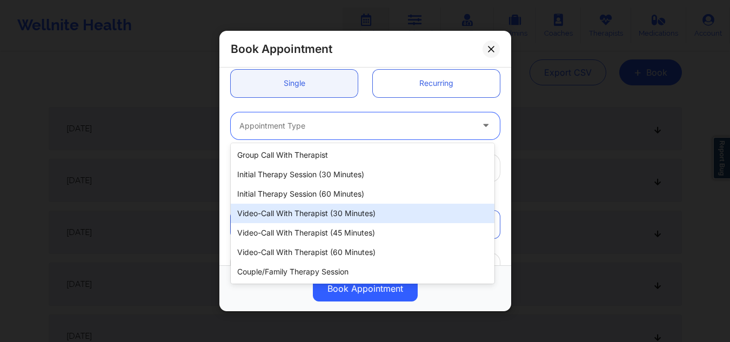
click at [324, 216] on div "Video-Call with Therapist (30 minutes)" at bounding box center [363, 213] width 264 height 19
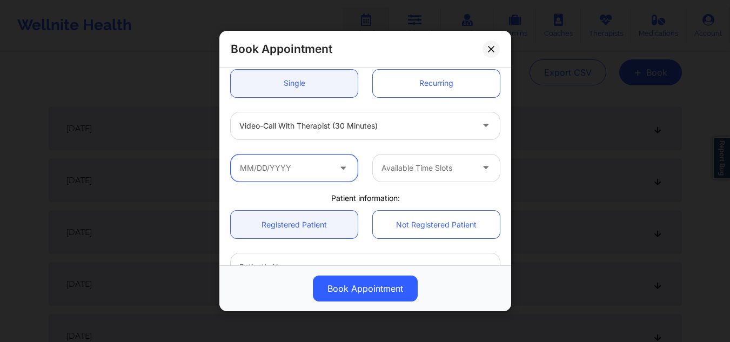
click at [311, 171] on input "text" at bounding box center [294, 167] width 127 height 27
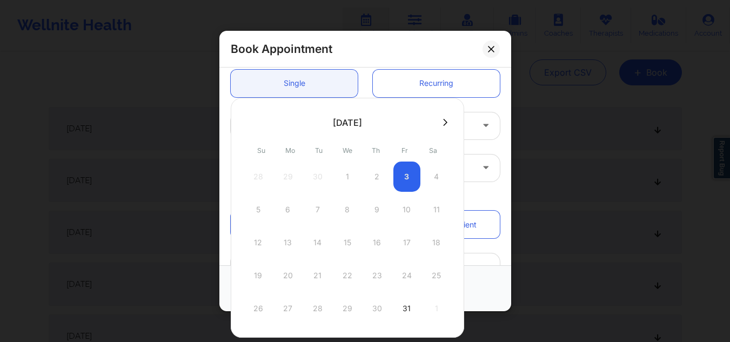
click at [446, 124] on button at bounding box center [445, 122] width 11 height 9
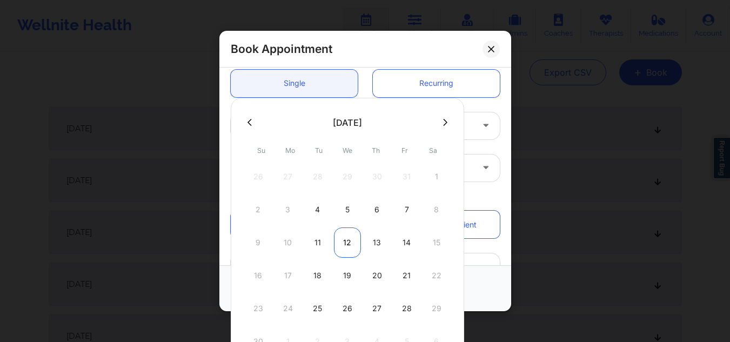
click at [341, 251] on div "12" at bounding box center [347, 242] width 27 height 30
type input "11/12/2025"
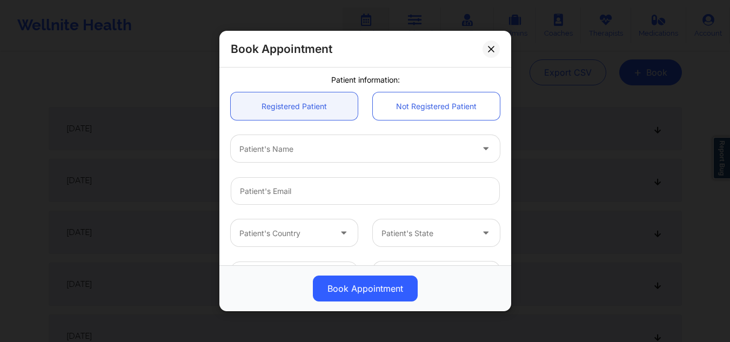
scroll to position [216, 0]
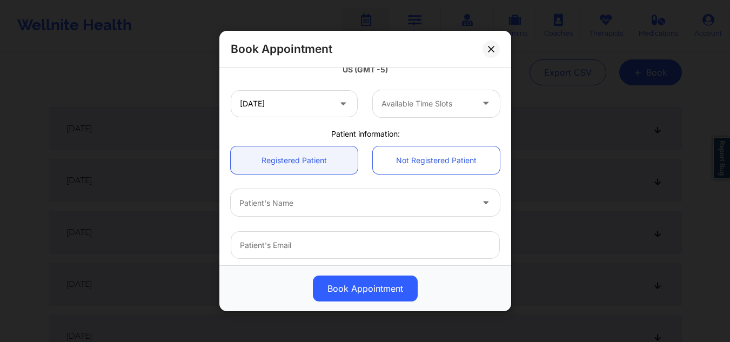
click at [395, 107] on div at bounding box center [426, 103] width 91 height 13
type input "3:45"
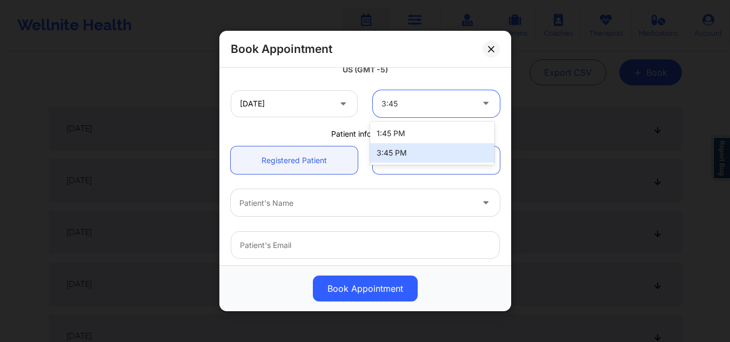
click at [418, 146] on div "3:45 PM" at bounding box center [432, 152] width 124 height 19
click at [378, 199] on div at bounding box center [355, 202] width 233 height 13
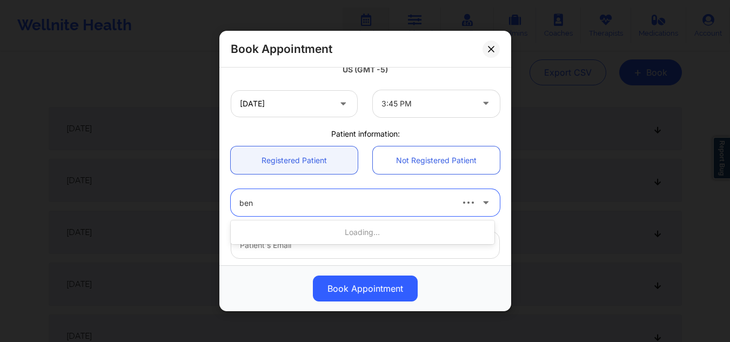
type input "benj"
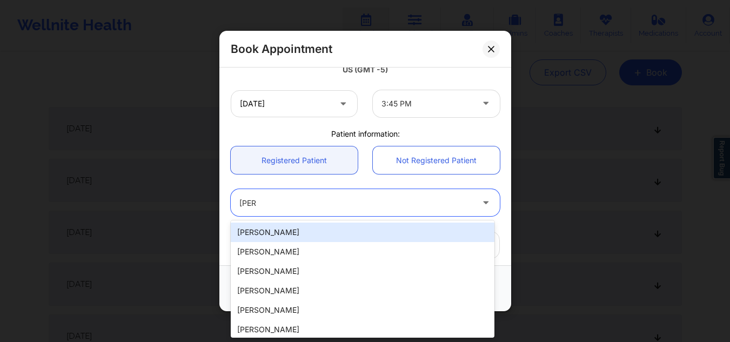
click at [320, 227] on div "Amare Benjamin" at bounding box center [363, 232] width 264 height 19
type input "asimbenjamin@yahoo.com"
type input "+17328091211"
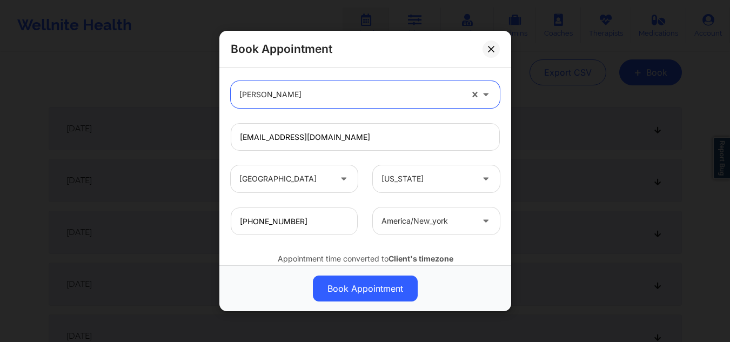
scroll to position [363, 0]
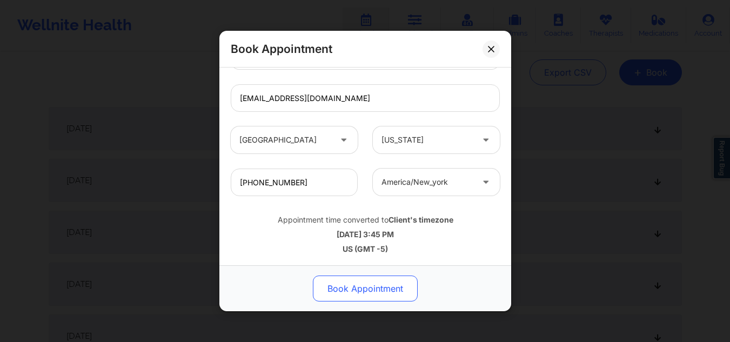
click at [354, 285] on button "Book Appointment" at bounding box center [365, 288] width 105 height 26
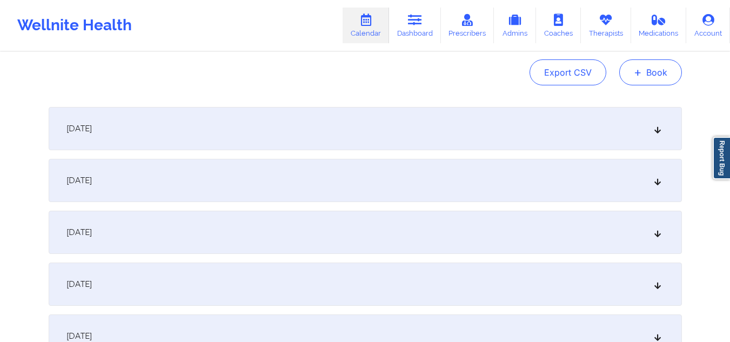
click at [648, 67] on button "+ Book" at bounding box center [650, 72] width 63 height 26
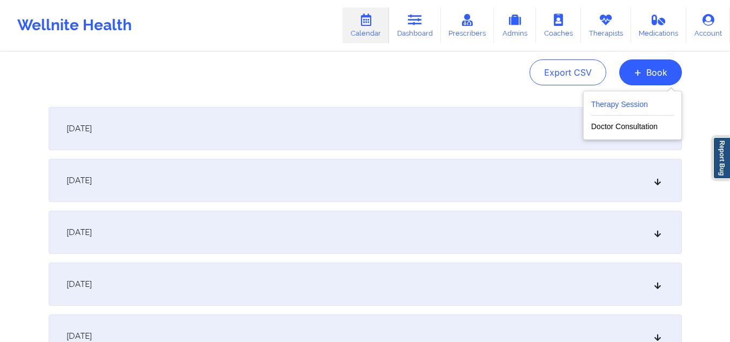
click at [614, 98] on button "Therapy Session" at bounding box center [632, 107] width 83 height 18
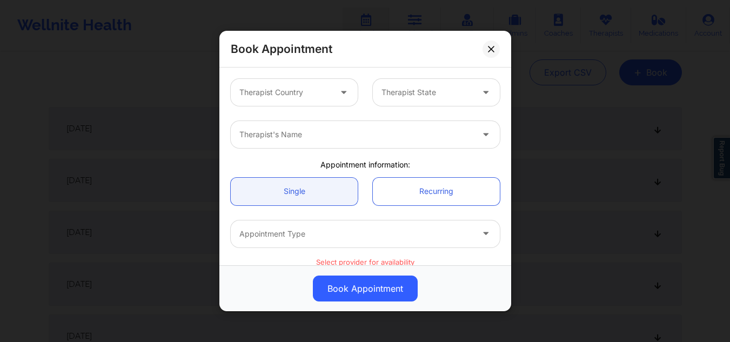
click at [299, 82] on div "Therapist Country" at bounding box center [281, 92] width 101 height 27
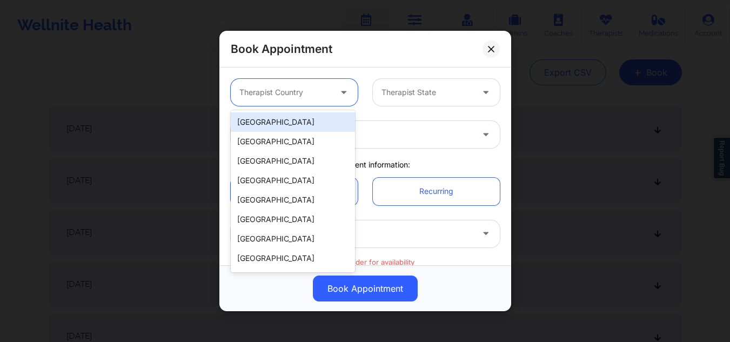
click at [289, 127] on div "[GEOGRAPHIC_DATA]" at bounding box center [293, 121] width 124 height 19
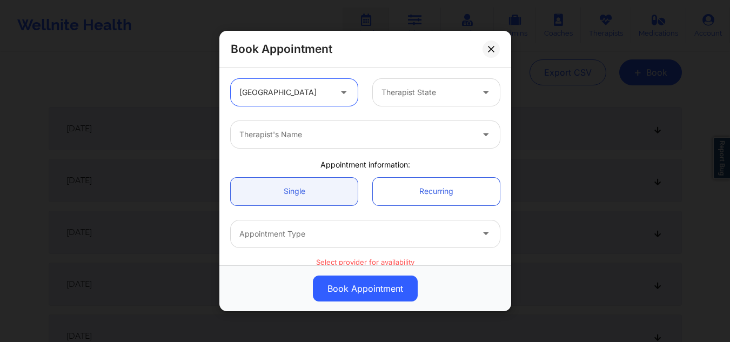
click at [415, 100] on div "Therapist State" at bounding box center [423, 92] width 101 height 27
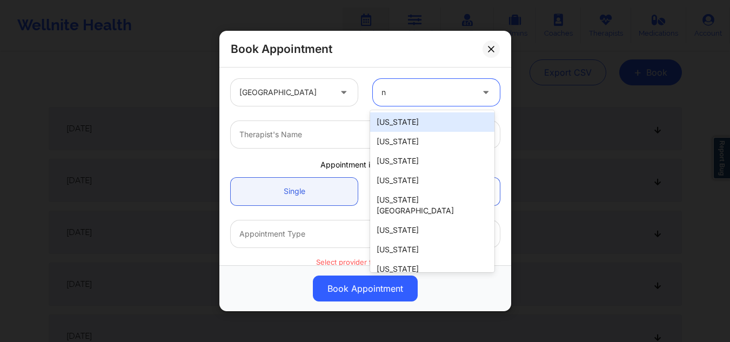
type input "ny"
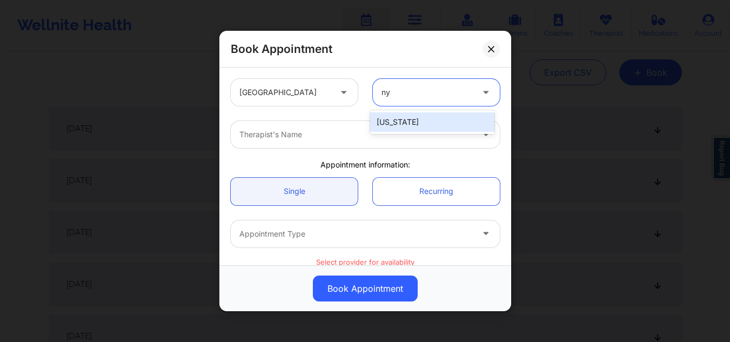
click at [415, 117] on div "[US_STATE]" at bounding box center [432, 121] width 124 height 19
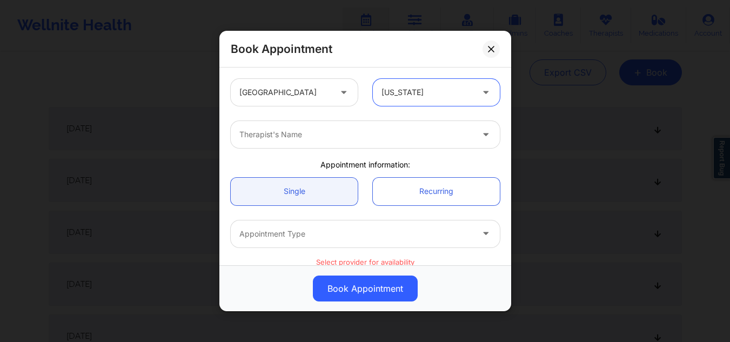
click at [406, 117] on div "Therapist's Name" at bounding box center [365, 134] width 284 height 42
click at [392, 129] on div at bounding box center [355, 134] width 233 height 13
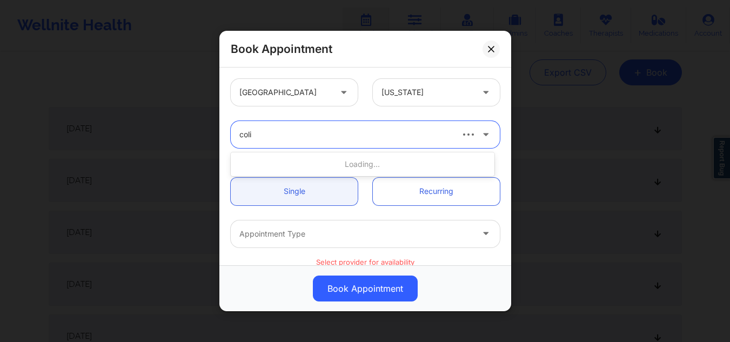
type input "colis"
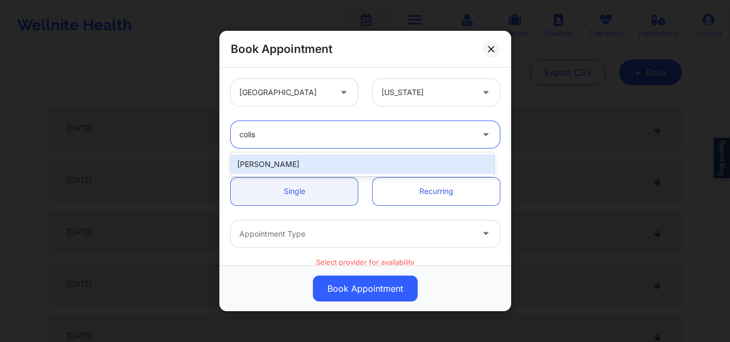
click at [332, 165] on div "Colis Baker" at bounding box center [363, 163] width 264 height 19
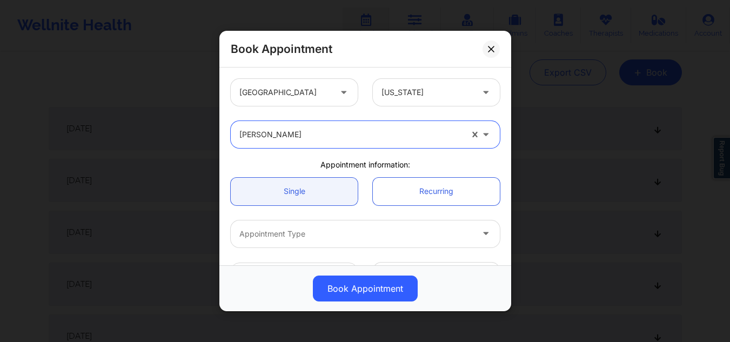
scroll to position [54, 0]
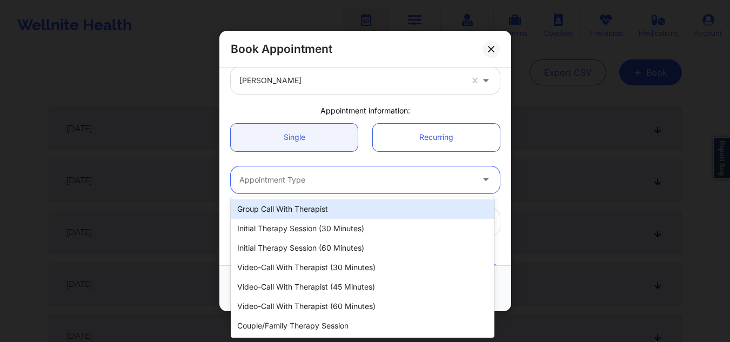
click at [298, 183] on div at bounding box center [355, 179] width 233 height 13
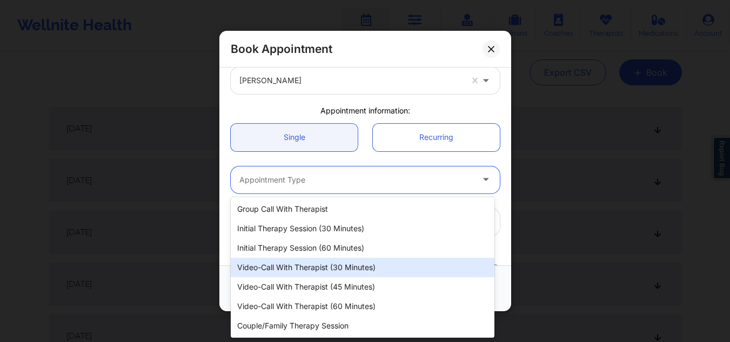
click at [335, 266] on div "Video-Call with Therapist (30 minutes)" at bounding box center [363, 267] width 264 height 19
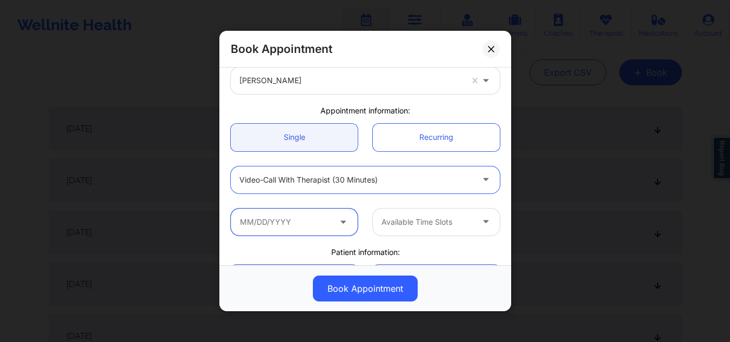
click at [317, 216] on input "text" at bounding box center [294, 221] width 127 height 27
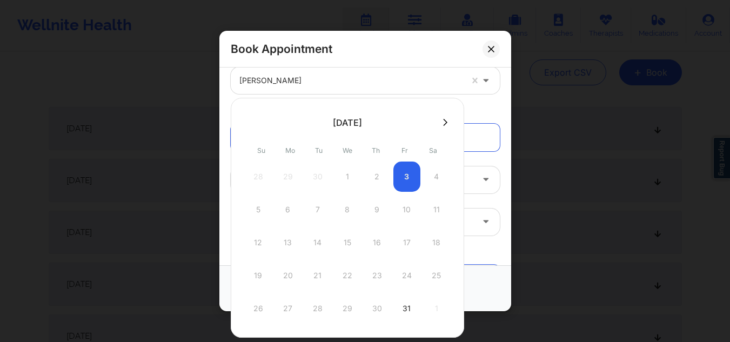
click at [445, 119] on icon at bounding box center [445, 122] width 4 height 8
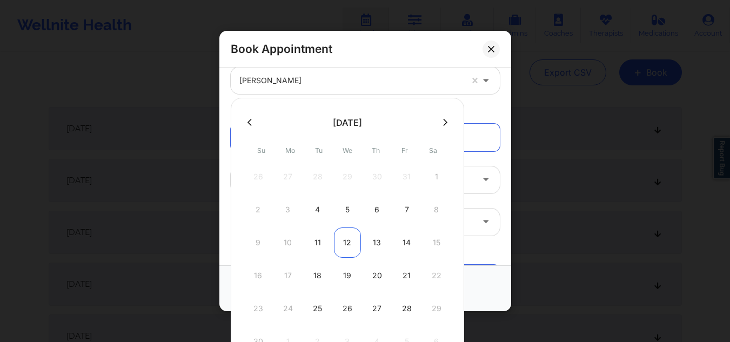
click at [348, 233] on div "12" at bounding box center [347, 242] width 27 height 30
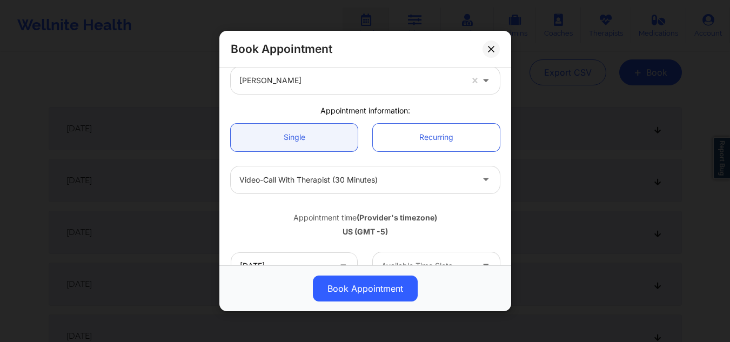
scroll to position [162, 0]
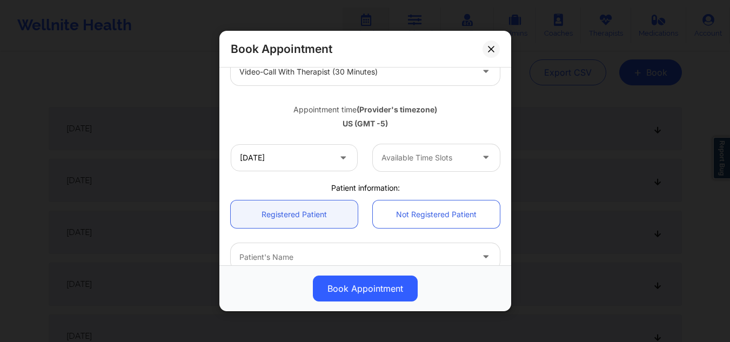
click at [411, 152] on div at bounding box center [426, 157] width 91 height 13
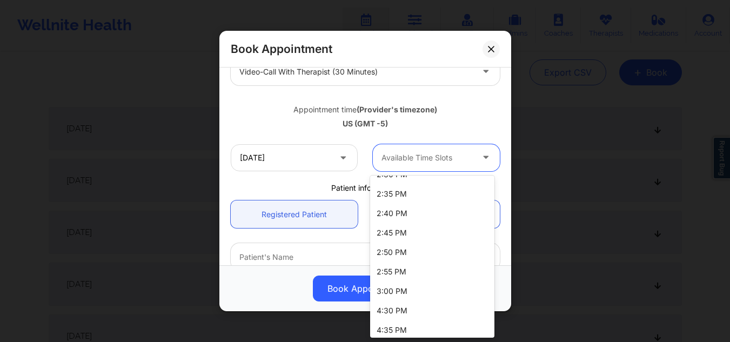
scroll to position [1350, 0]
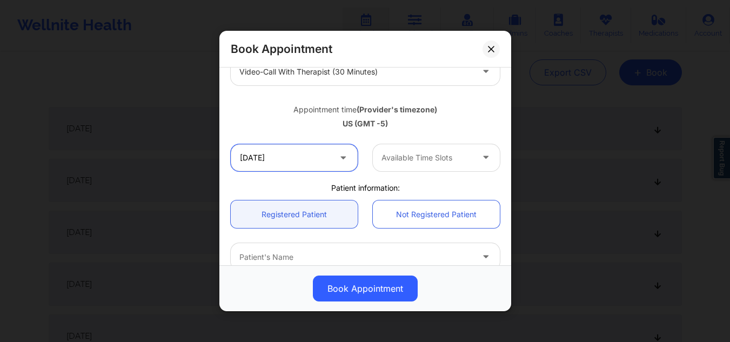
click at [293, 156] on input "11/12/2025" at bounding box center [294, 157] width 127 height 27
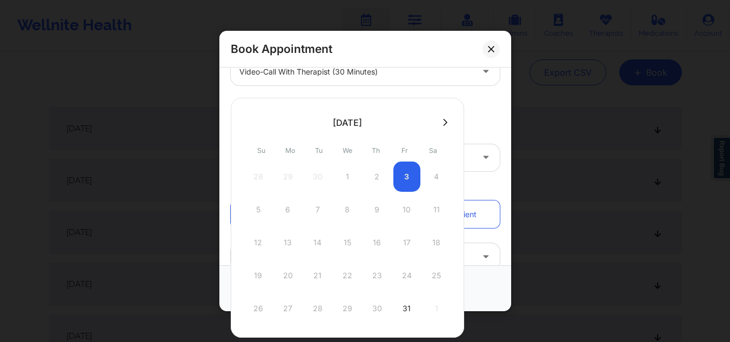
click at [447, 121] on button at bounding box center [445, 122] width 11 height 9
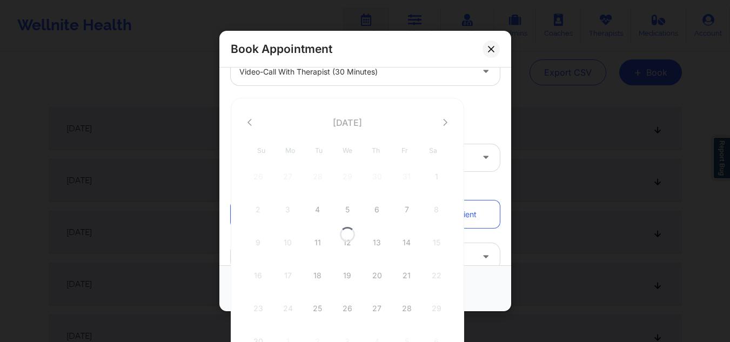
click at [350, 273] on div at bounding box center [347, 234] width 233 height 273
click at [350, 273] on div "19" at bounding box center [347, 275] width 27 height 30
type input "11/19/2025"
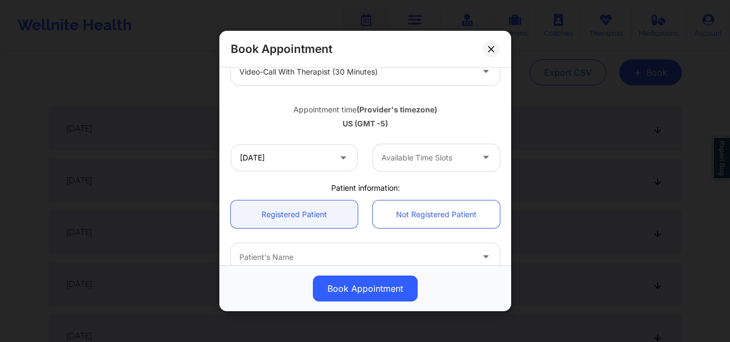
scroll to position [270, 0]
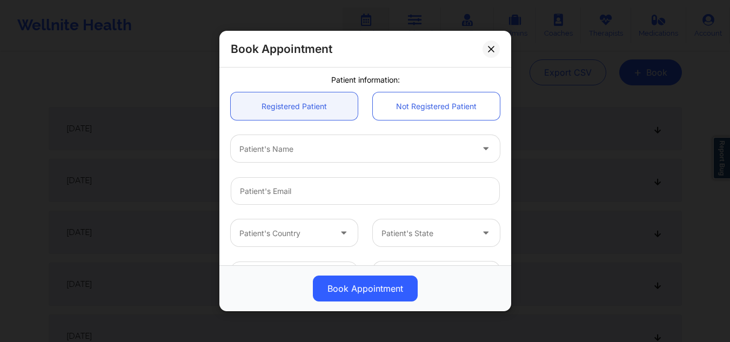
click at [327, 157] on div "Patient's Name" at bounding box center [352, 148] width 243 height 27
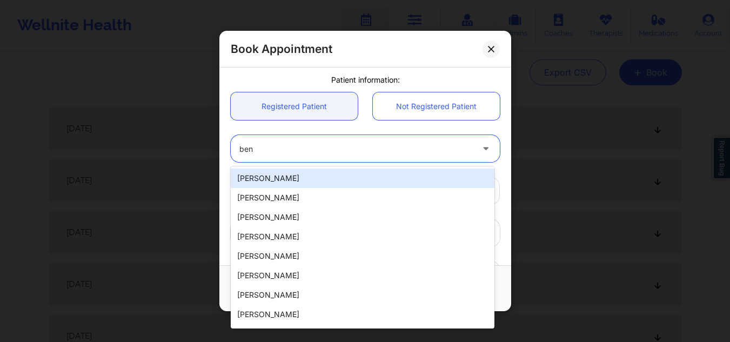
type input "benj"
click at [327, 170] on div "Amare Benjamin" at bounding box center [363, 178] width 264 height 19
type input "asimbenjamin@yahoo.com"
type input "+17328091211"
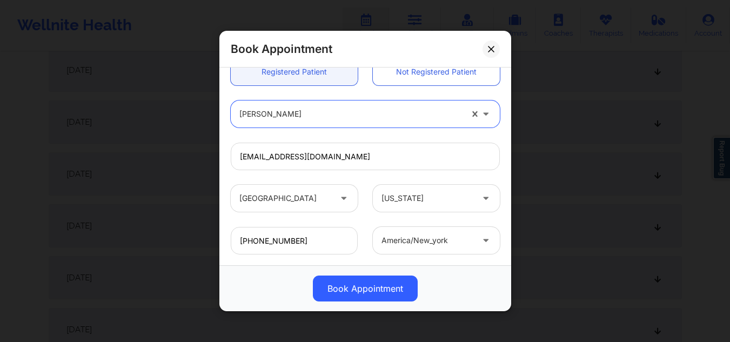
scroll to position [324, 0]
click at [399, 286] on button "Book Appointment" at bounding box center [365, 288] width 105 height 26
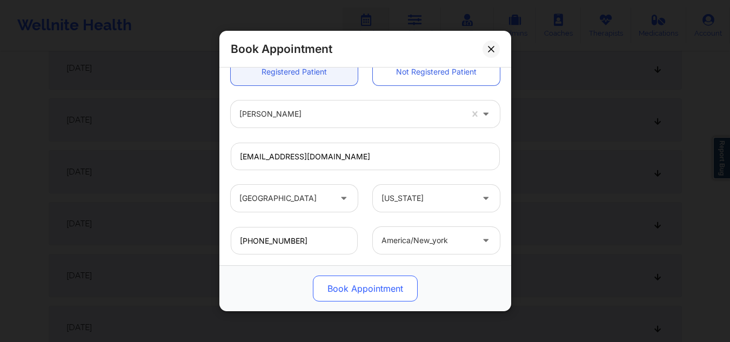
click at [407, 297] on button "Book Appointment" at bounding box center [365, 288] width 105 height 26
click at [365, 287] on button "Book Appointment" at bounding box center [365, 288] width 105 height 26
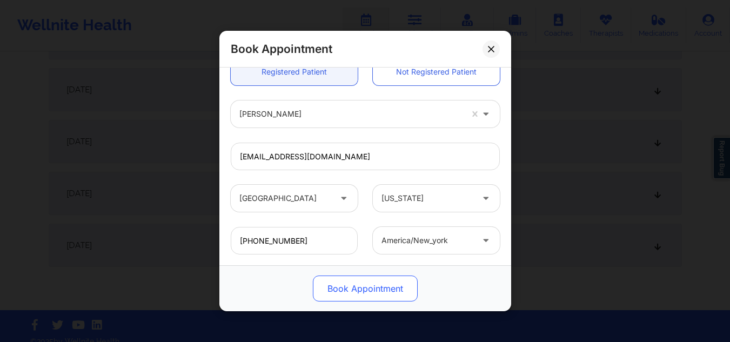
click at [357, 286] on button "Book Appointment" at bounding box center [365, 288] width 105 height 26
click at [330, 287] on button "Book Appointment" at bounding box center [365, 288] width 105 height 26
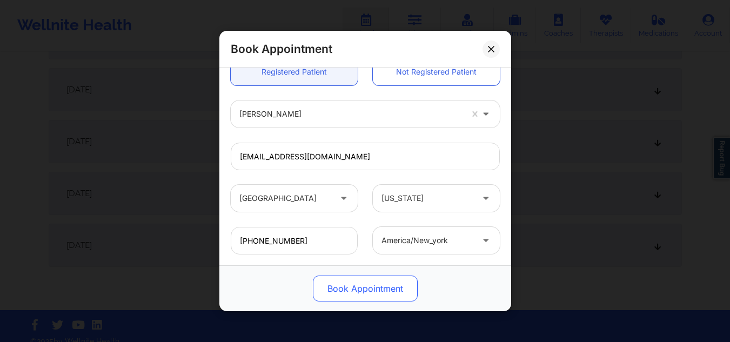
click at [330, 287] on button "Book Appointment" at bounding box center [365, 288] width 105 height 26
click at [368, 297] on button "Book Appointment" at bounding box center [365, 288] width 105 height 26
click at [493, 45] on button at bounding box center [490, 48] width 17 height 17
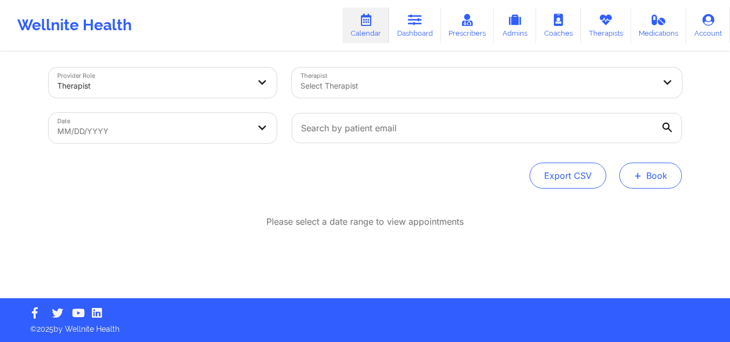
click at [655, 175] on button "+ Book" at bounding box center [650, 176] width 63 height 26
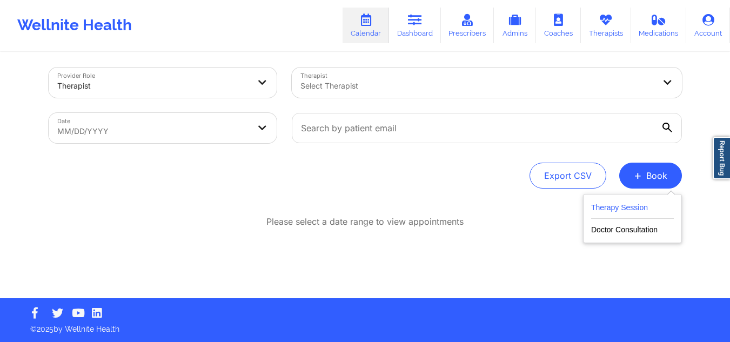
click at [617, 210] on button "Therapy Session" at bounding box center [632, 210] width 83 height 18
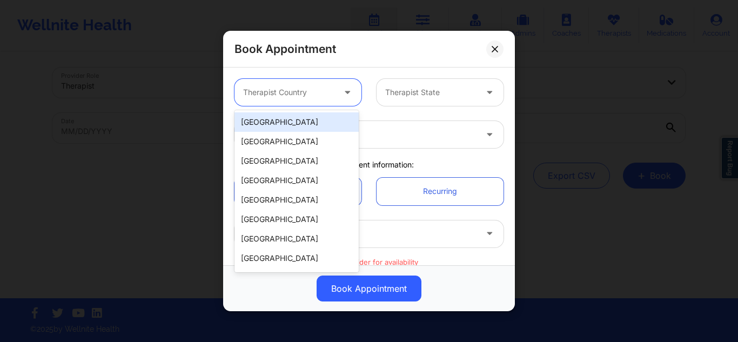
click at [313, 90] on div at bounding box center [288, 92] width 91 height 13
click at [300, 131] on div "[GEOGRAPHIC_DATA]" at bounding box center [296, 121] width 124 height 19
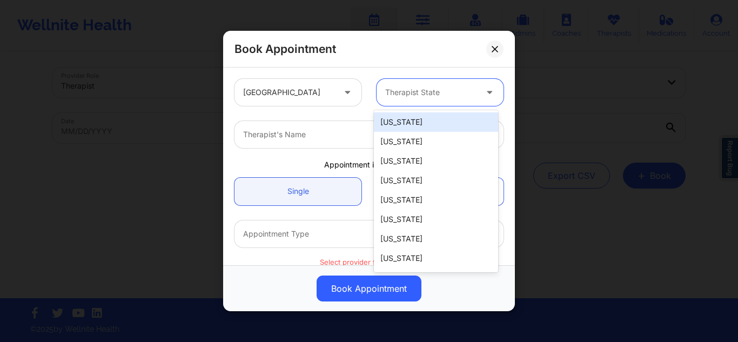
click at [436, 95] on div at bounding box center [430, 92] width 91 height 13
click at [496, 48] on icon at bounding box center [495, 49] width 6 height 6
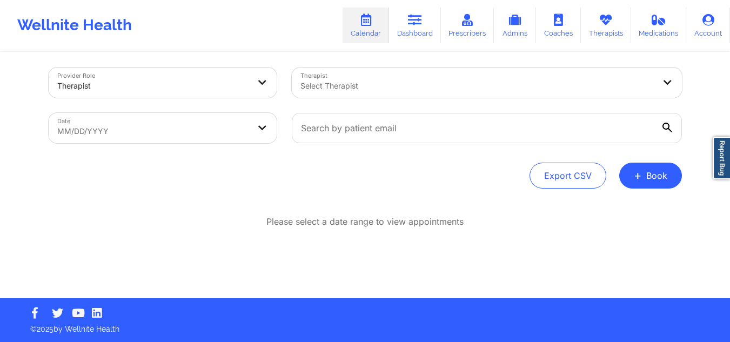
select select "2025-8"
select select "2025-9"
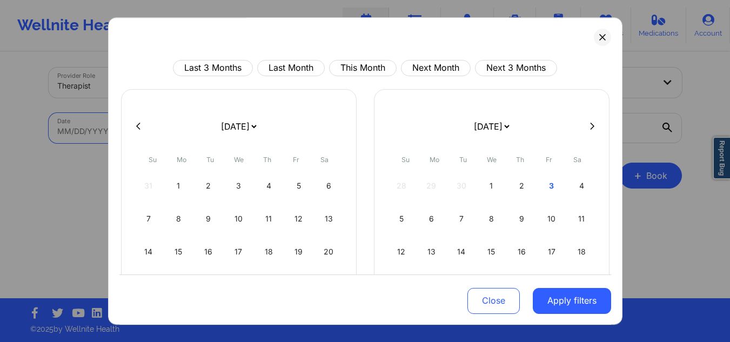
click at [244, 127] on body "Wellnite Health Calendar Dashboard Prescribers Admins Coaches Therapists Medica…" at bounding box center [365, 166] width 730 height 342
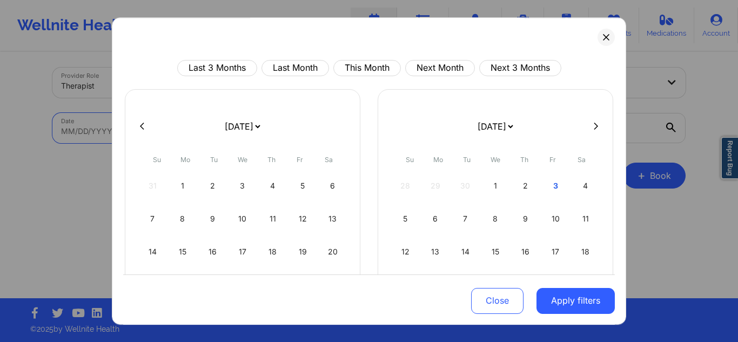
click at [594, 127] on icon at bounding box center [596, 126] width 4 height 8
select select "2025-9"
select select "2025-10"
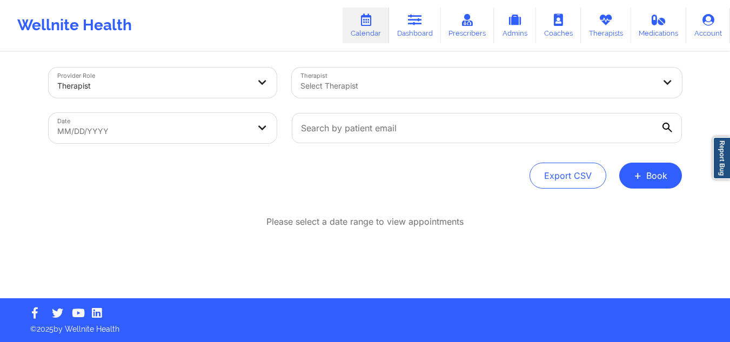
click at [141, 130] on body "Wellnite Health Calendar Dashboard Prescribers Admins Coaches Therapists Medica…" at bounding box center [365, 166] width 730 height 342
select select "2025-8"
select select "2025-9"
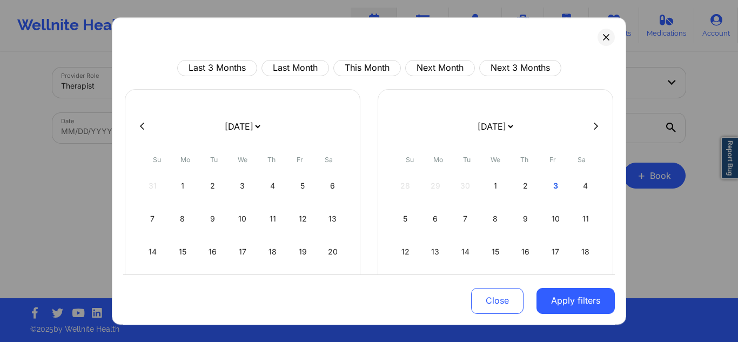
click at [590, 125] on button at bounding box center [595, 126] width 11 height 9
select select "2025-9"
select select "2025-10"
click at [382, 68] on button "This Month" at bounding box center [367, 68] width 68 height 16
select select "2025-9"
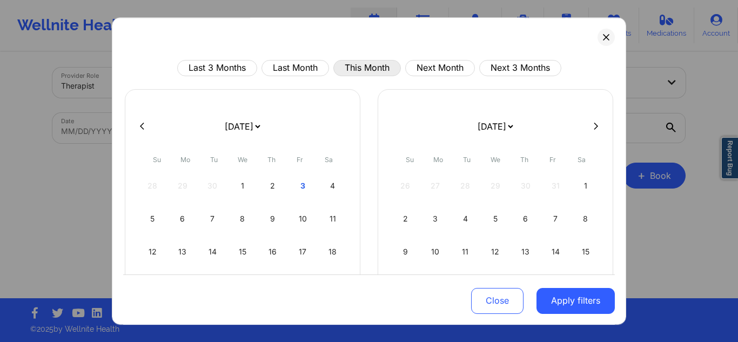
select select "2025-10"
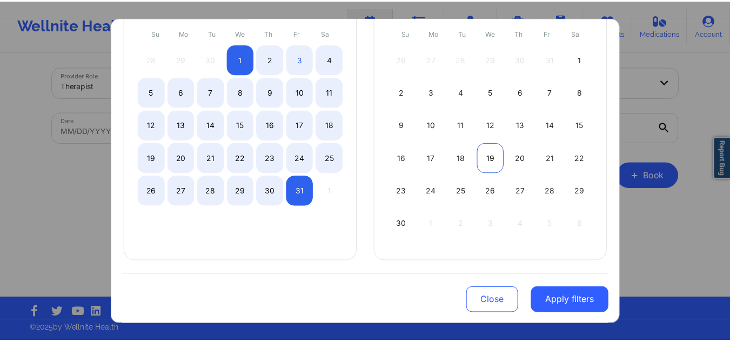
scroll to position [72, 0]
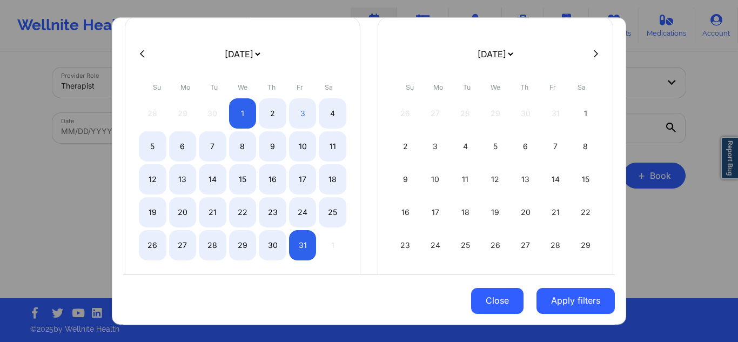
click at [498, 296] on button "Close" at bounding box center [497, 300] width 52 height 26
